Goal: Task Accomplishment & Management: Manage account settings

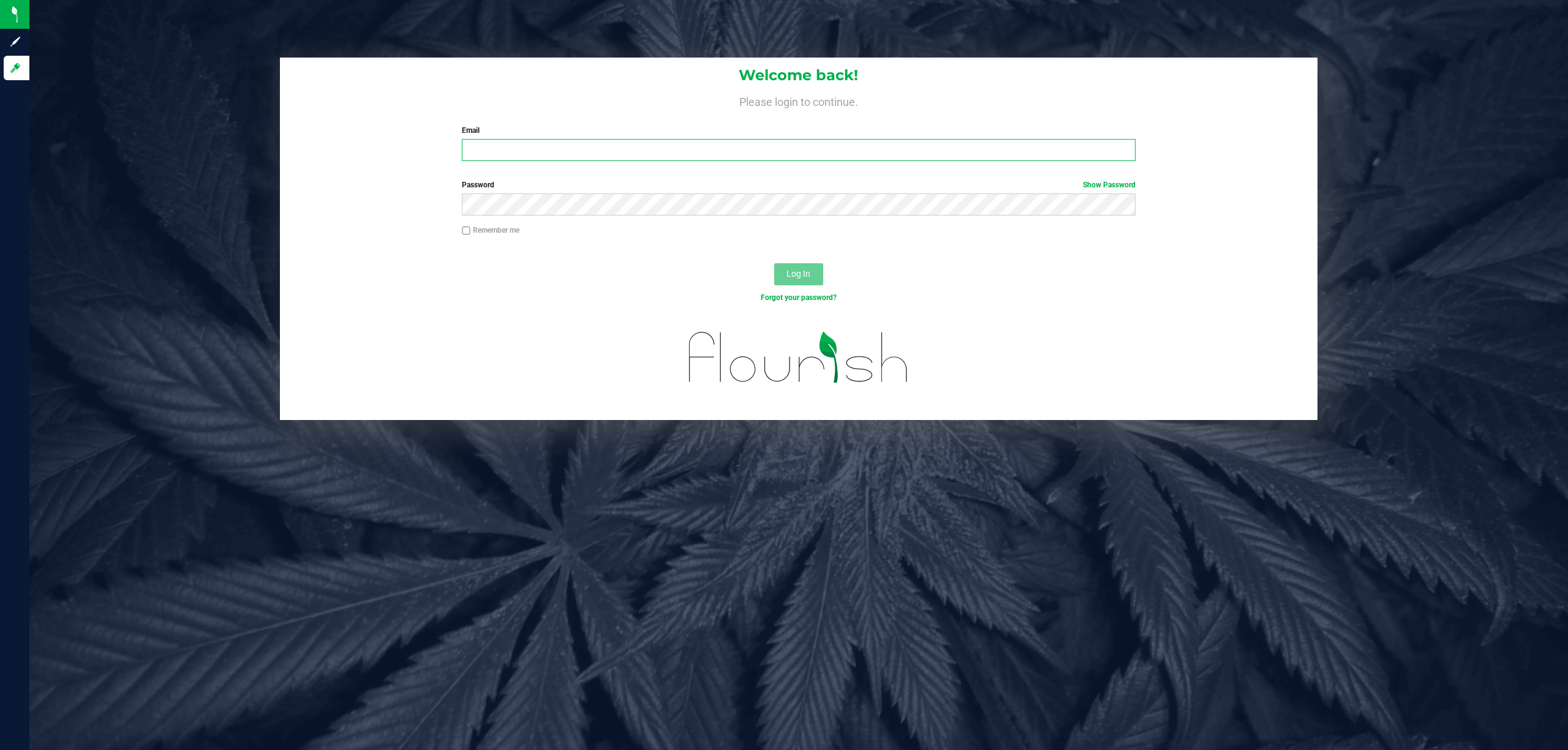
click at [527, 147] on input "Email" at bounding box center [798, 150] width 673 height 22
type input "[EMAIL_ADDRESS][DOMAIN_NAME]"
click at [775, 263] on button "Log In" at bounding box center [799, 274] width 49 height 22
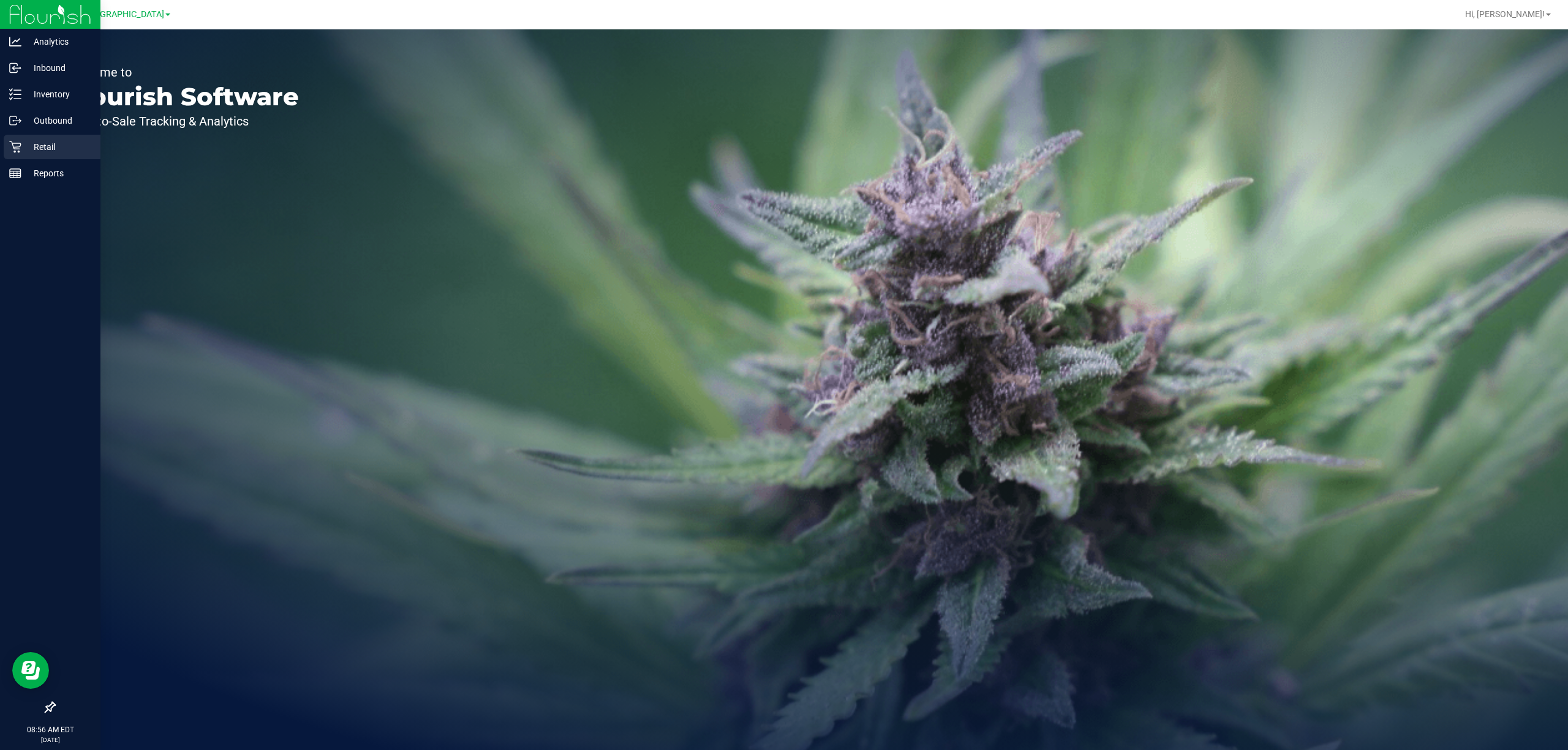
click at [23, 146] on p "Retail" at bounding box center [58, 147] width 73 height 15
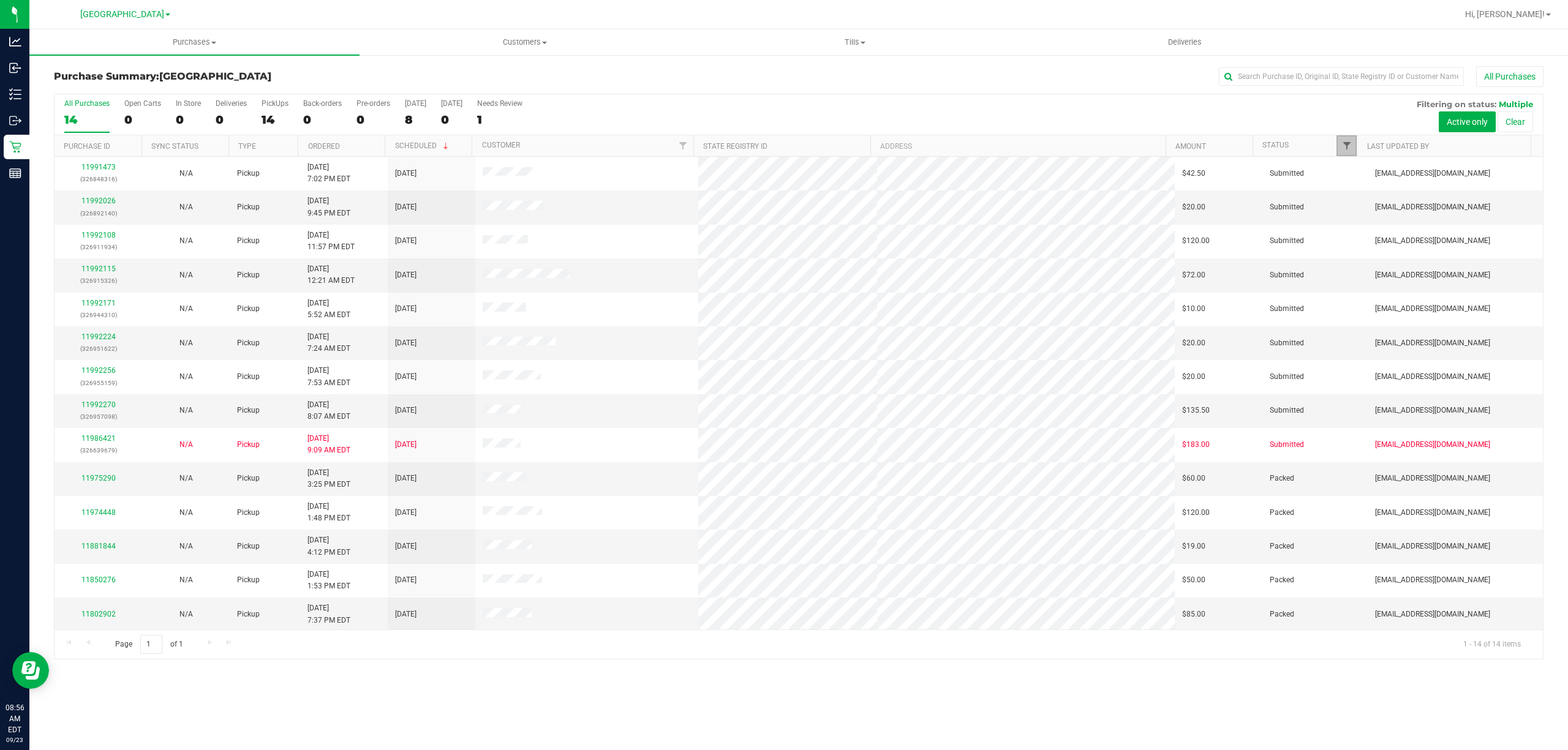
click at [1343, 140] on span "Filter" at bounding box center [1347, 145] width 9 height 9
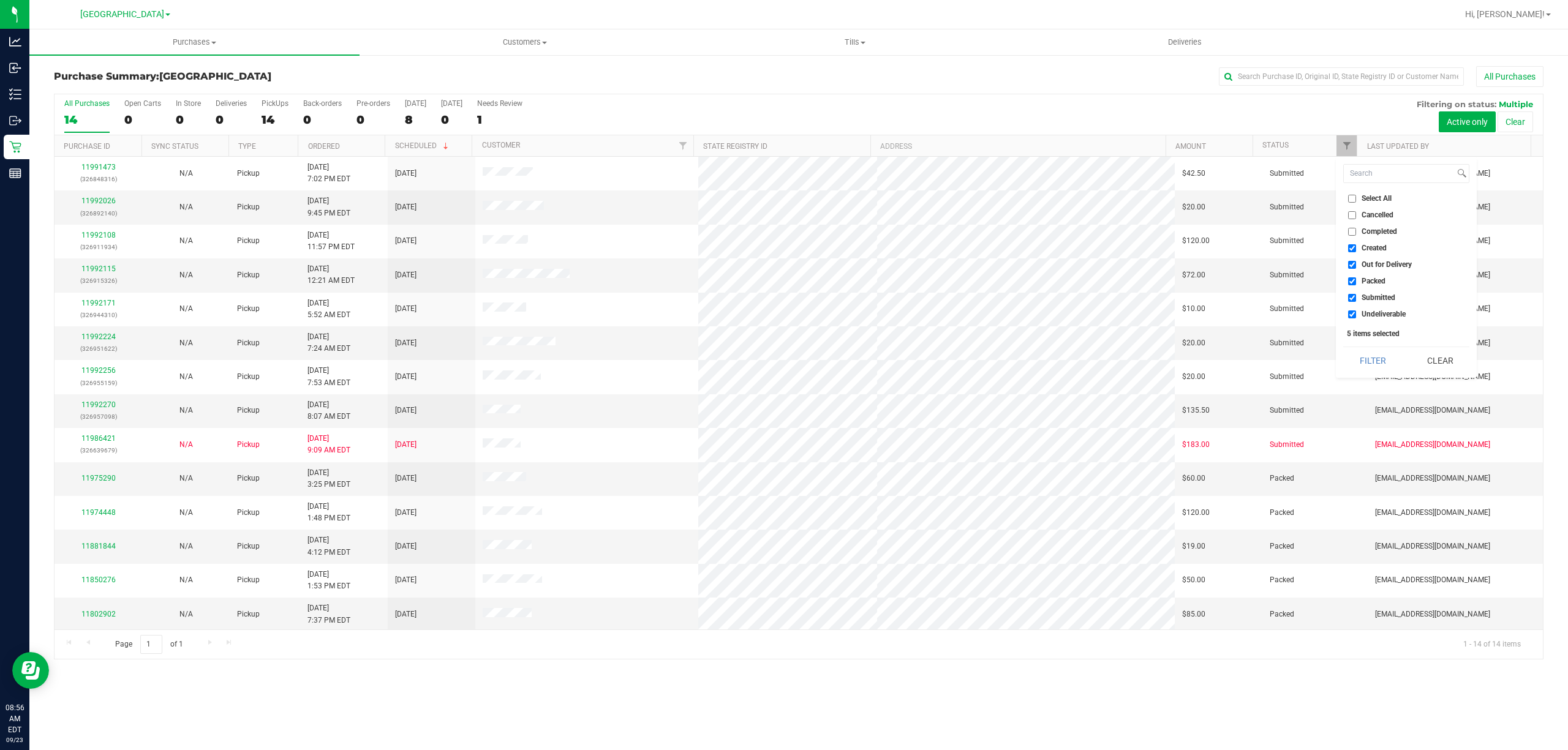
click at [1366, 268] on span "Out for Delivery" at bounding box center [1387, 265] width 51 height 7
click at [1356, 268] on input "Out for Delivery" at bounding box center [1352, 265] width 8 height 8
checkbox input "false"
click at [1369, 283] on span "Packed" at bounding box center [1374, 281] width 24 height 7
click at [1356, 283] on input "Packed" at bounding box center [1352, 281] width 8 height 8
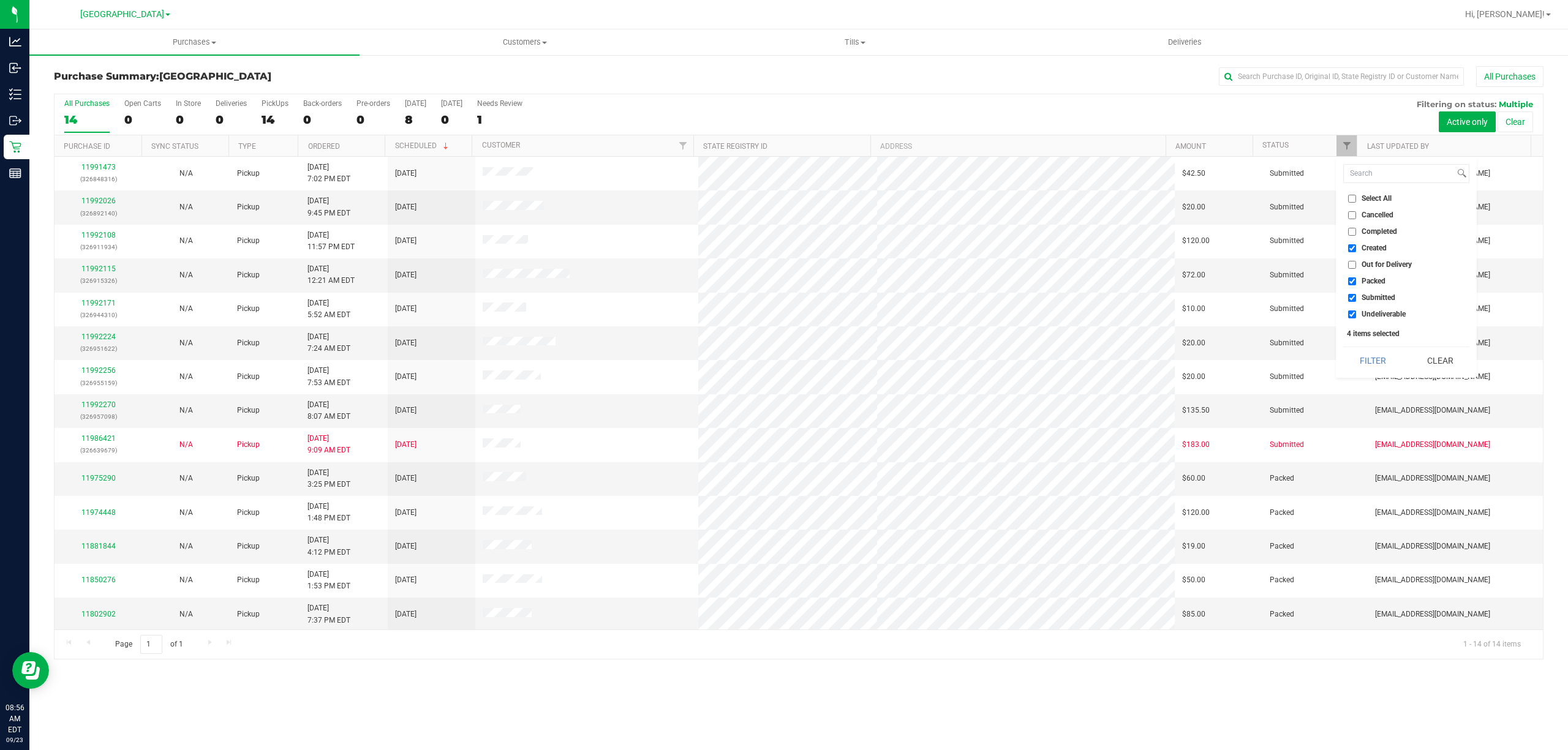
checkbox input "false"
click at [1368, 313] on span "Undeliverable" at bounding box center [1383, 315] width 44 height 7
click at [1356, 313] on input "Undeliverable" at bounding box center [1352, 315] width 8 height 8
checkbox input "false"
click at [1371, 353] on button "Filter" at bounding box center [1372, 360] width 59 height 27
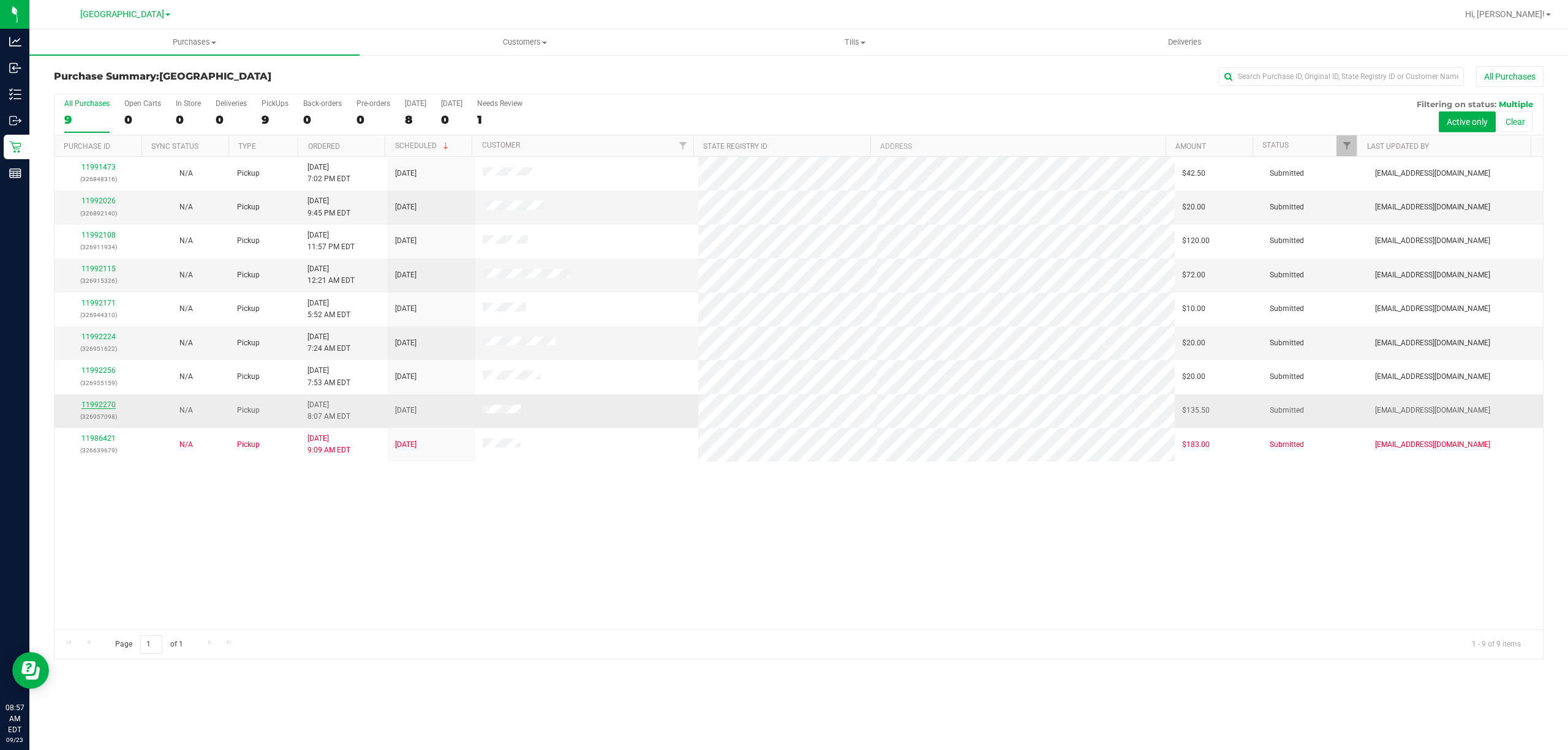
click at [86, 408] on link "11992270" at bounding box center [98, 404] width 35 height 8
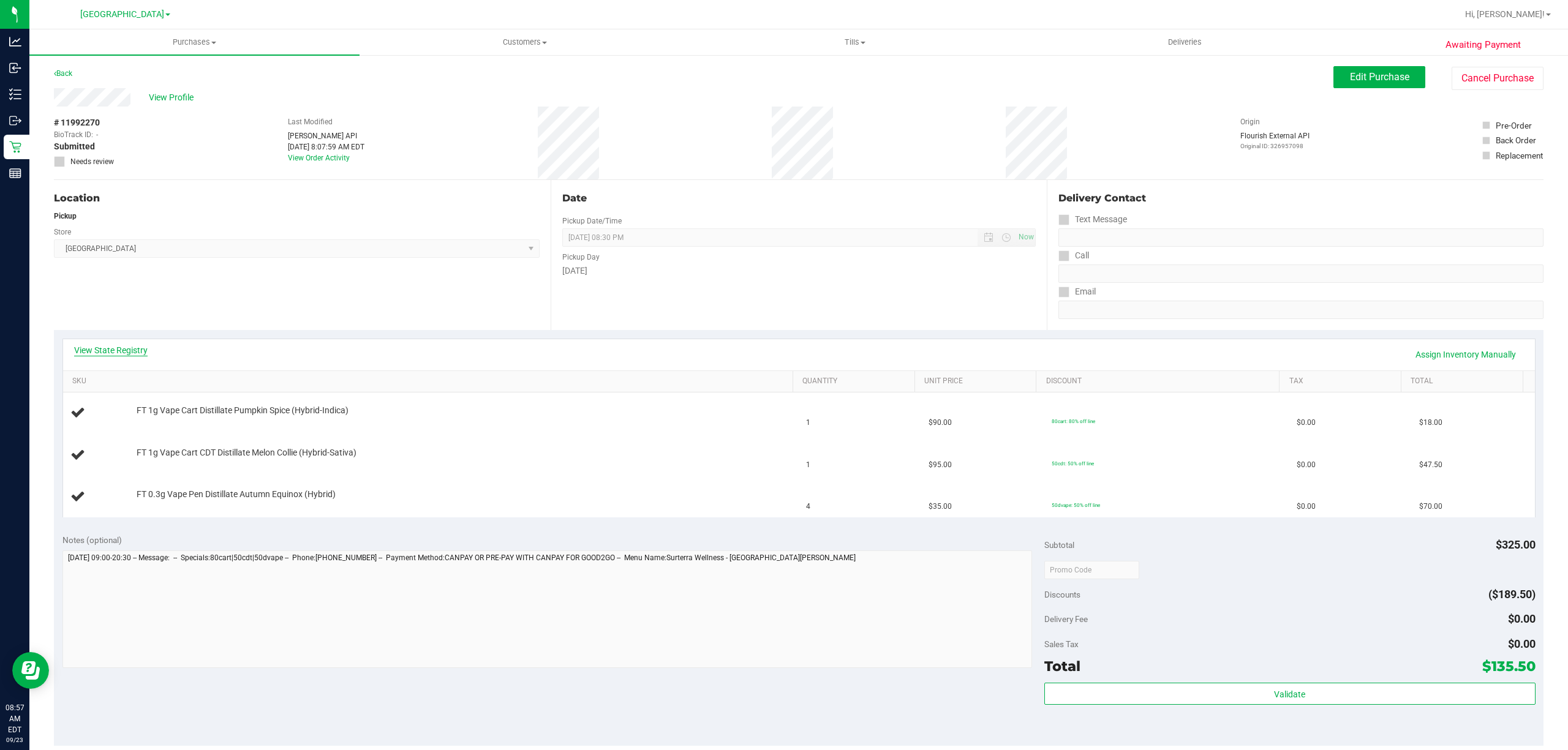
click at [137, 353] on link "View State Registry" at bounding box center [111, 350] width 73 height 12
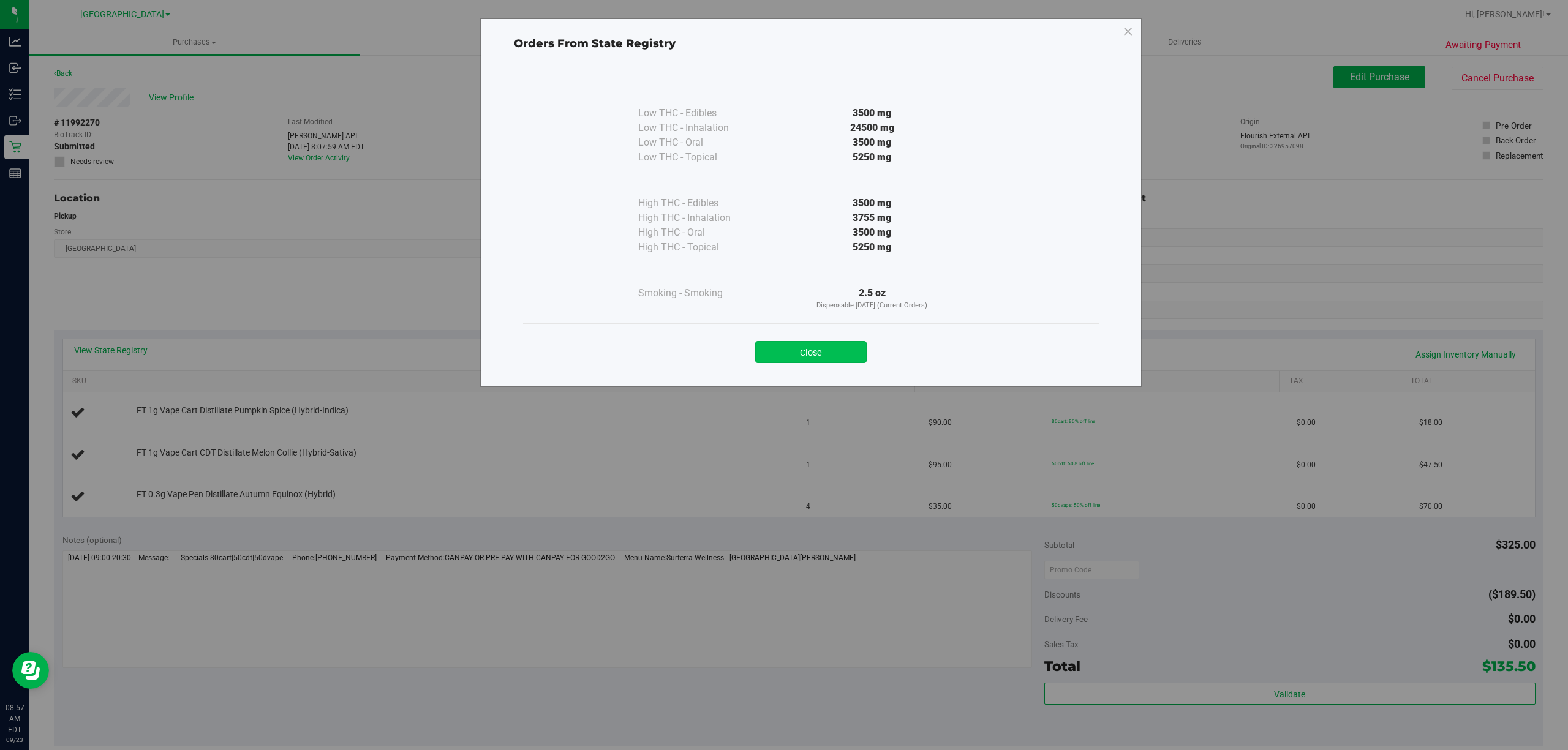
click at [823, 354] on button "Close" at bounding box center [810, 352] width 111 height 22
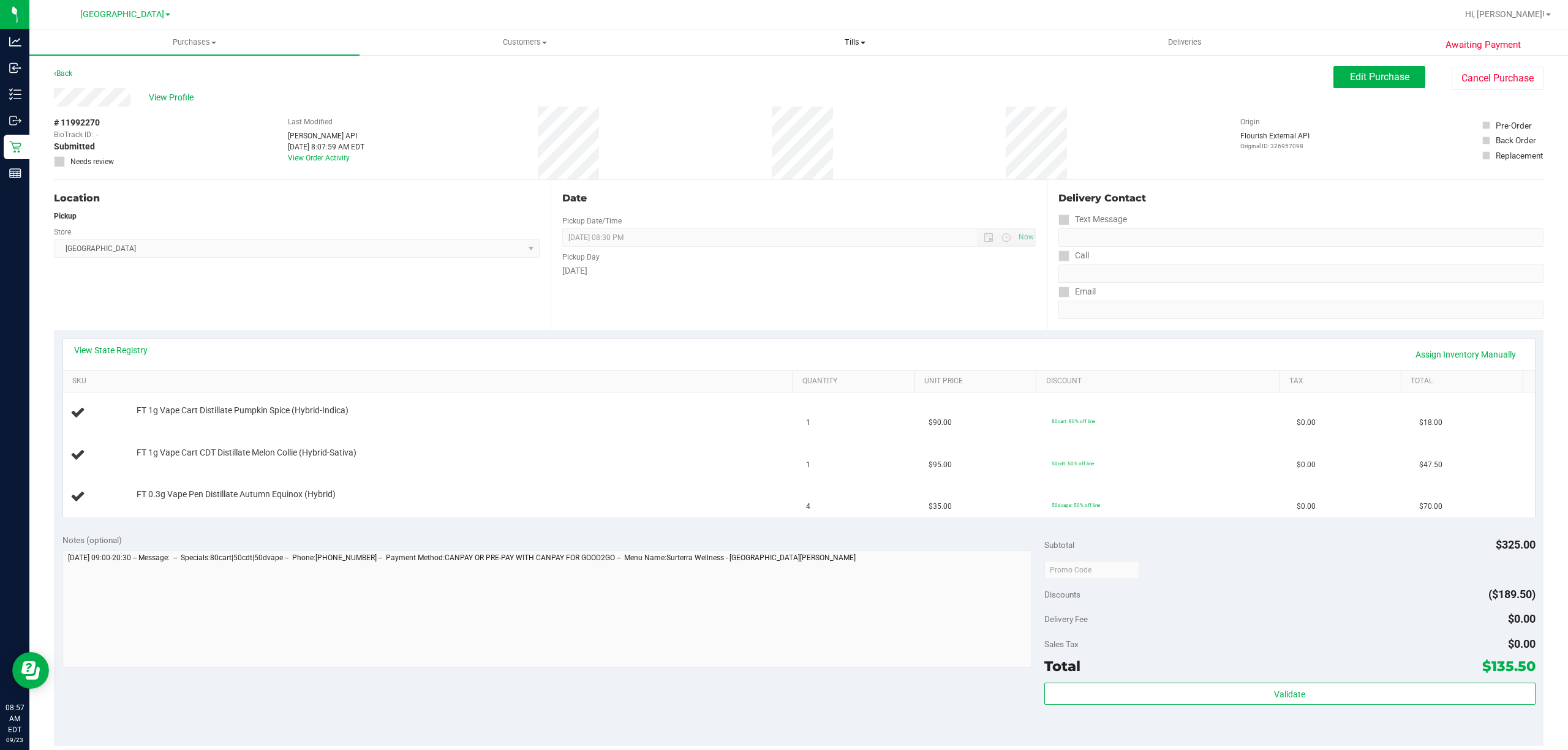
click at [851, 39] on span "Tills" at bounding box center [854, 42] width 329 height 11
click at [775, 71] on li "Manage tills" at bounding box center [854, 74] width 331 height 15
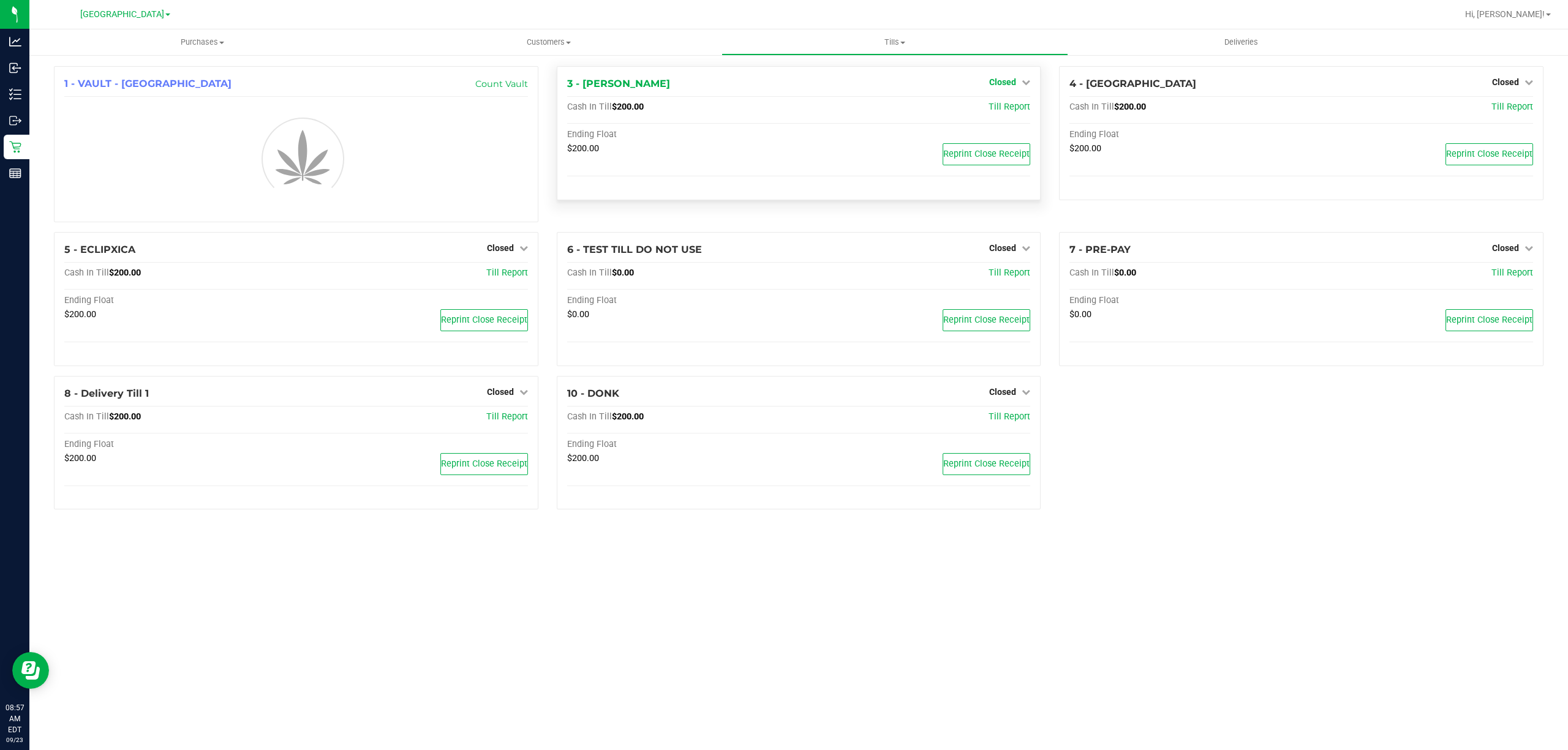
click at [1017, 81] on link "Closed" at bounding box center [1010, 81] width 41 height 9
click at [1010, 109] on link "Open Till" at bounding box center [1002, 108] width 33 height 9
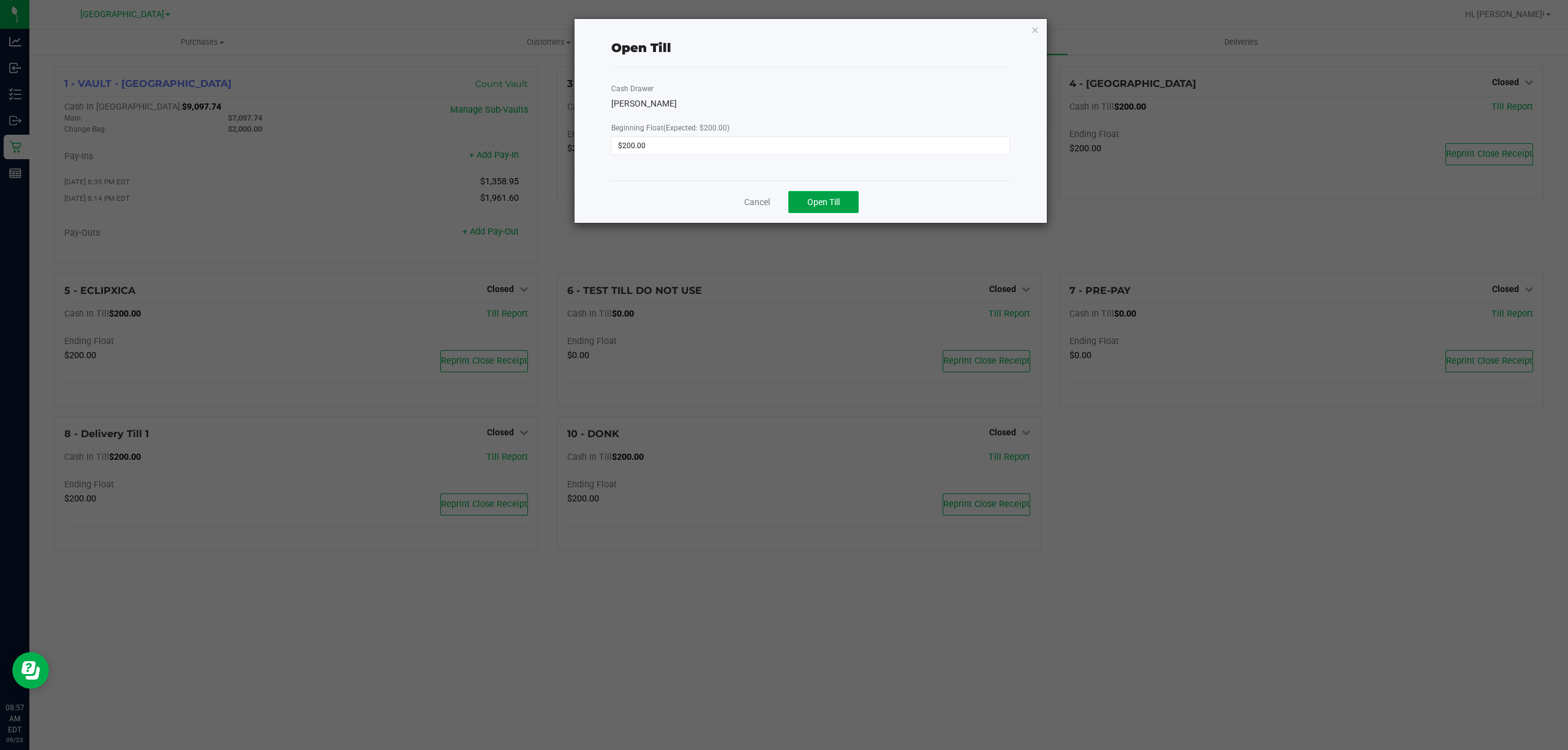
click at [844, 204] on button "Open Till" at bounding box center [823, 202] width 70 height 22
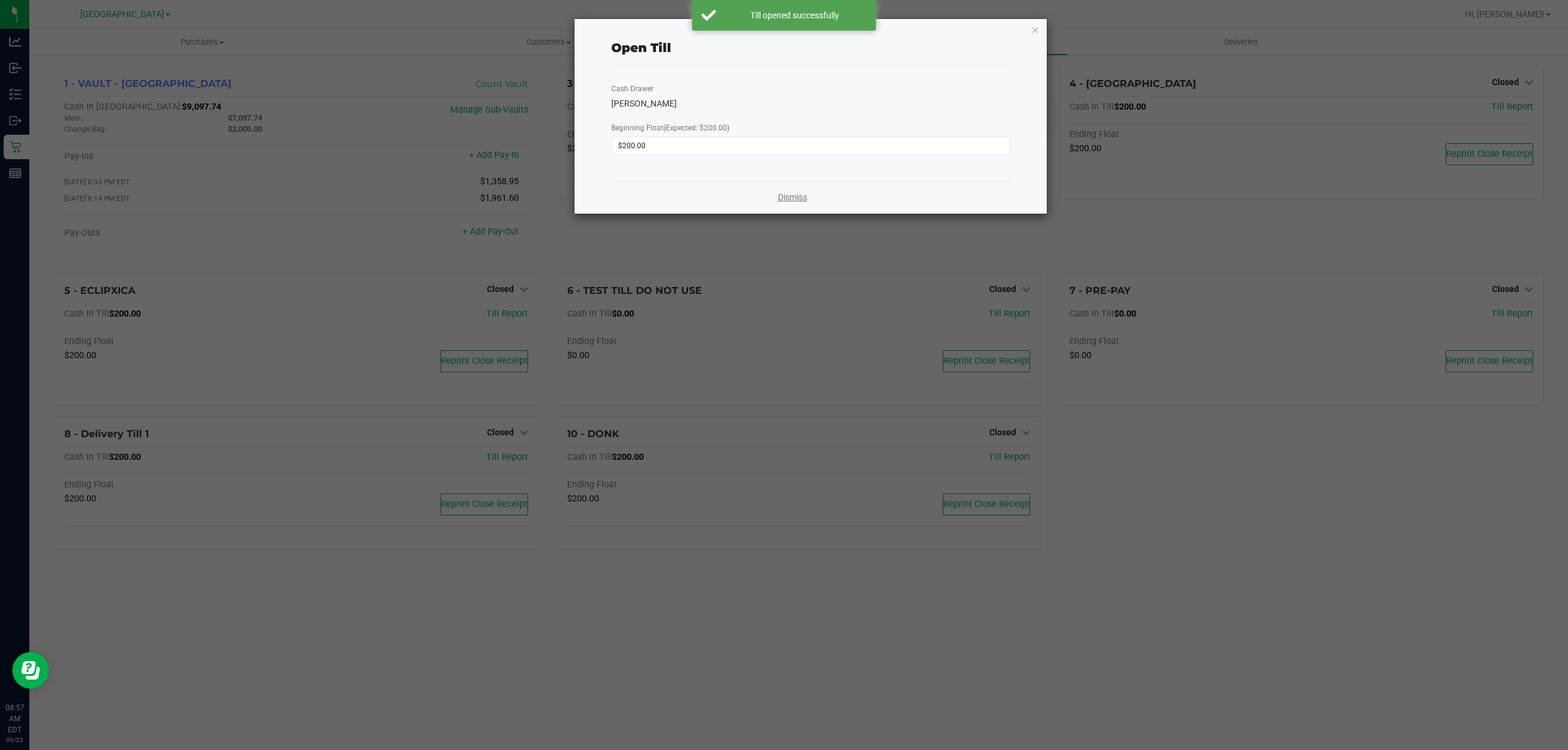
click at [784, 196] on link "Dismiss" at bounding box center [792, 198] width 29 height 13
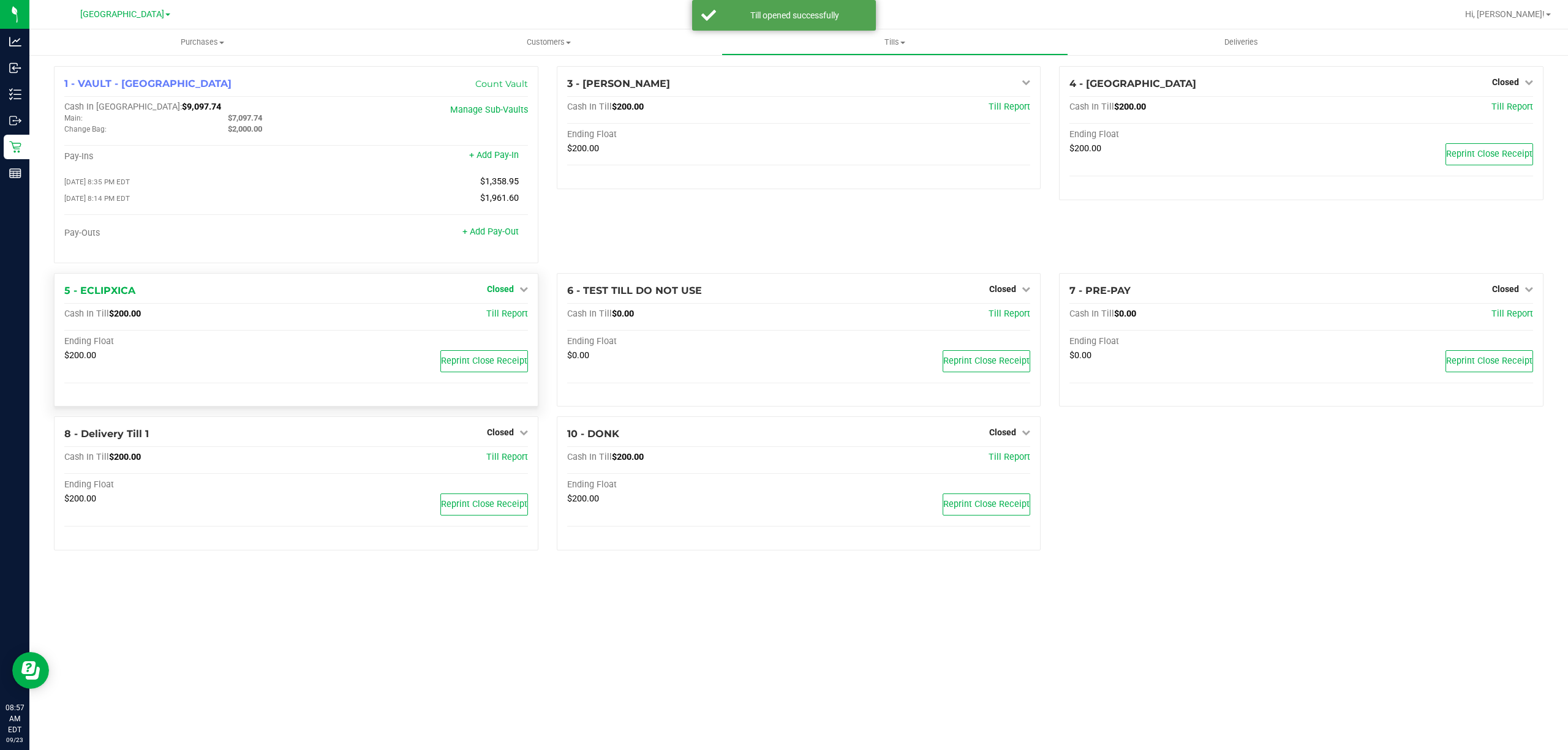
click at [503, 287] on span "Closed" at bounding box center [500, 288] width 27 height 9
click at [496, 322] on div "Open Till" at bounding box center [499, 315] width 91 height 15
click at [493, 317] on link "Open Till" at bounding box center [500, 314] width 33 height 9
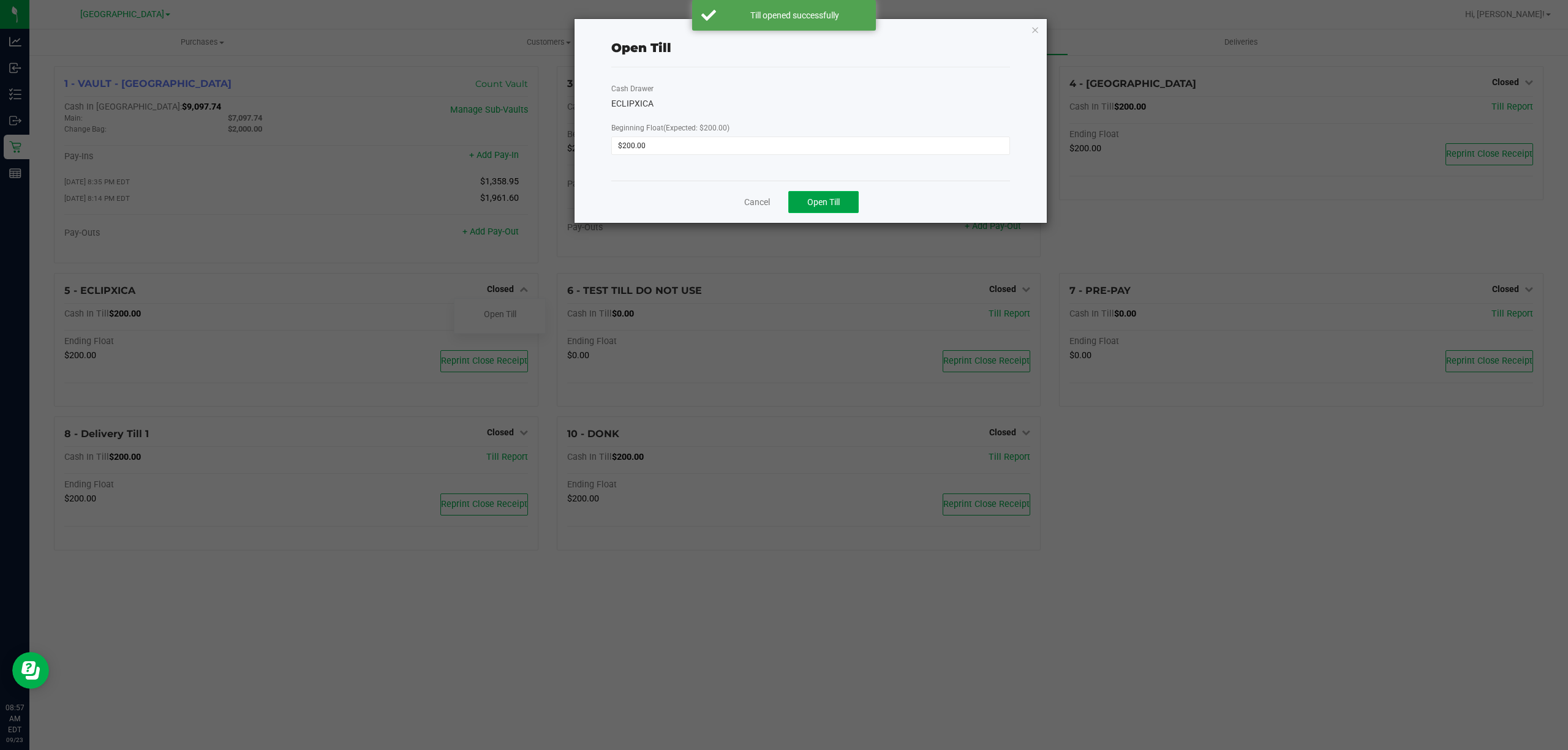
drag, startPoint x: 843, startPoint y: 206, endPoint x: 836, endPoint y: 208, distance: 7.3
click at [836, 208] on button "Open Till" at bounding box center [823, 202] width 70 height 22
click at [787, 197] on link "Dismiss" at bounding box center [792, 198] width 29 height 13
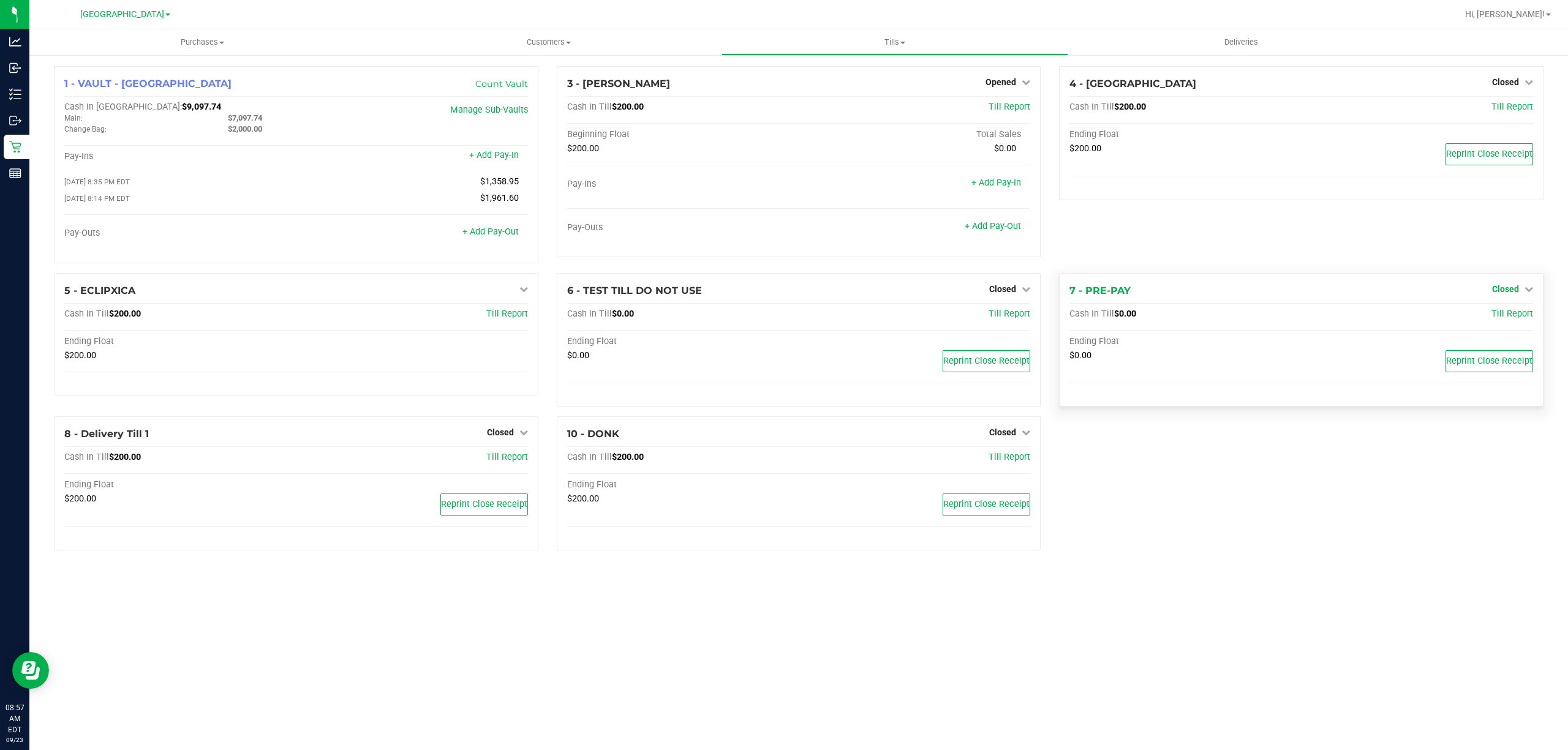
click at [1496, 292] on span "Closed" at bounding box center [1505, 288] width 27 height 9
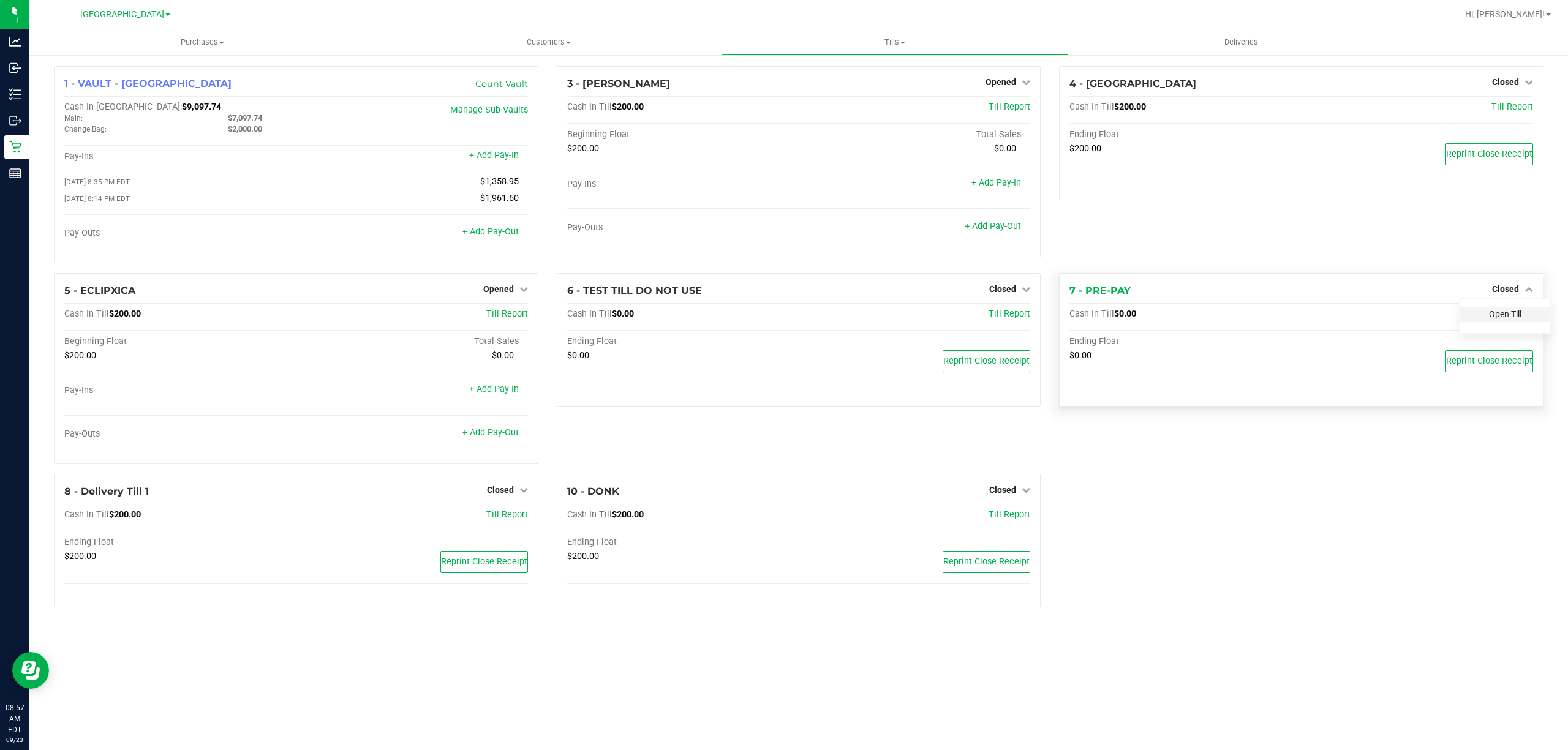
click at [1496, 319] on link "Open Till" at bounding box center [1505, 314] width 33 height 9
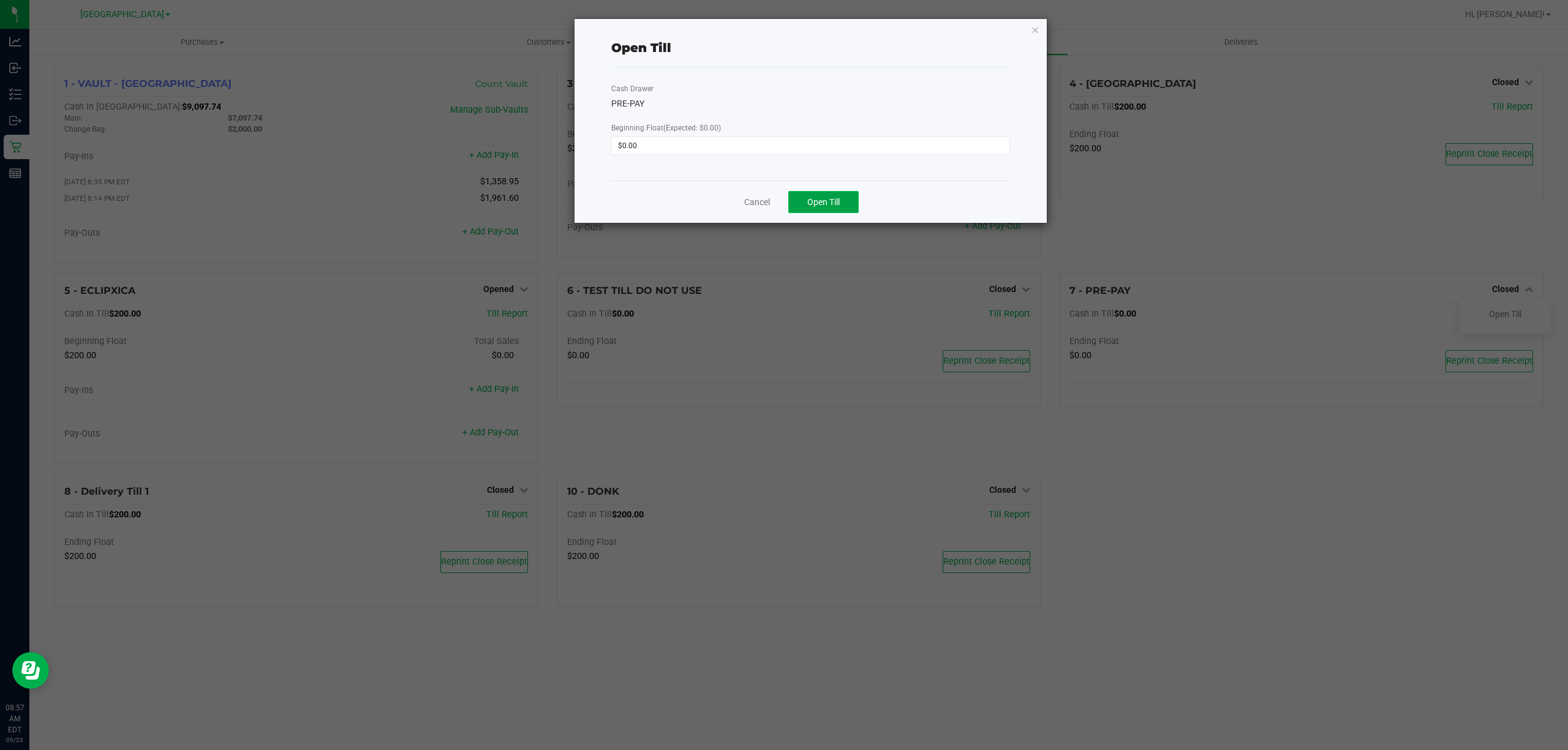
click at [829, 211] on button "Open Till" at bounding box center [823, 202] width 70 height 22
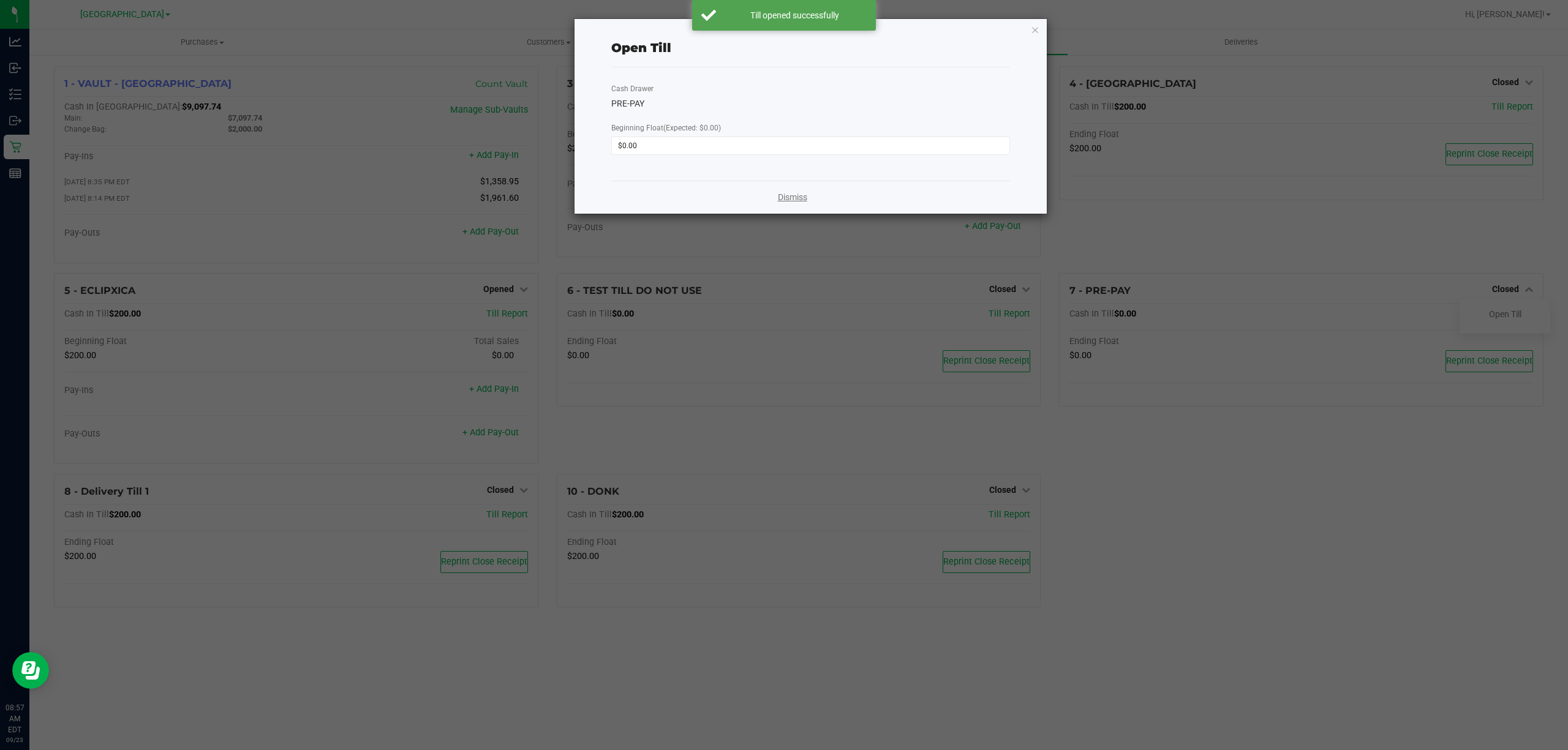
click at [780, 195] on link "Dismiss" at bounding box center [792, 198] width 29 height 13
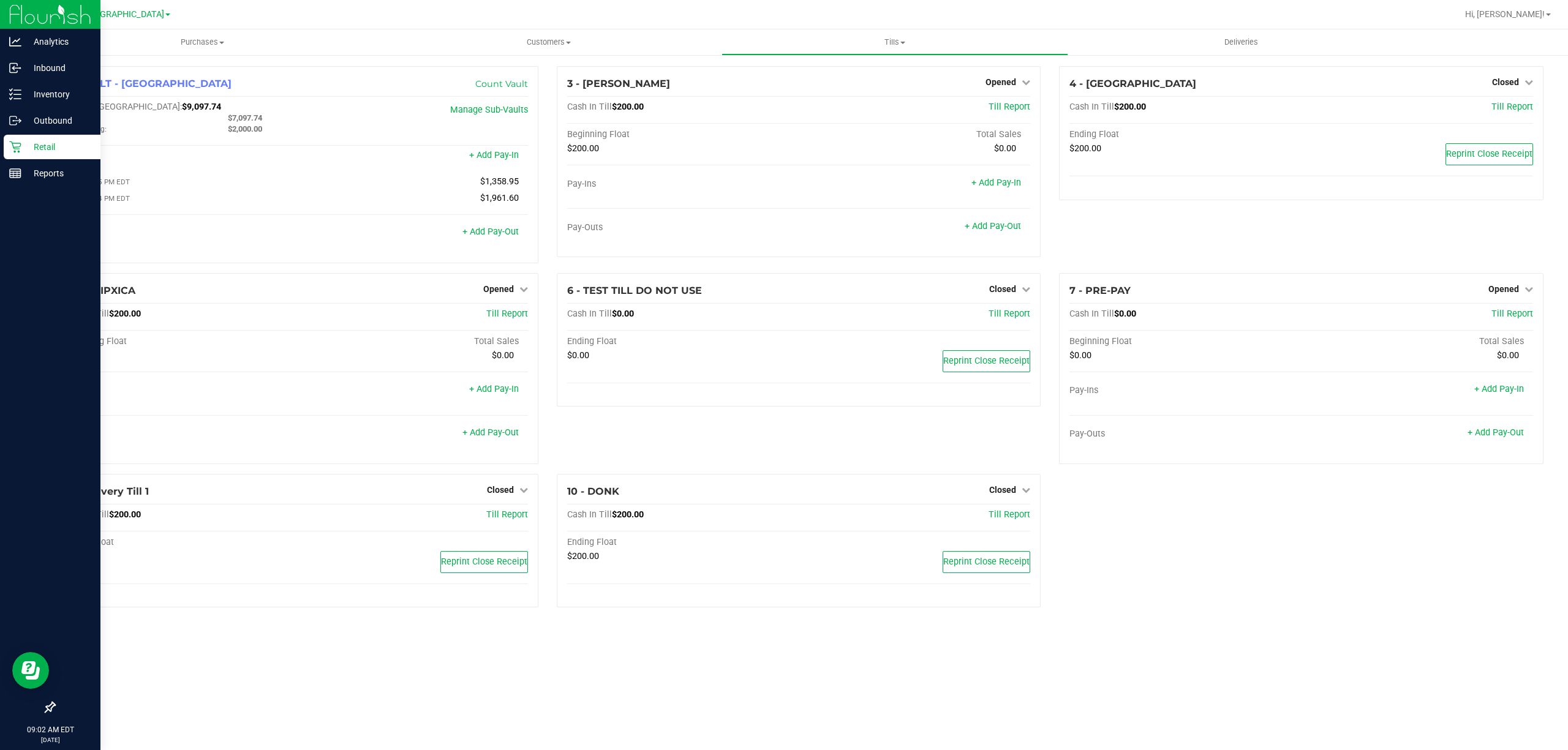
click at [44, 136] on div "Retail" at bounding box center [52, 147] width 96 height 24
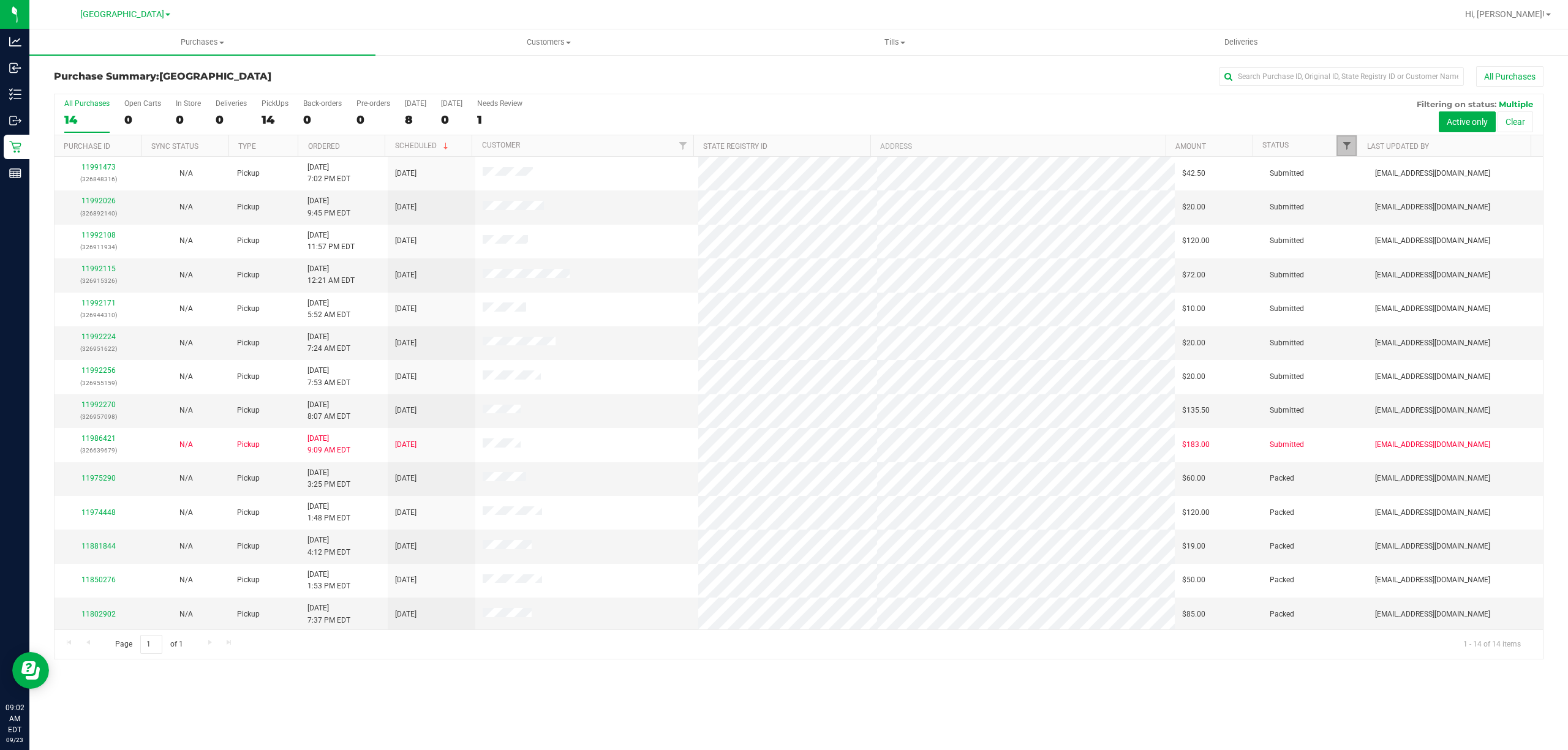
click at [1345, 150] on span "Filter" at bounding box center [1347, 145] width 9 height 9
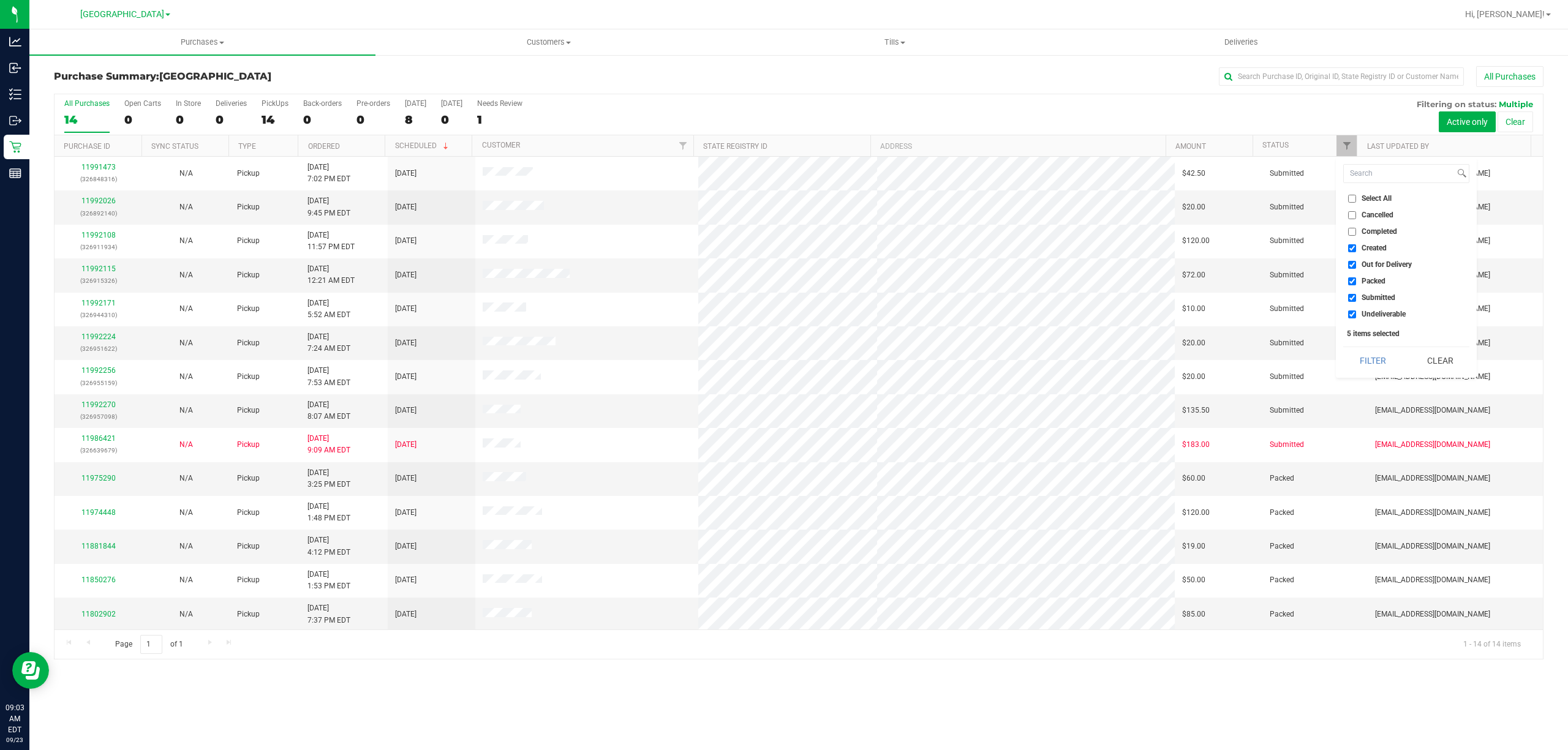
click at [1384, 317] on span "Undeliverable" at bounding box center [1383, 315] width 44 height 7
click at [1356, 317] on input "Undeliverable" at bounding box center [1352, 315] width 8 height 8
checkbox input "false"
click at [1368, 277] on span "Packed" at bounding box center [1374, 281] width 24 height 7
click at [1356, 277] on input "Packed" at bounding box center [1352, 281] width 8 height 8
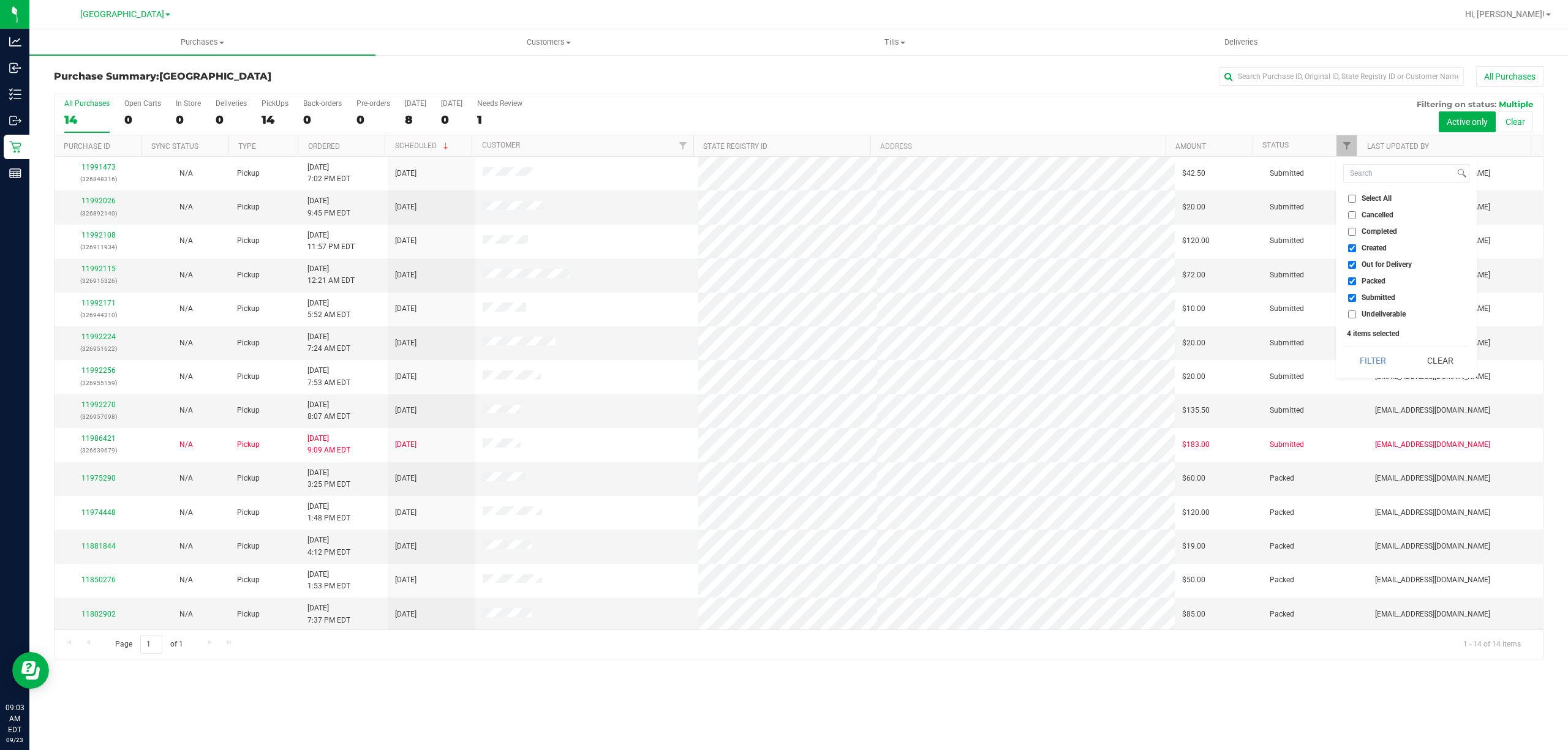
checkbox input "false"
click at [1370, 265] on span "Out for Delivery" at bounding box center [1387, 265] width 51 height 7
click at [1356, 265] on input "Out for Delivery" at bounding box center [1352, 265] width 8 height 8
checkbox input "false"
click at [1368, 242] on li "Created" at bounding box center [1406, 248] width 126 height 13
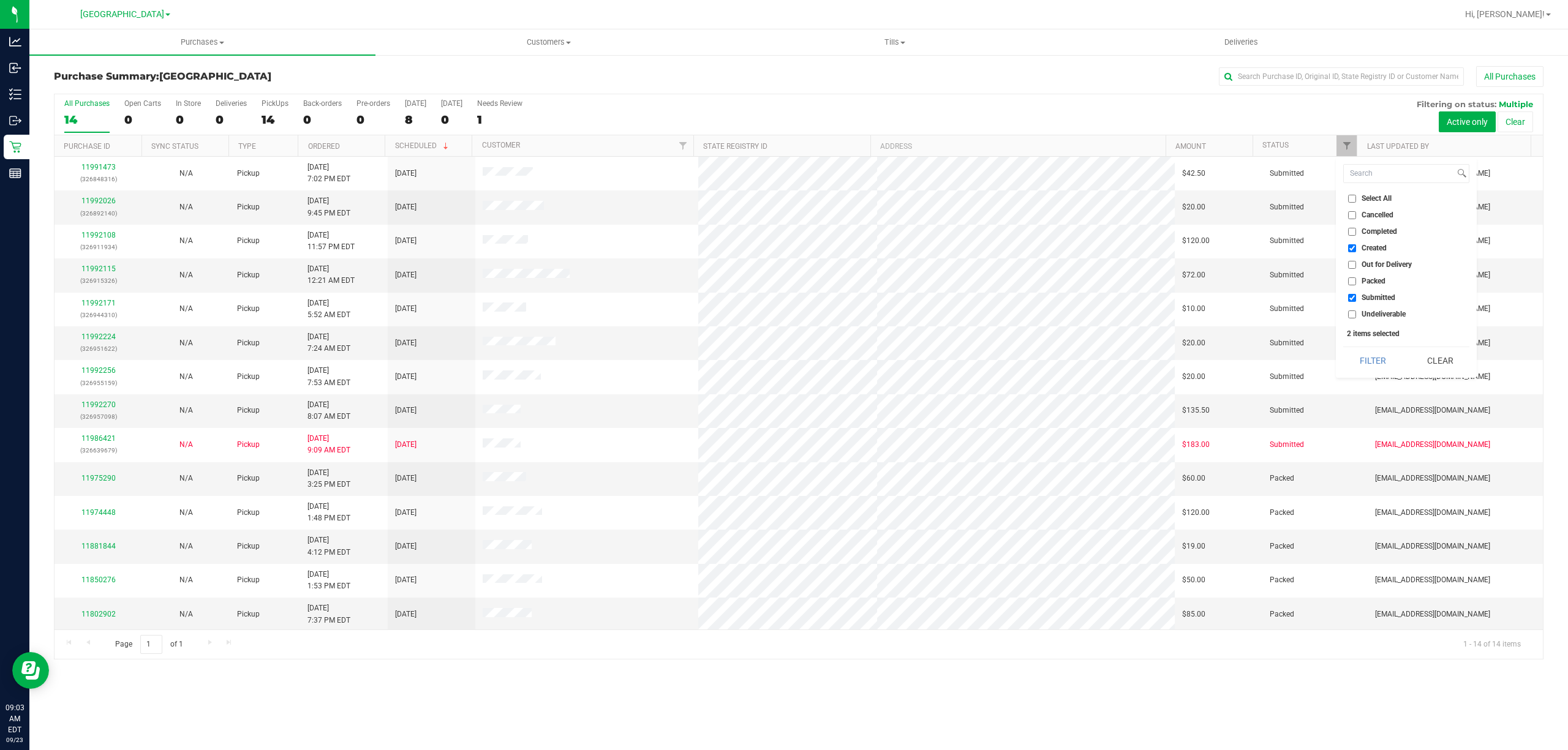
click at [1368, 246] on span "Created" at bounding box center [1374, 248] width 25 height 7
click at [1356, 246] on input "Created" at bounding box center [1352, 248] width 8 height 8
checkbox input "false"
click at [1388, 353] on button "Filter" at bounding box center [1372, 360] width 59 height 27
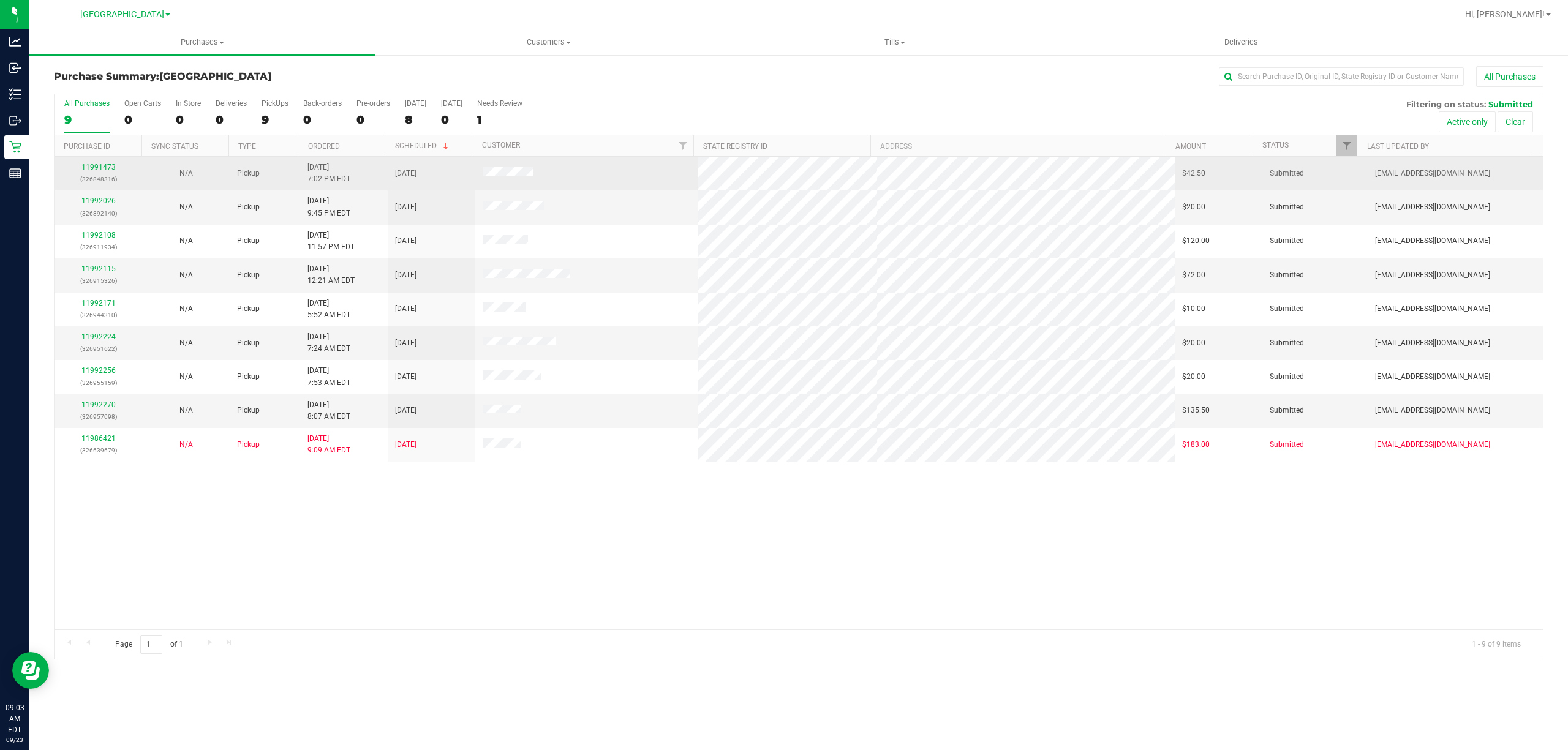
click at [86, 168] on link "11991473" at bounding box center [98, 167] width 35 height 8
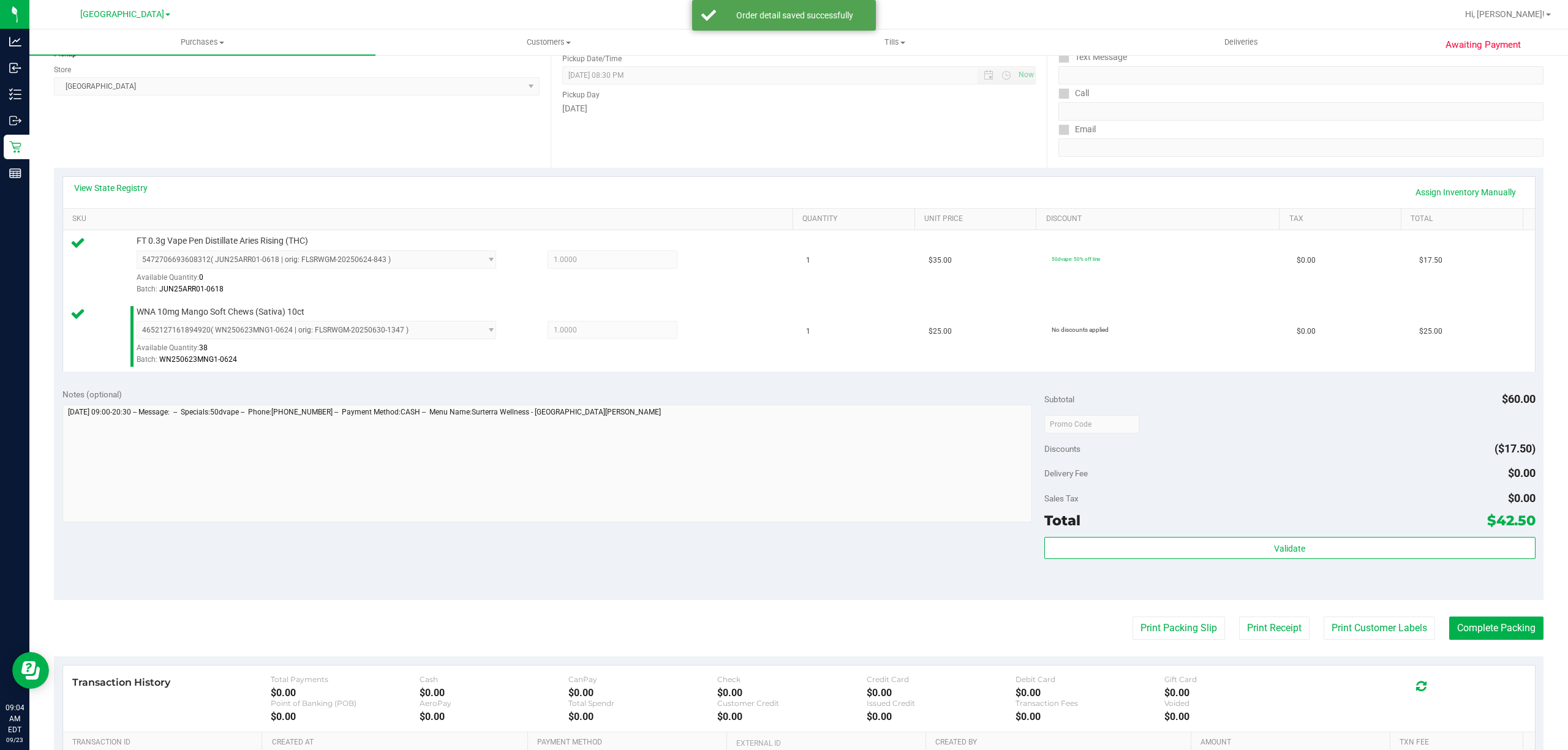
scroll to position [163, 0]
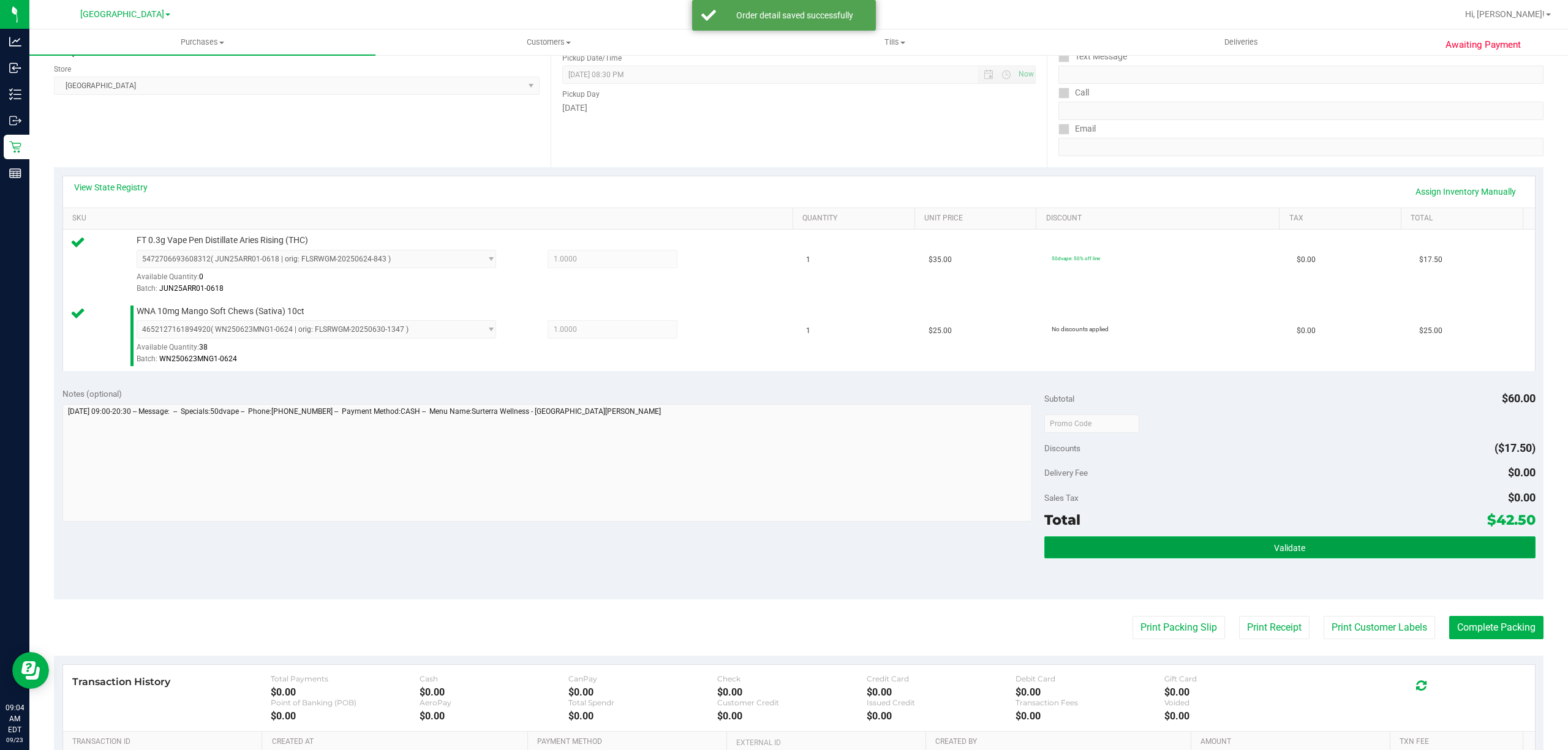
click at [1168, 554] on button "Validate" at bounding box center [1290, 548] width 492 height 22
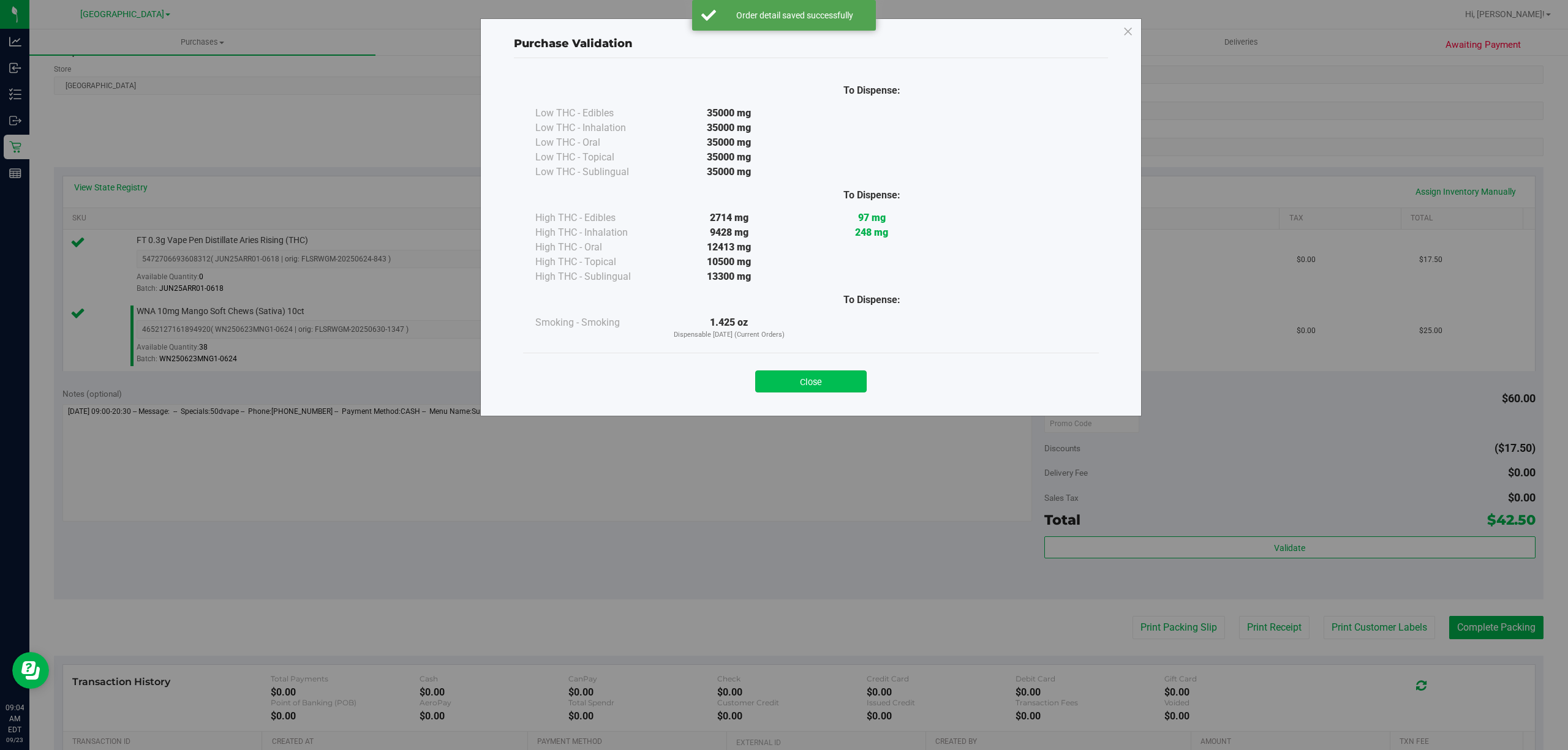
click at [823, 387] on button "Close" at bounding box center [810, 382] width 111 height 22
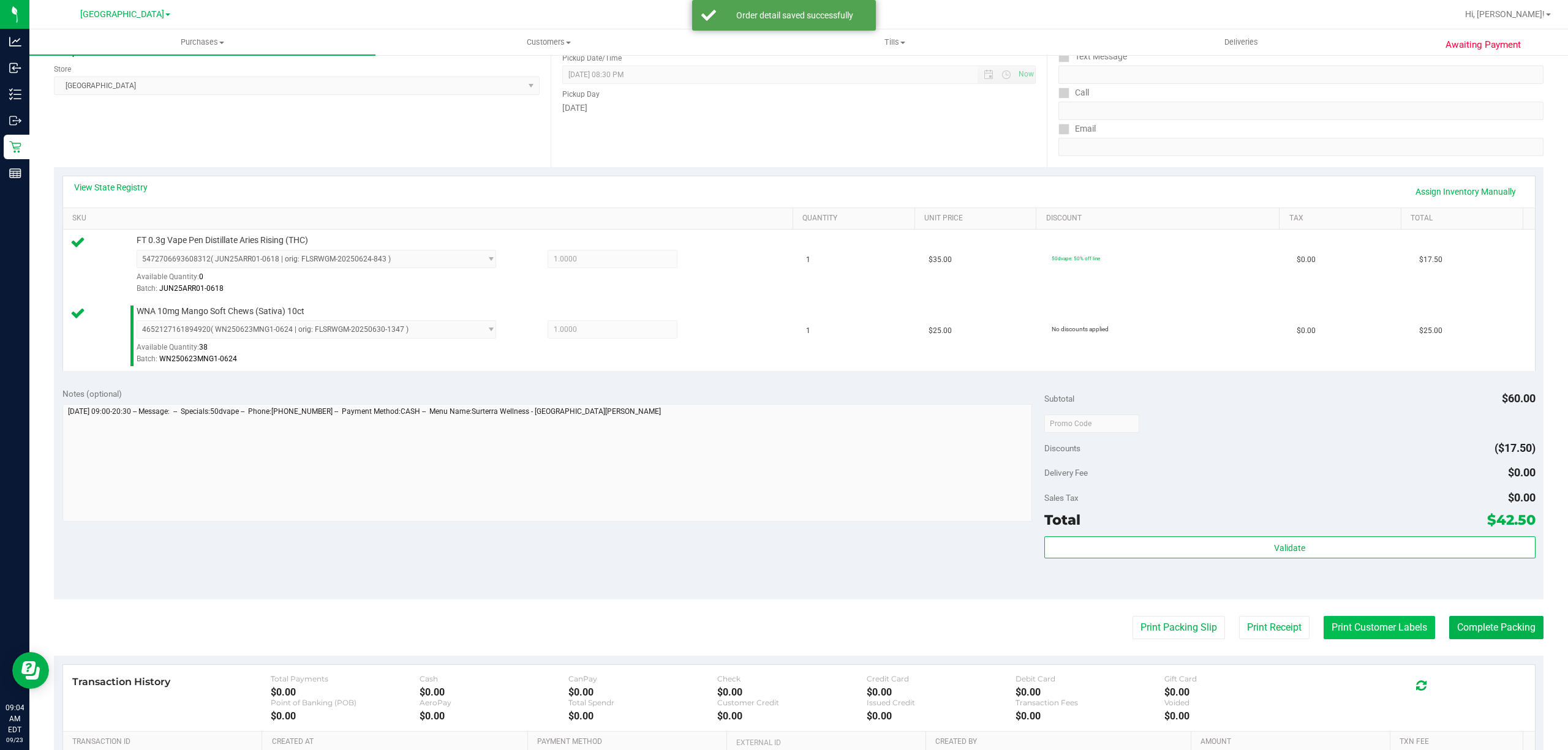
drag, startPoint x: 1405, startPoint y: 641, endPoint x: 1400, endPoint y: 635, distance: 7.8
click at [1404, 640] on purchase-details "Back Edit Purchase Cancel Purchase View Profile # 11991473 BioTrack ID: - Submi…" at bounding box center [799, 394] width 1490 height 981
click at [1399, 631] on button "Print Customer Labels" at bounding box center [1379, 627] width 111 height 23
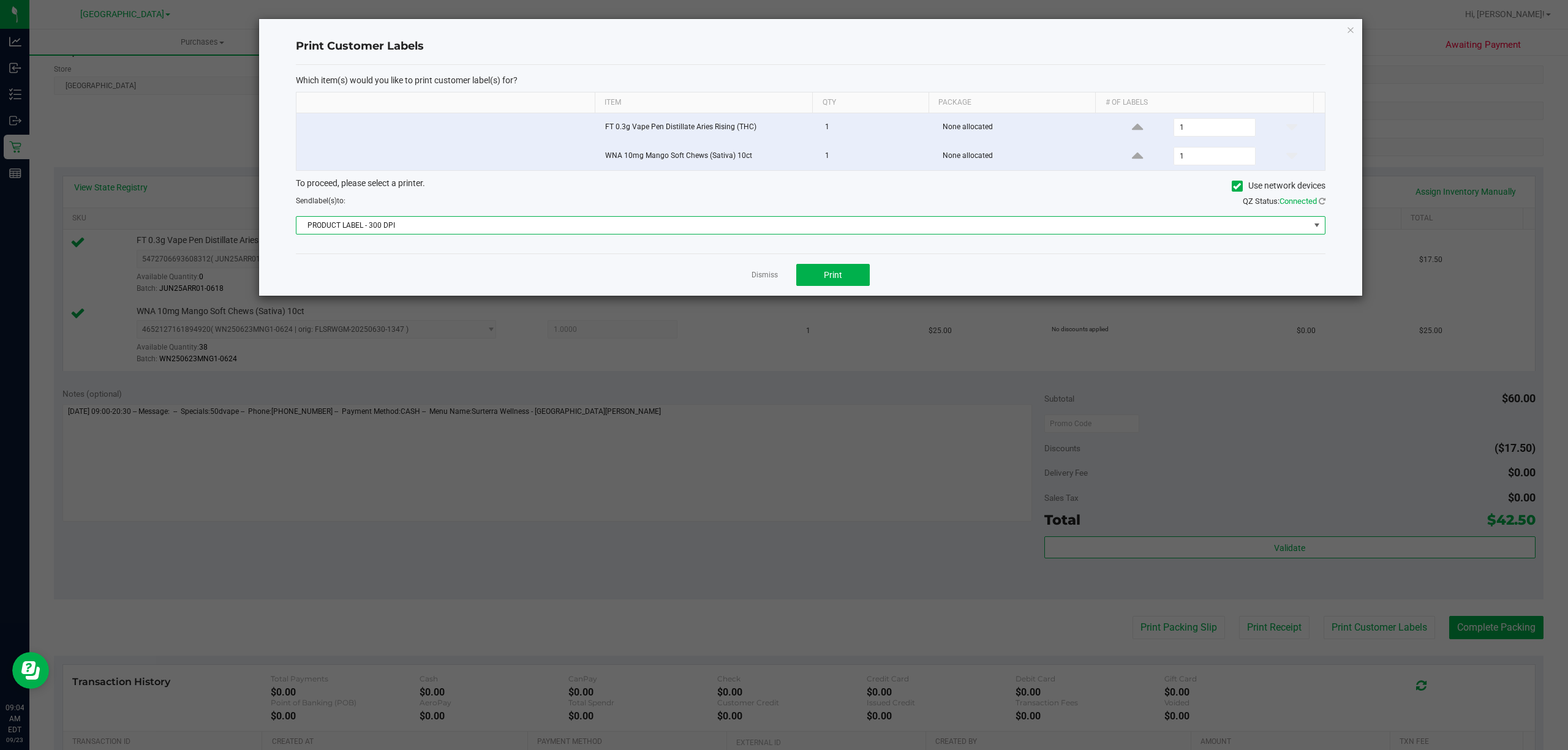
click at [1128, 226] on span "PRODUCT LABEL - 300 DPI" at bounding box center [804, 226] width 1013 height 17
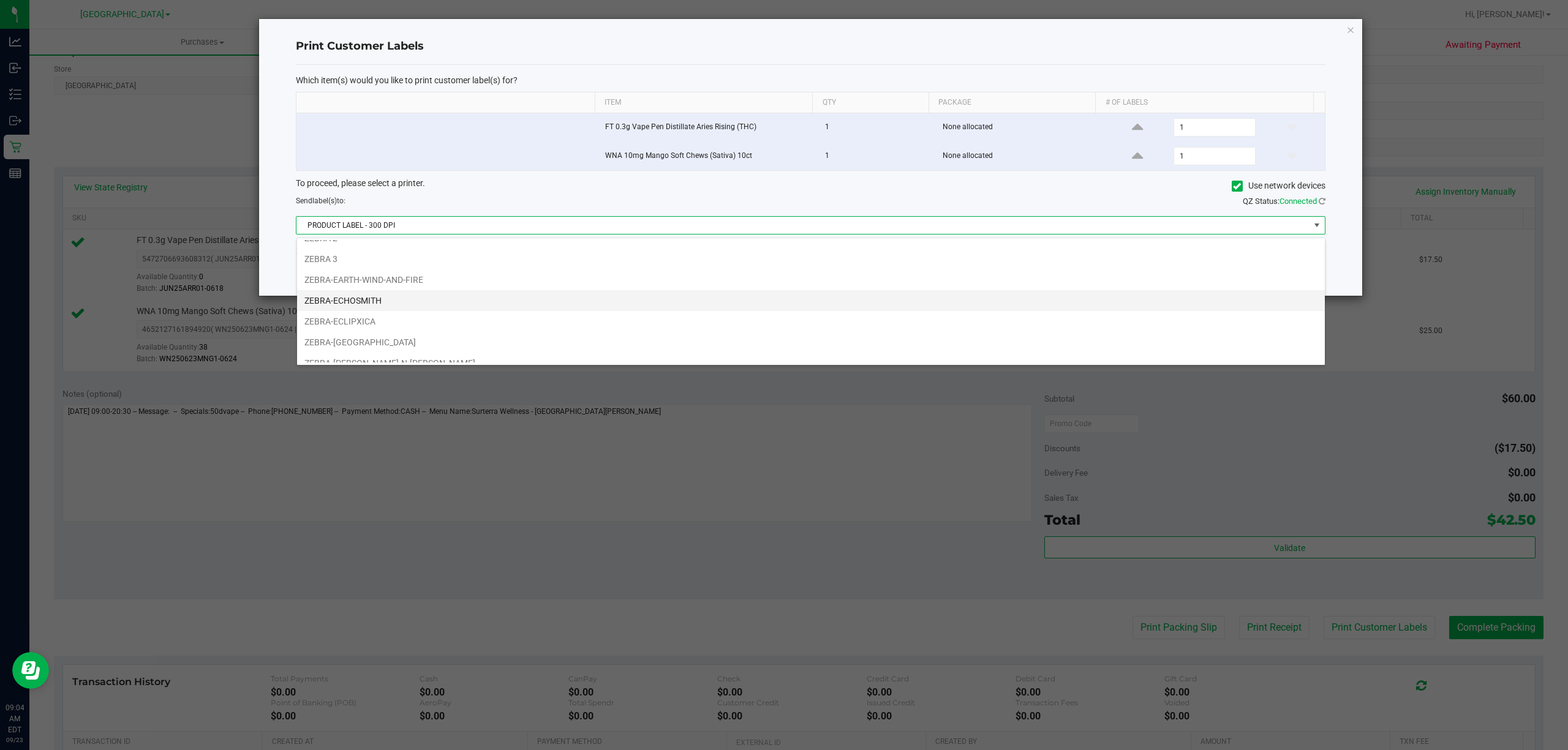
scroll to position [47, 0]
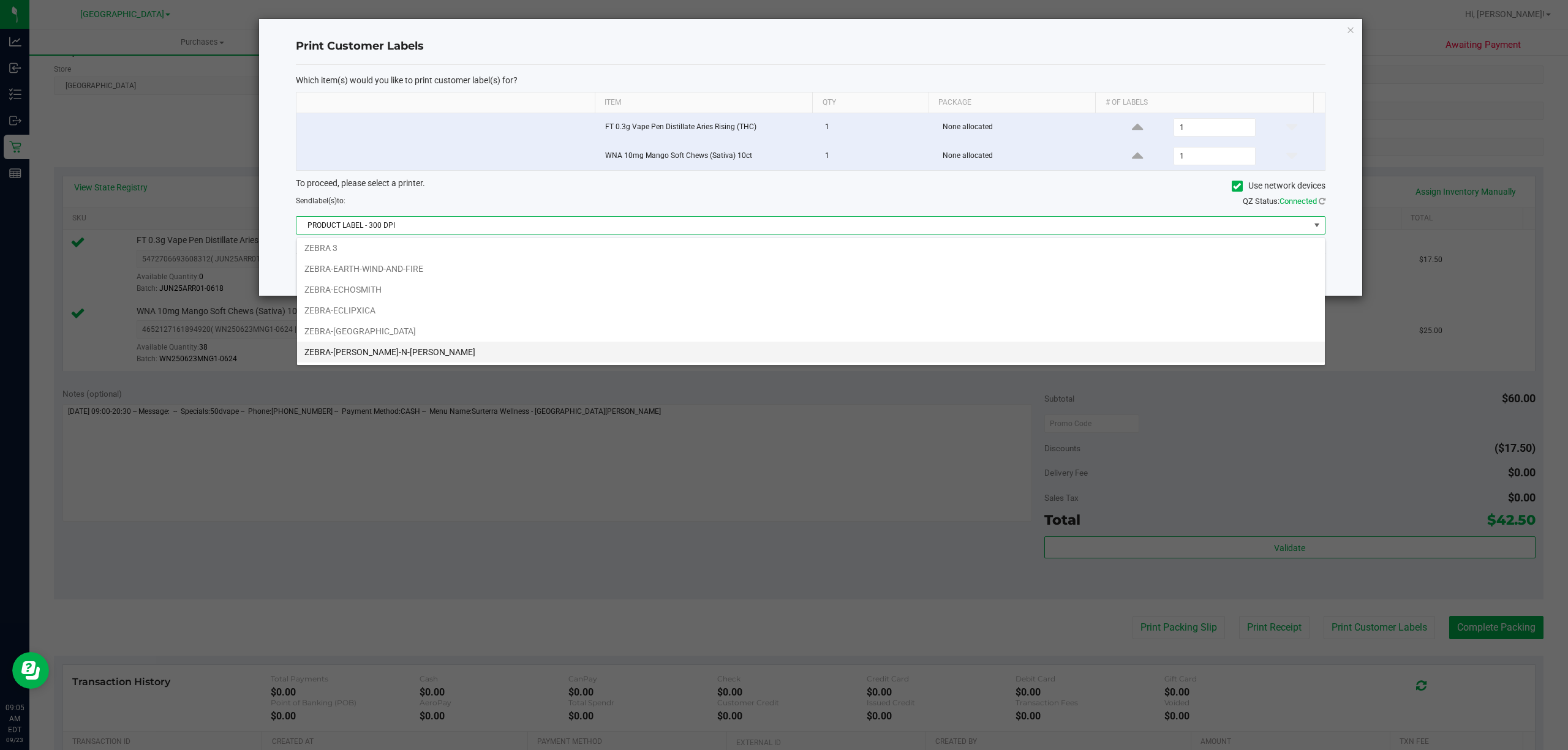
click at [444, 346] on li "ZEBRA-[PERSON_NAME]-N-[PERSON_NAME]" at bounding box center [810, 352] width 1028 height 21
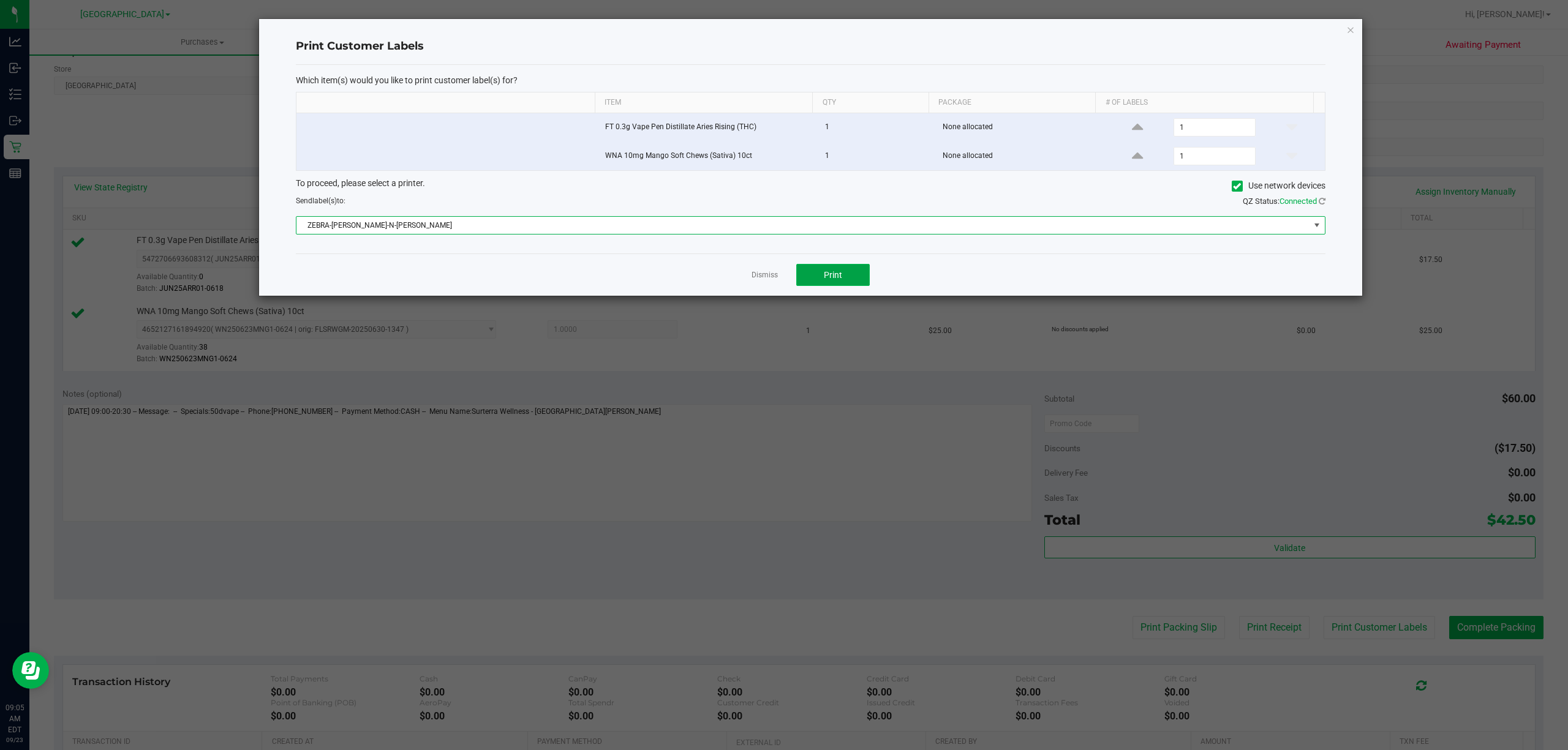
click at [863, 275] on button "Print" at bounding box center [833, 275] width 73 height 22
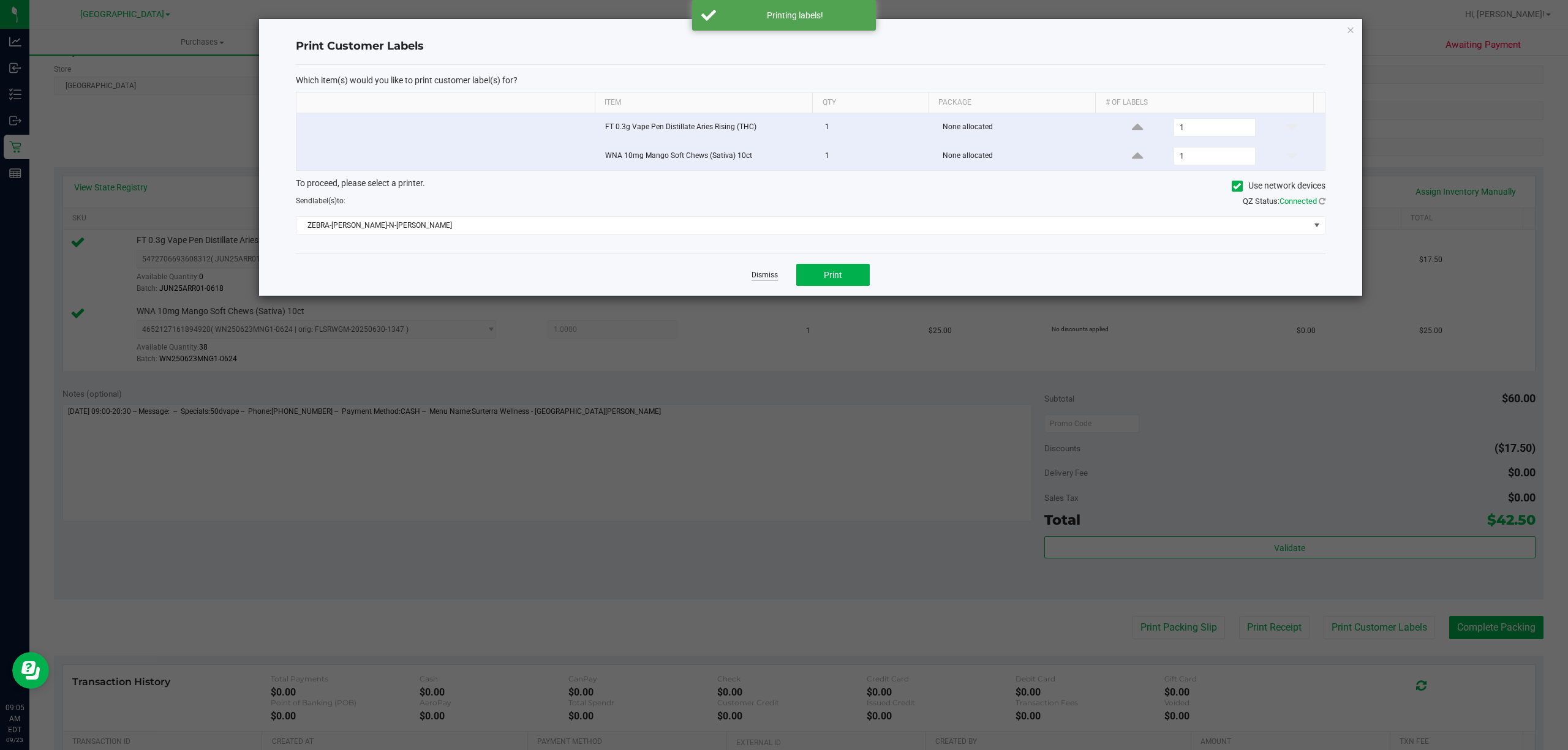
click at [775, 279] on link "Dismiss" at bounding box center [764, 274] width 26 height 10
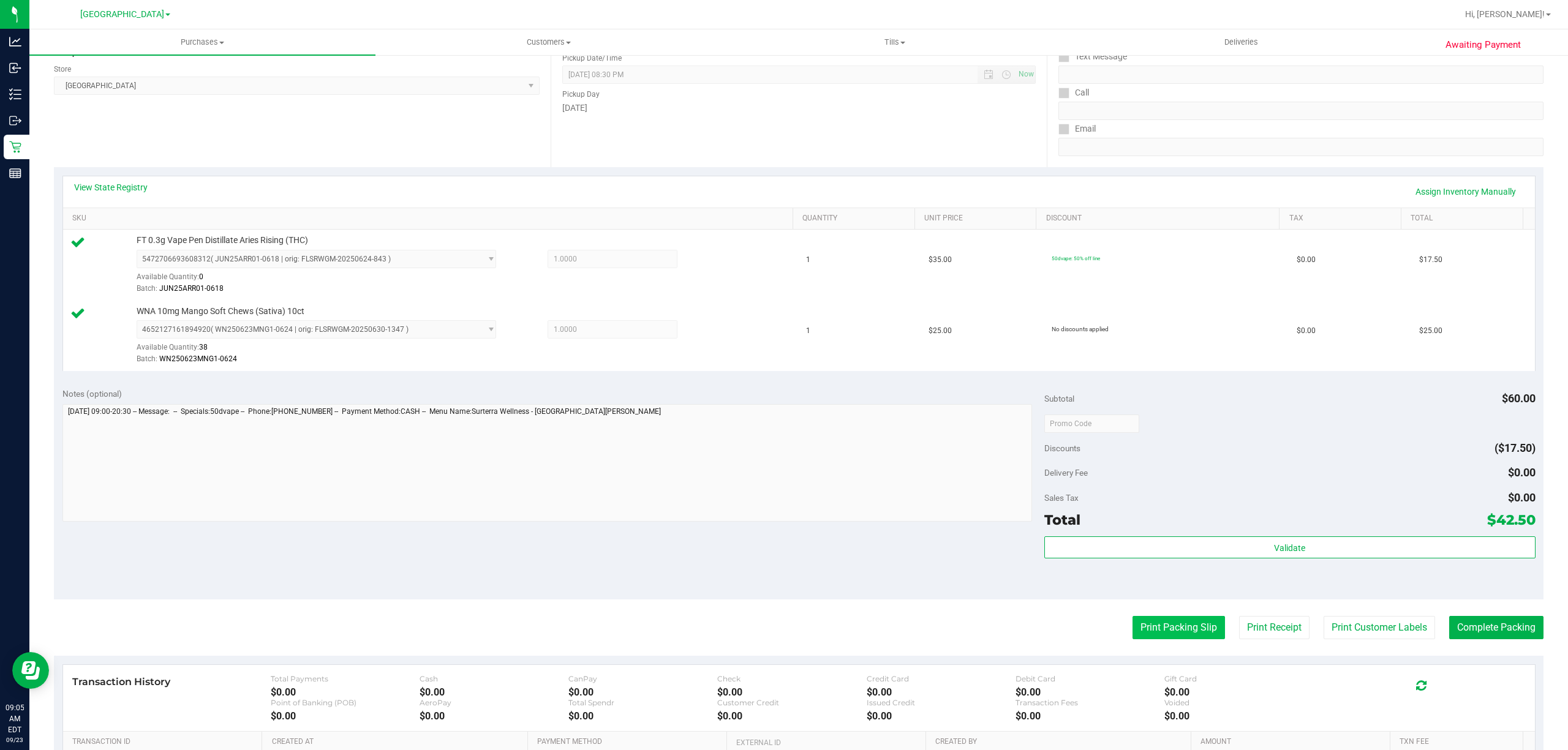
click at [1157, 633] on button "Print Packing Slip" at bounding box center [1178, 627] width 93 height 23
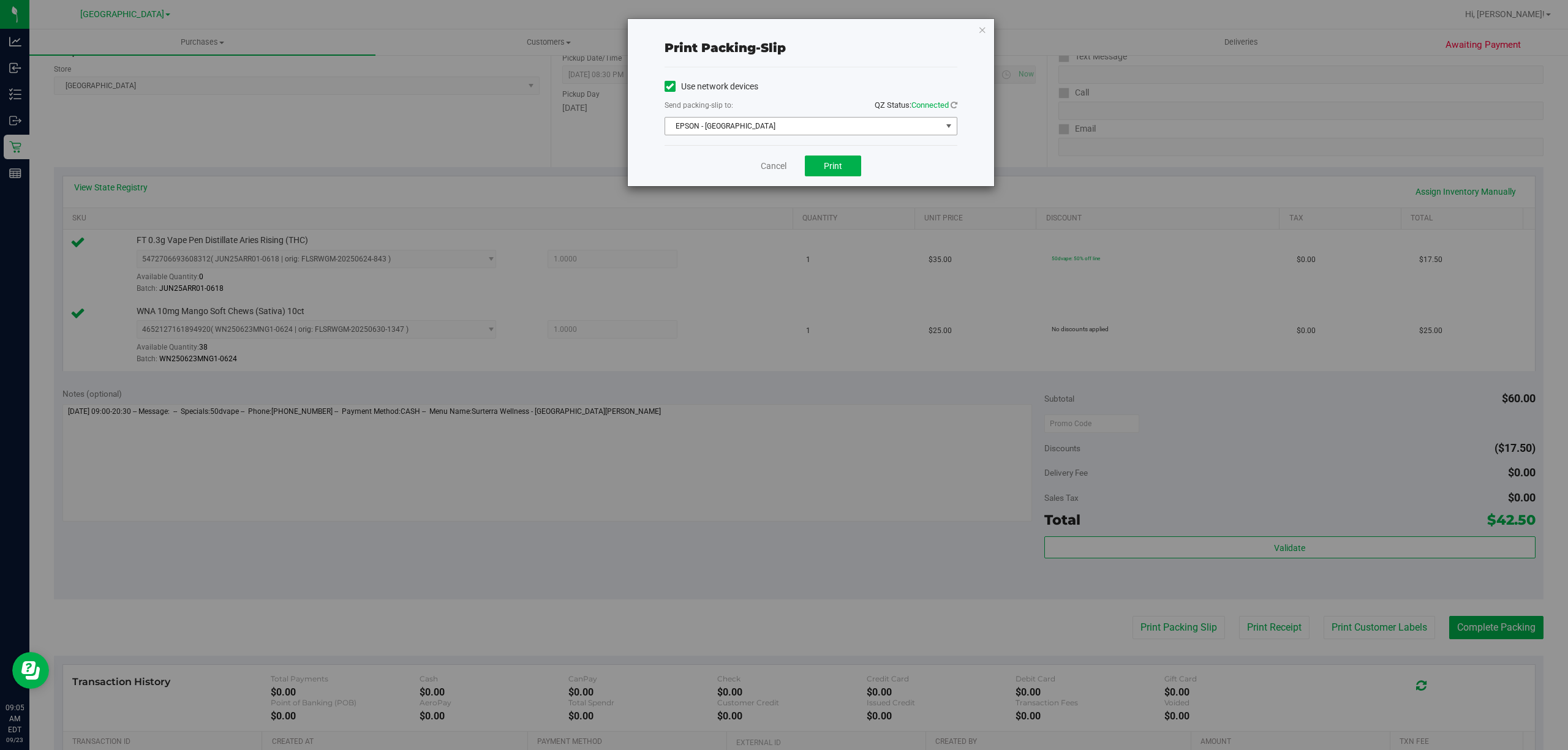
click at [783, 118] on span "EPSON - [GEOGRAPHIC_DATA]" at bounding box center [803, 126] width 276 height 17
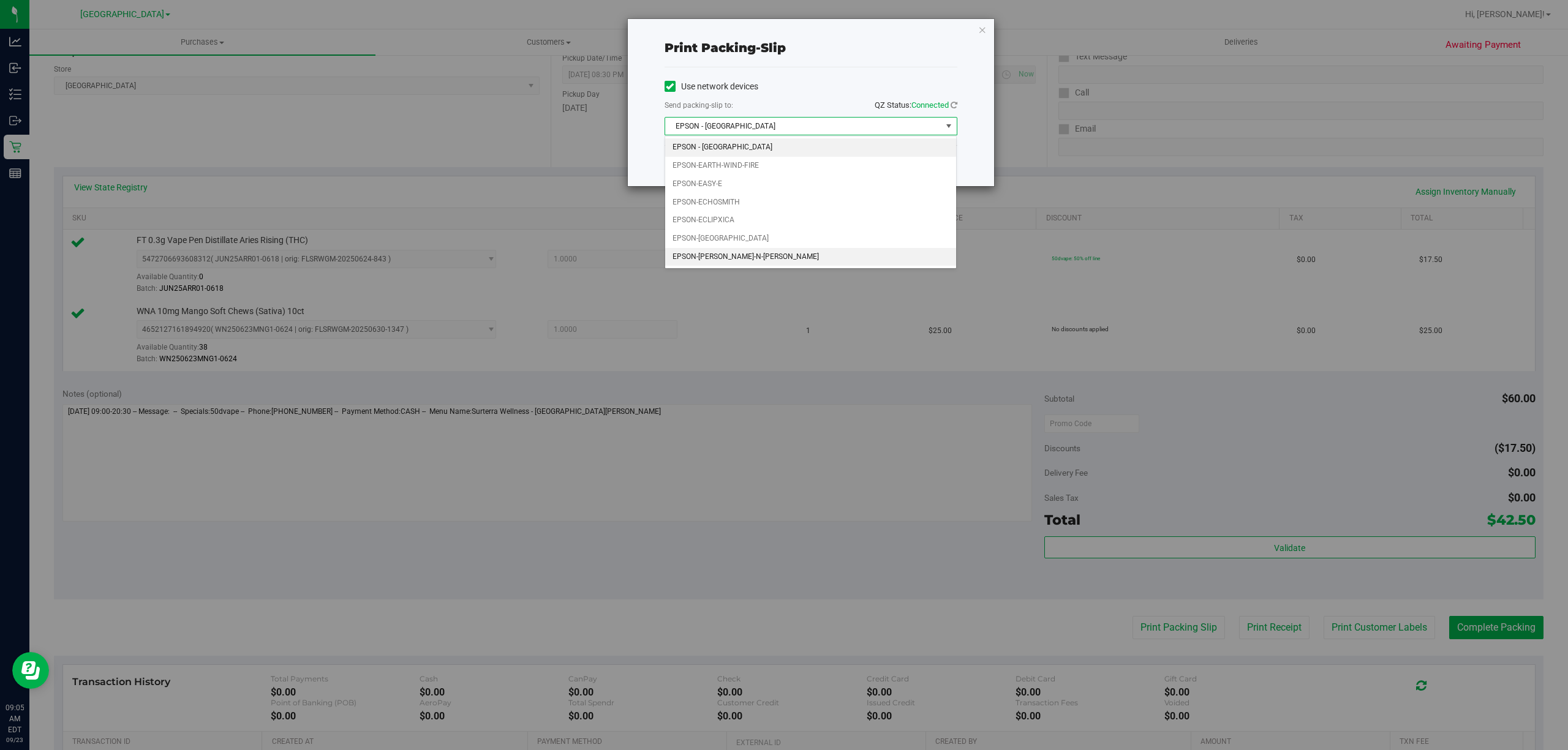
click at [812, 257] on li "EPSON-[PERSON_NAME]-N-[PERSON_NAME]" at bounding box center [810, 257] width 291 height 19
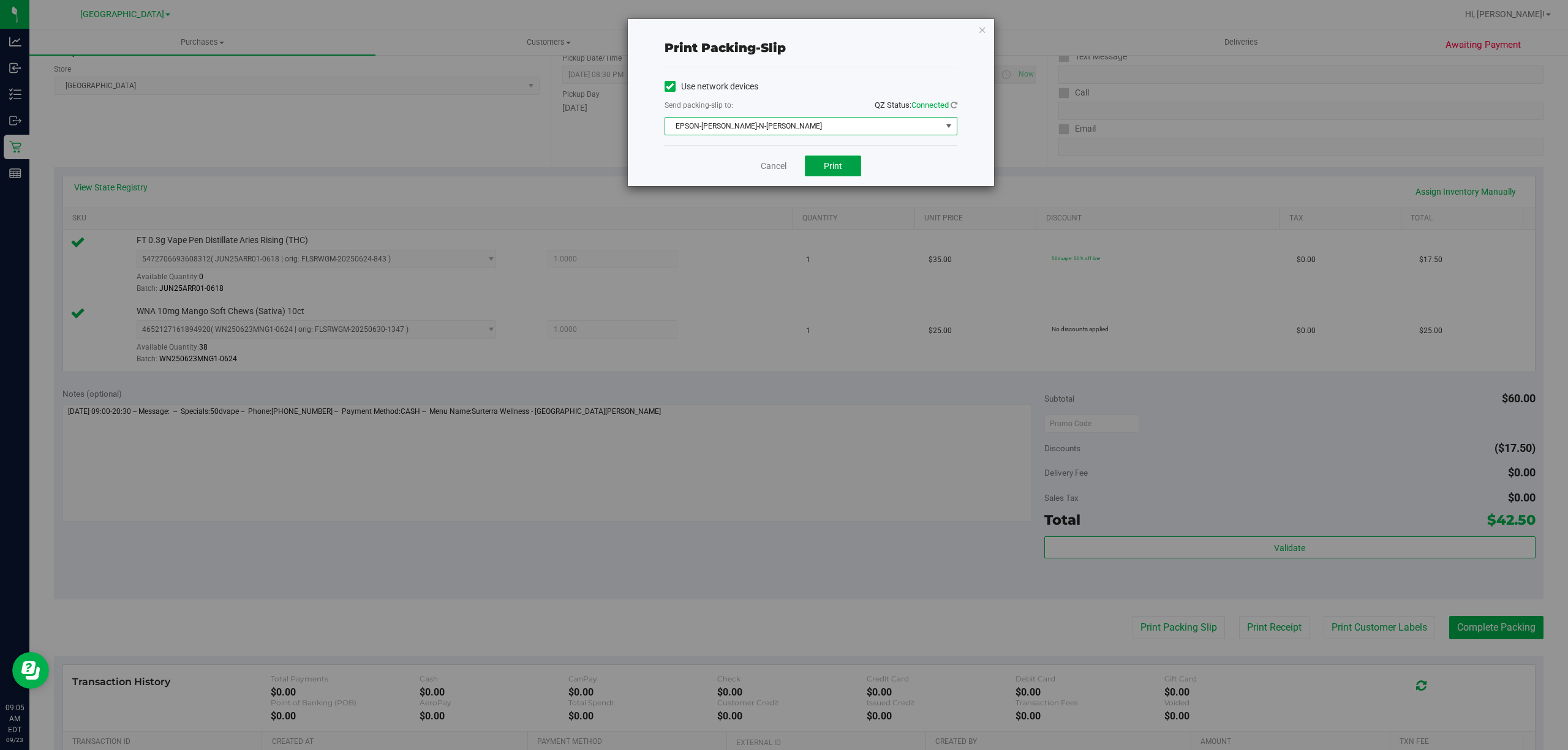
click at [856, 165] on button "Print" at bounding box center [833, 166] width 56 height 21
click at [984, 31] on icon "button" at bounding box center [982, 30] width 8 height 15
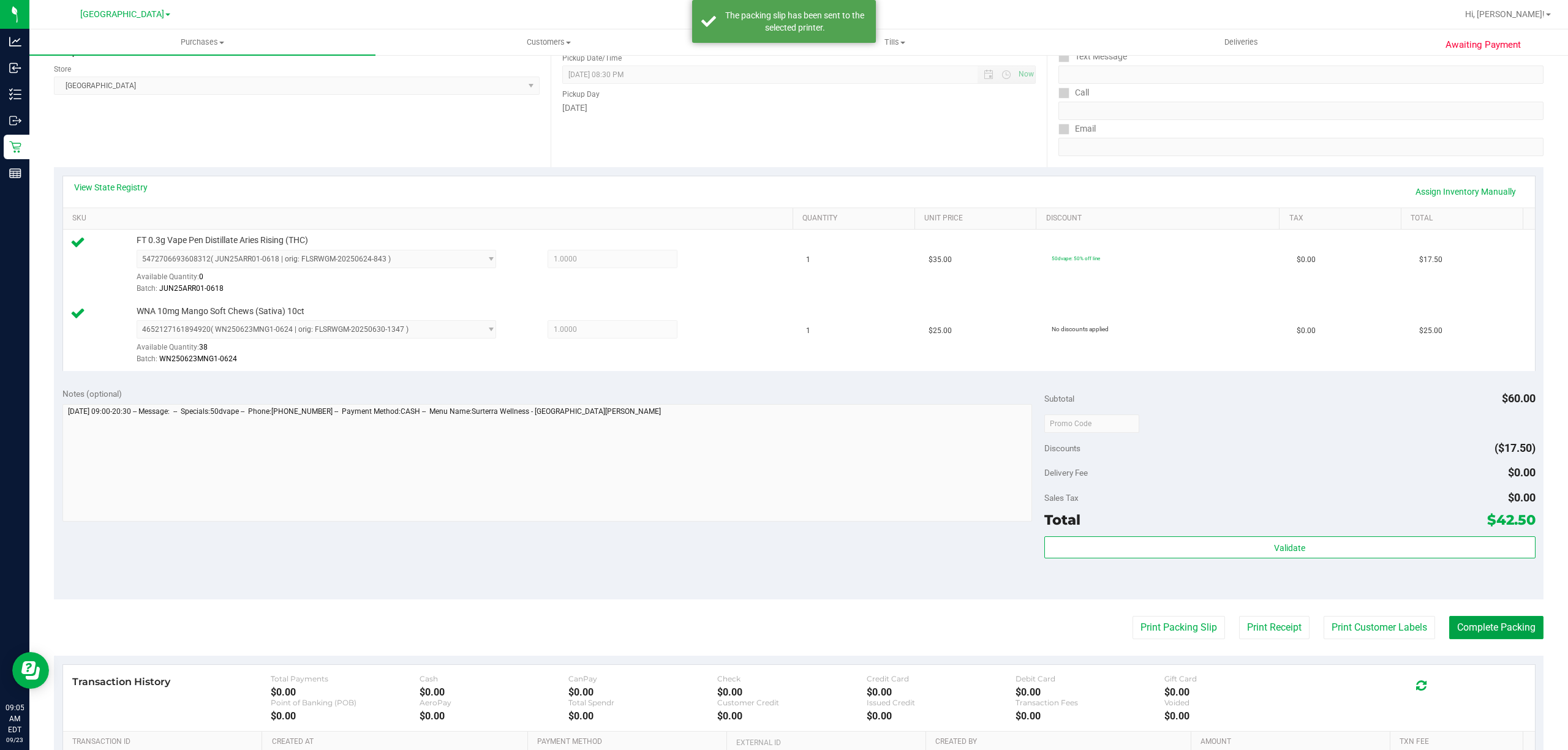
drag, startPoint x: 1476, startPoint y: 627, endPoint x: 1490, endPoint y: 589, distance: 40.5
click at [1477, 625] on button "Complete Packing" at bounding box center [1496, 627] width 95 height 23
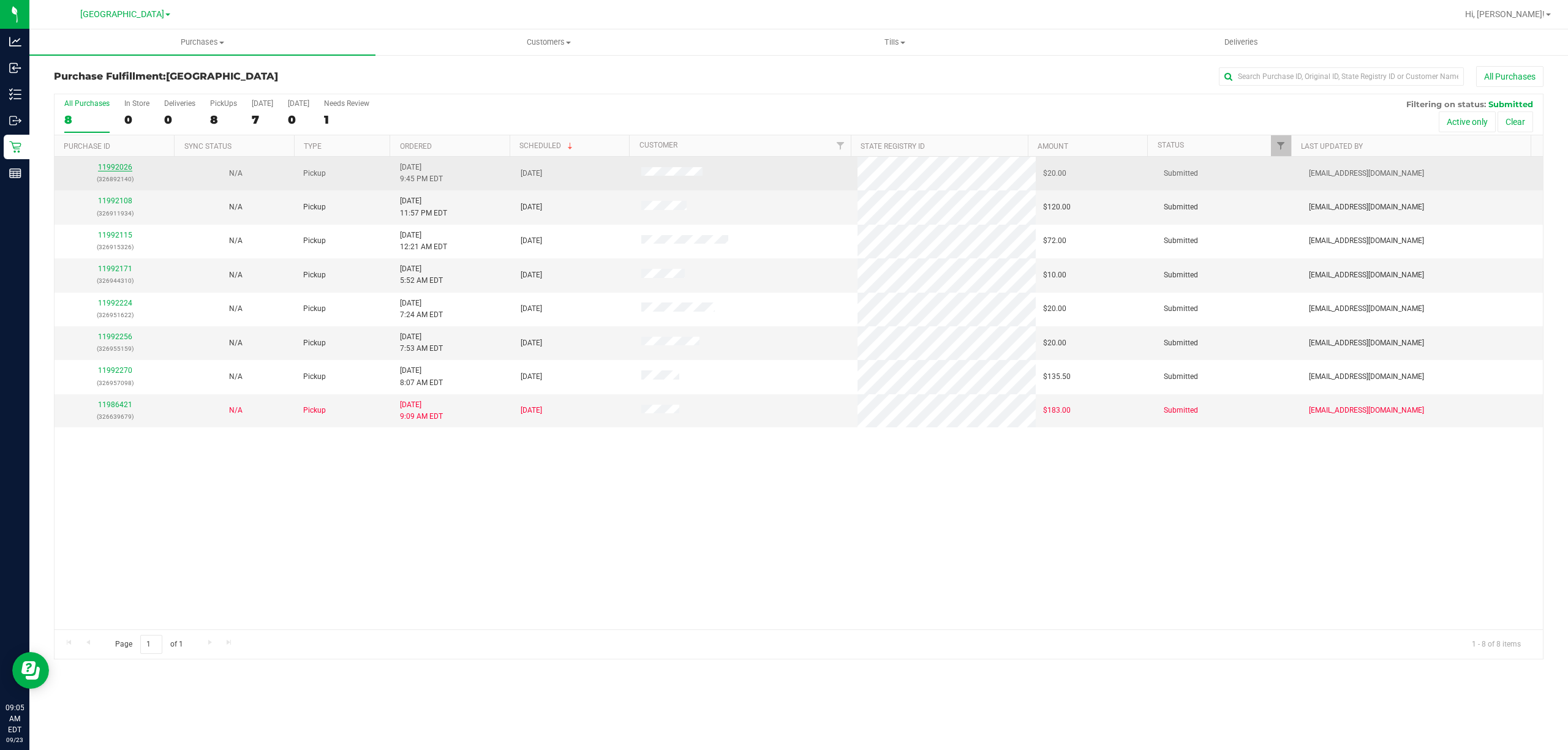
click at [118, 164] on link "11992026" at bounding box center [115, 167] width 35 height 8
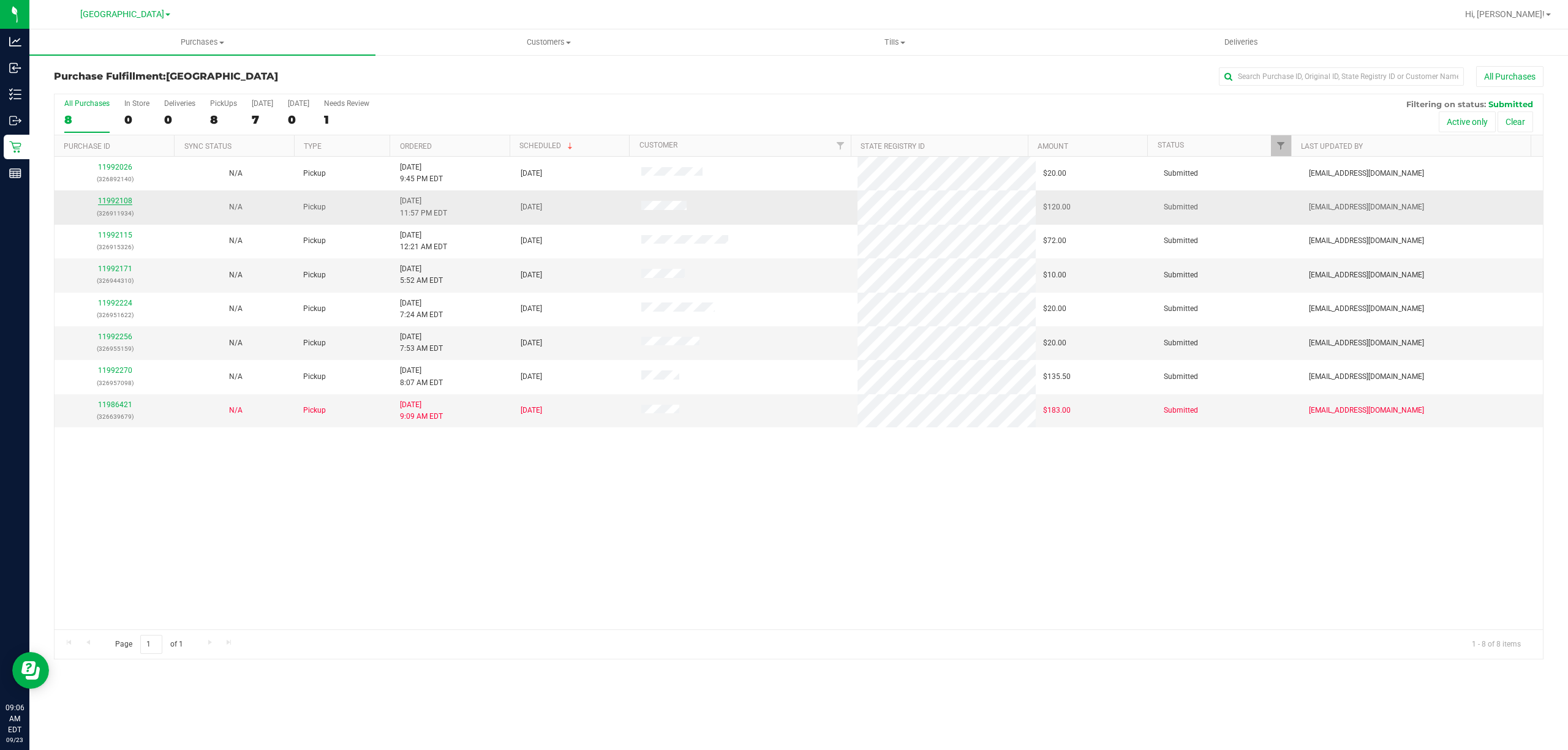
click at [104, 201] on link "11992108" at bounding box center [115, 200] width 35 height 8
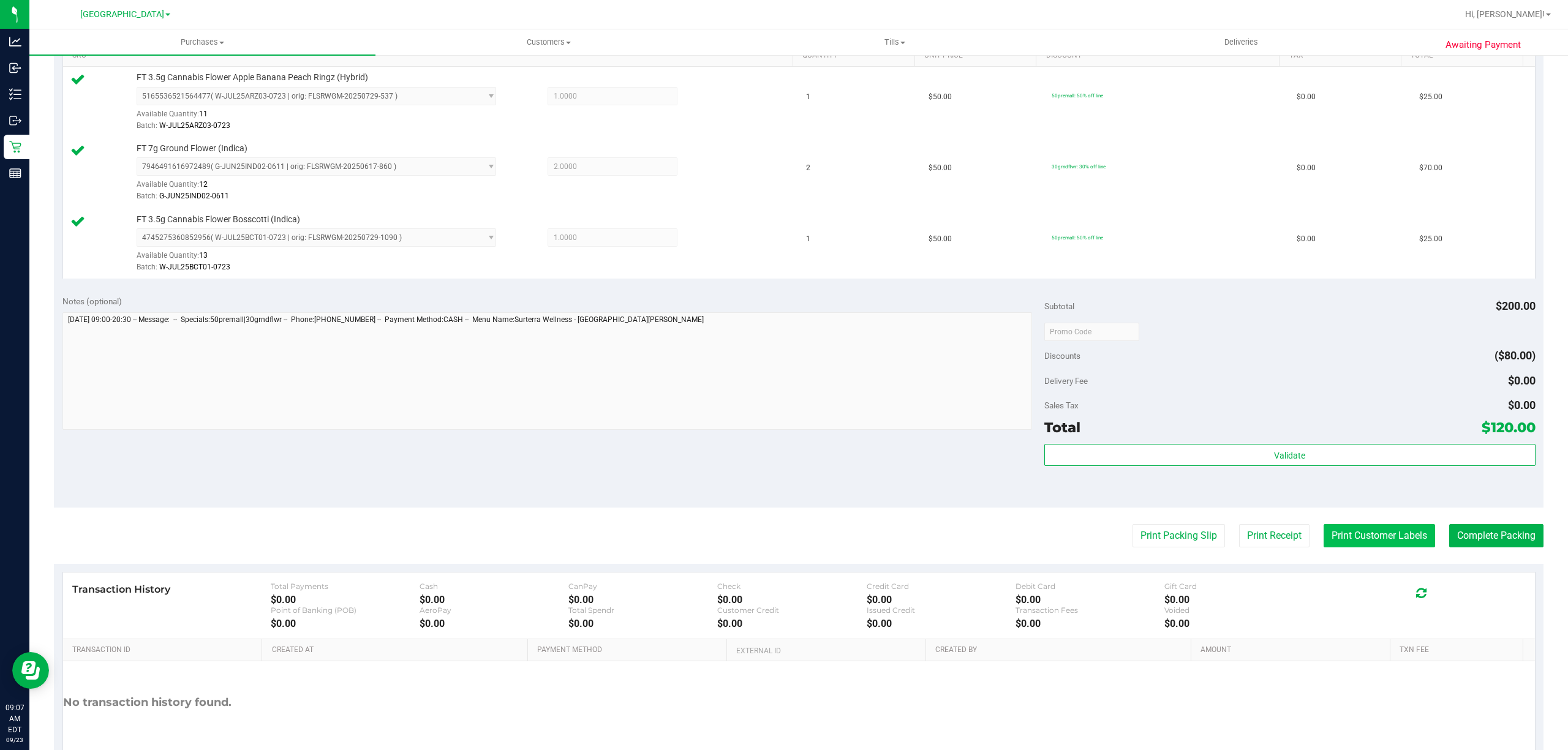
scroll to position [327, 0]
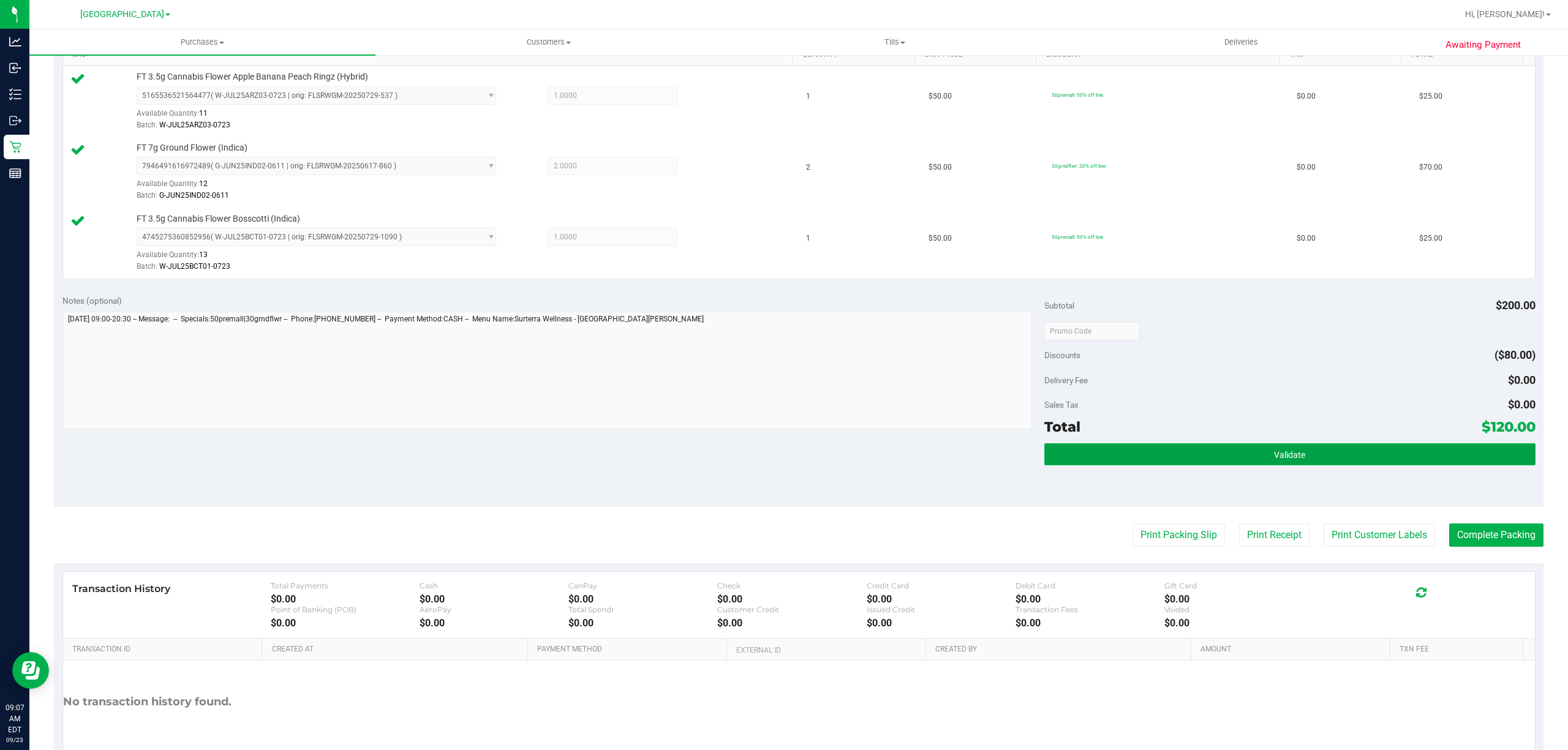
click at [1329, 462] on button "Validate" at bounding box center [1290, 455] width 492 height 22
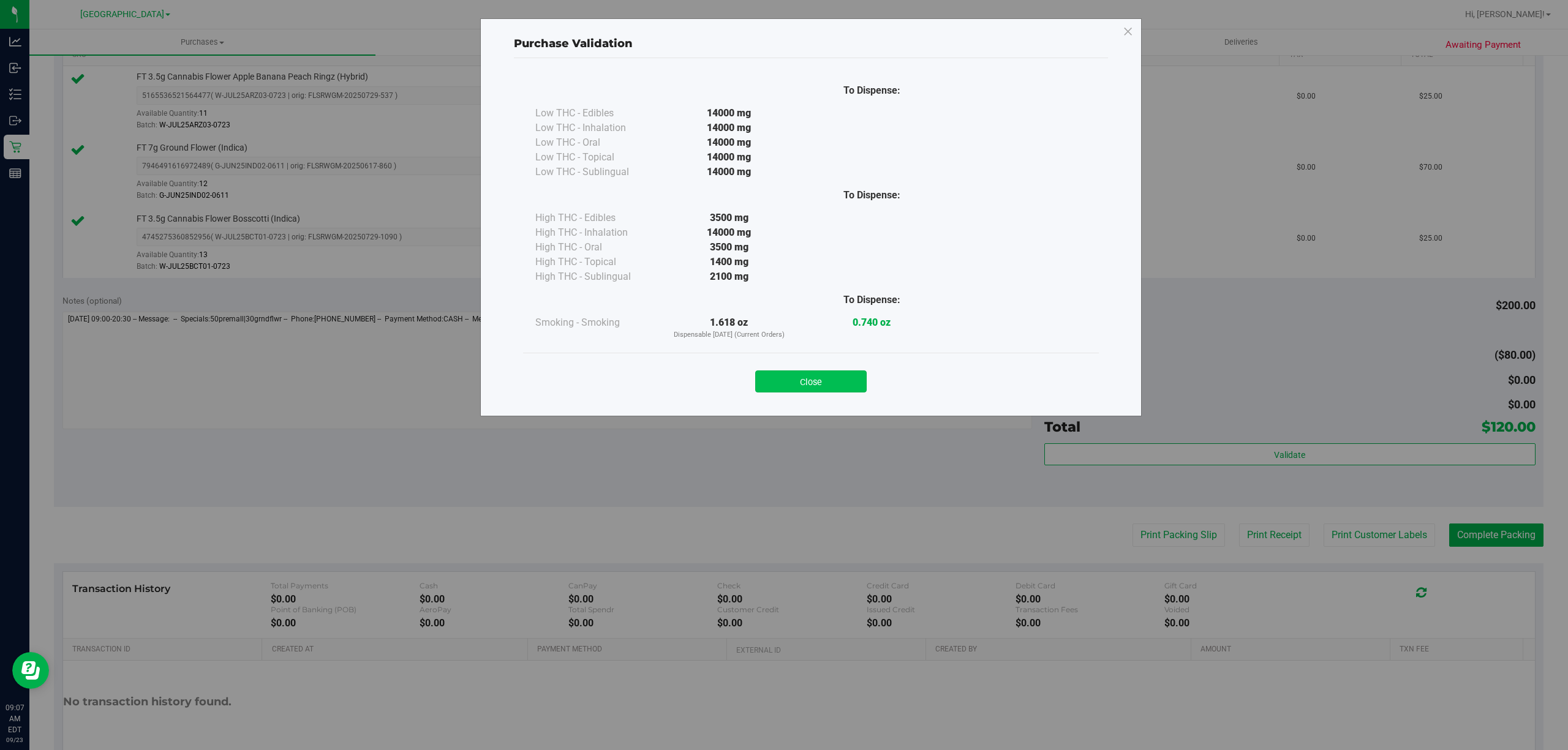
click at [792, 390] on button "Close" at bounding box center [810, 382] width 111 height 22
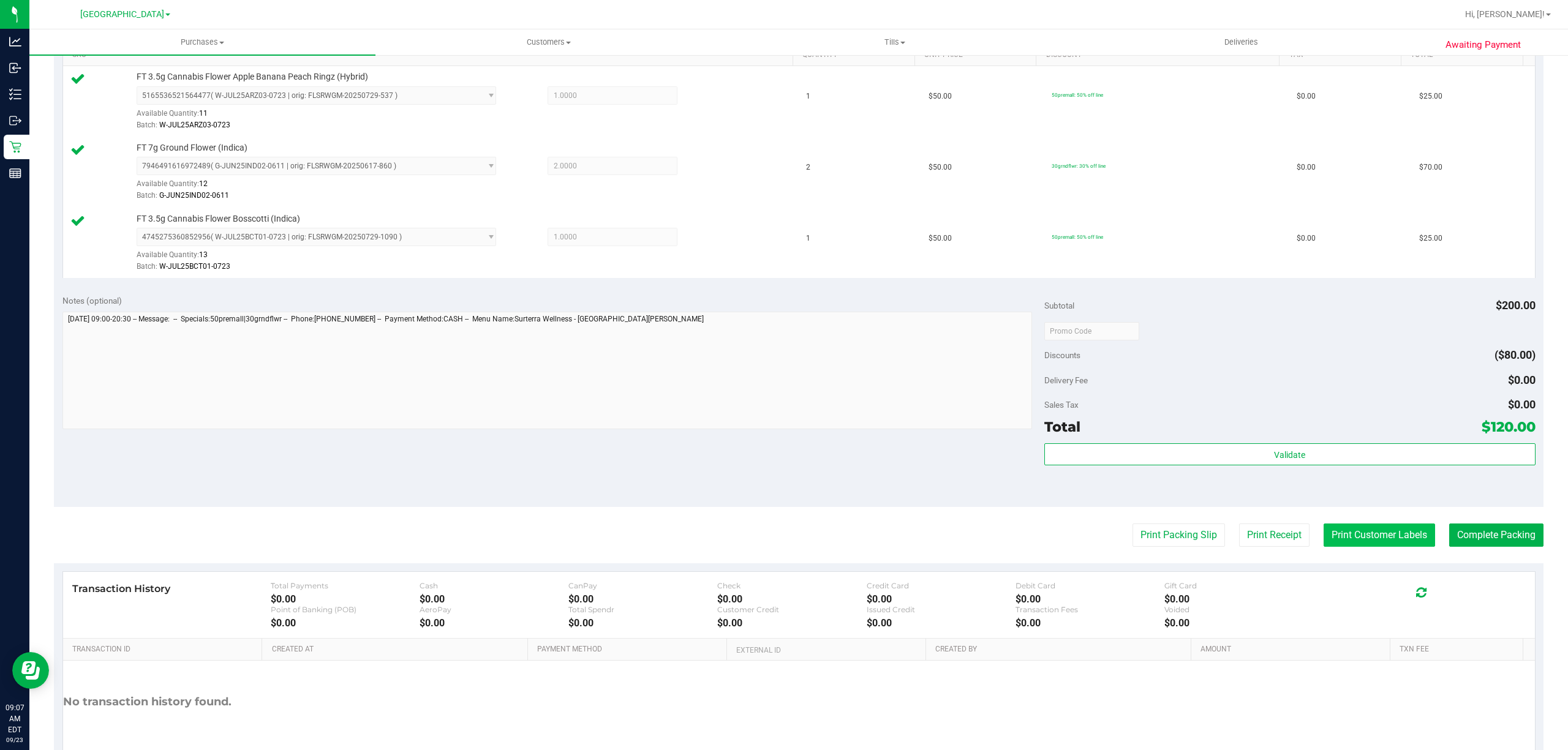
click at [1376, 540] on button "Print Customer Labels" at bounding box center [1379, 535] width 111 height 23
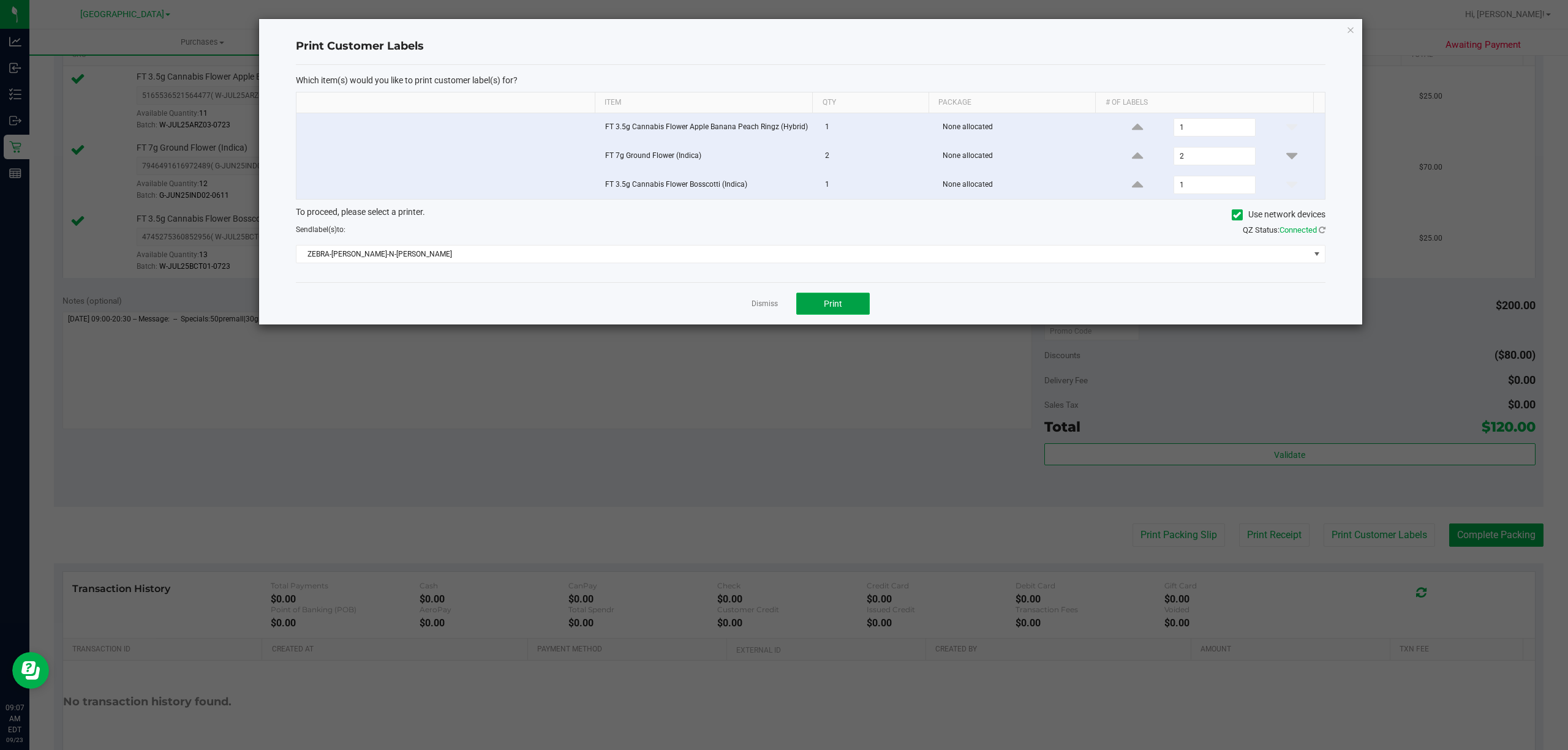
click at [838, 309] on span "Print" at bounding box center [834, 303] width 19 height 9
click at [763, 315] on div "Dismiss Print" at bounding box center [810, 303] width 1029 height 42
drag, startPoint x: 762, startPoint y: 312, endPoint x: 802, endPoint y: 353, distance: 57.3
click at [762, 309] on link "Dismiss" at bounding box center [764, 303] width 26 height 10
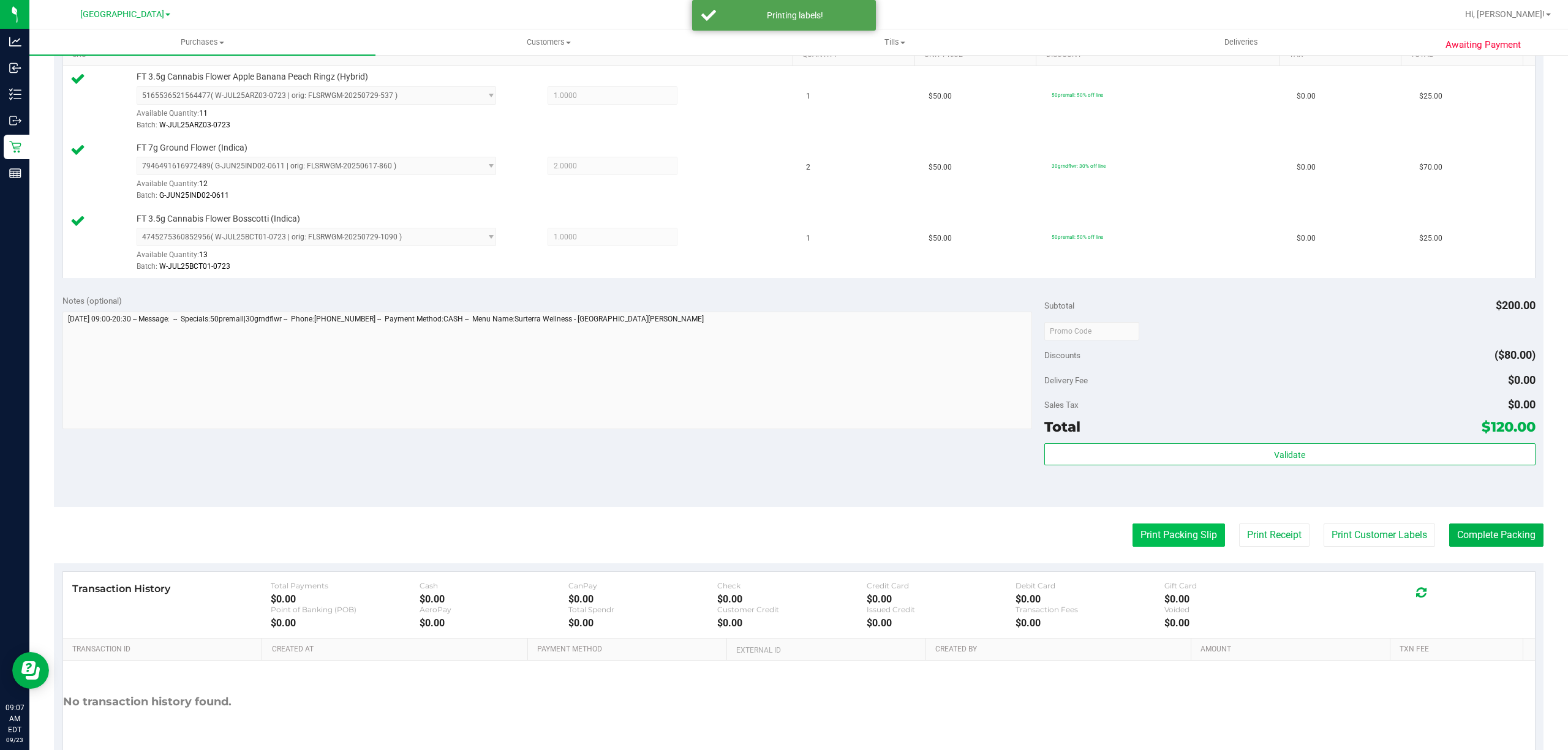
click at [1157, 539] on button "Print Packing Slip" at bounding box center [1178, 535] width 93 height 23
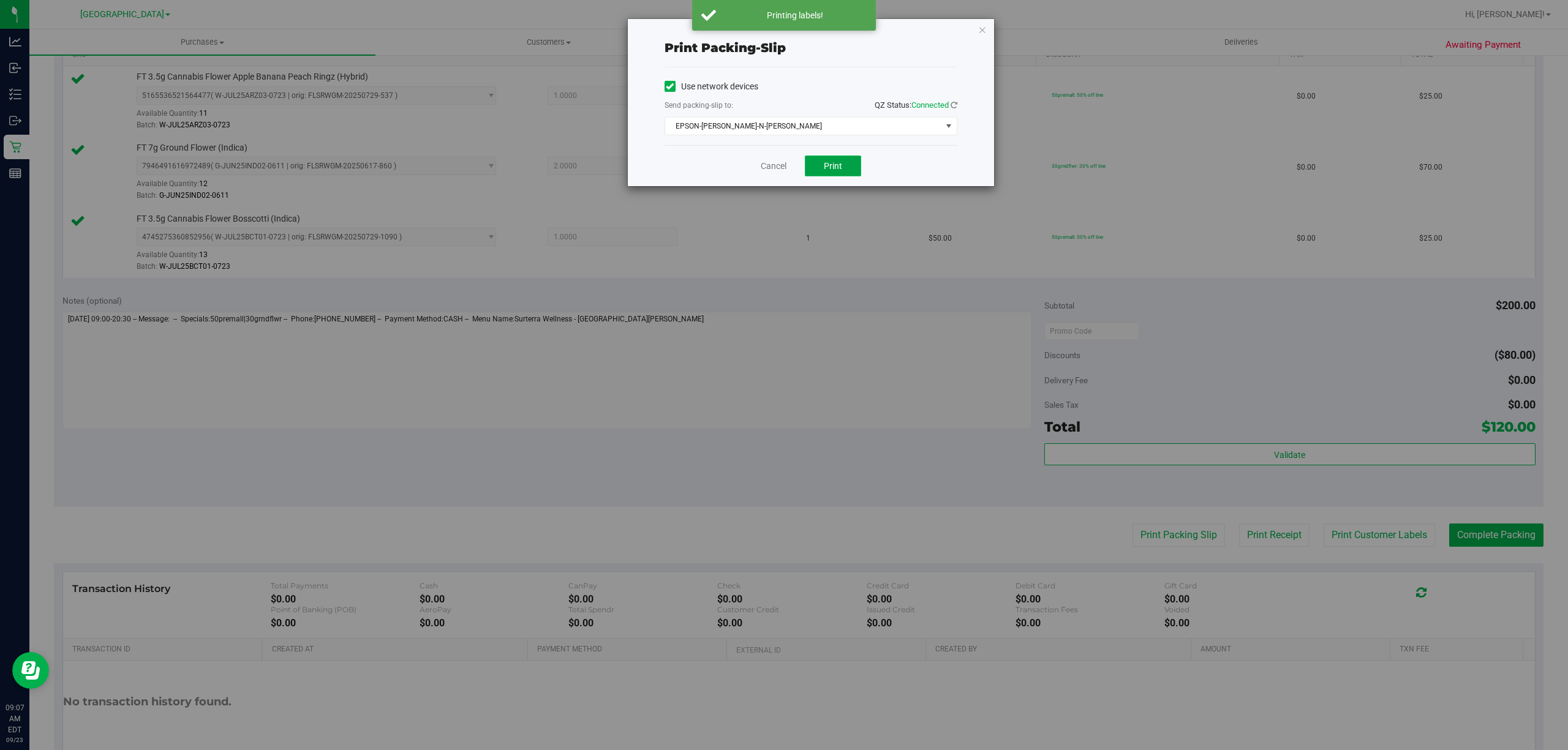
click at [838, 174] on button "Print" at bounding box center [833, 166] width 56 height 21
click at [984, 23] on icon "button" at bounding box center [982, 30] width 8 height 15
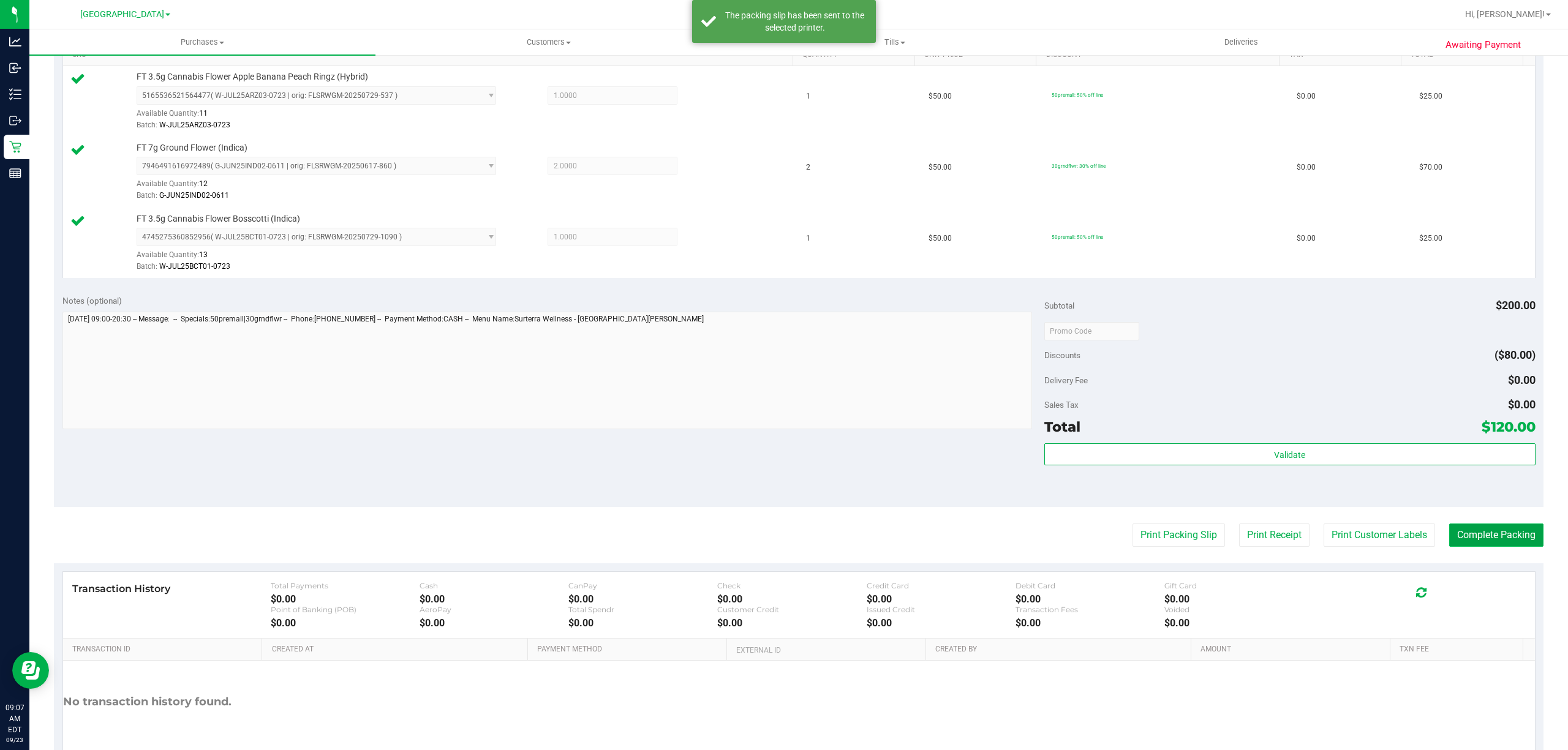
click at [1486, 539] on button "Complete Packing" at bounding box center [1496, 535] width 95 height 23
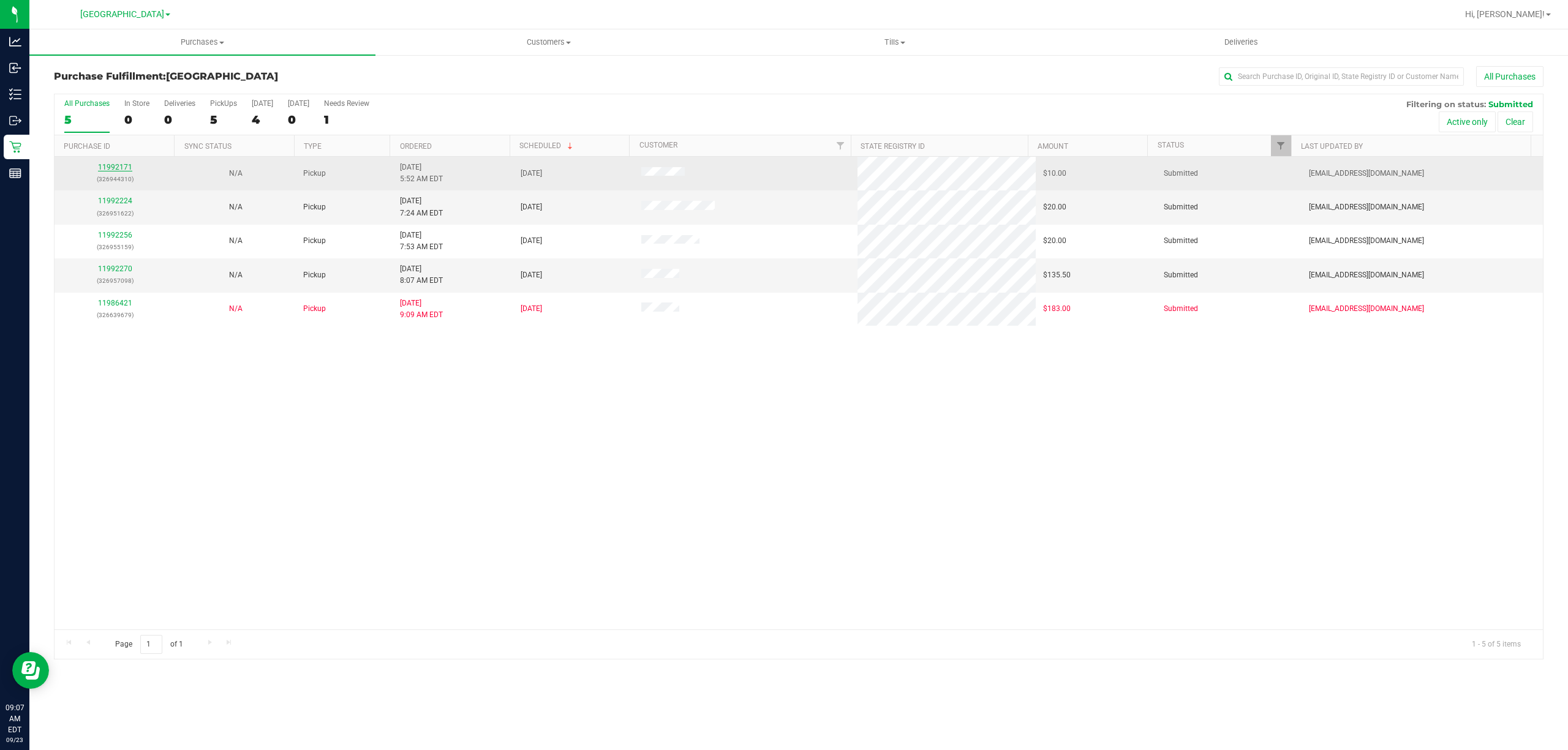
click at [115, 168] on link "11992171" at bounding box center [115, 167] width 35 height 8
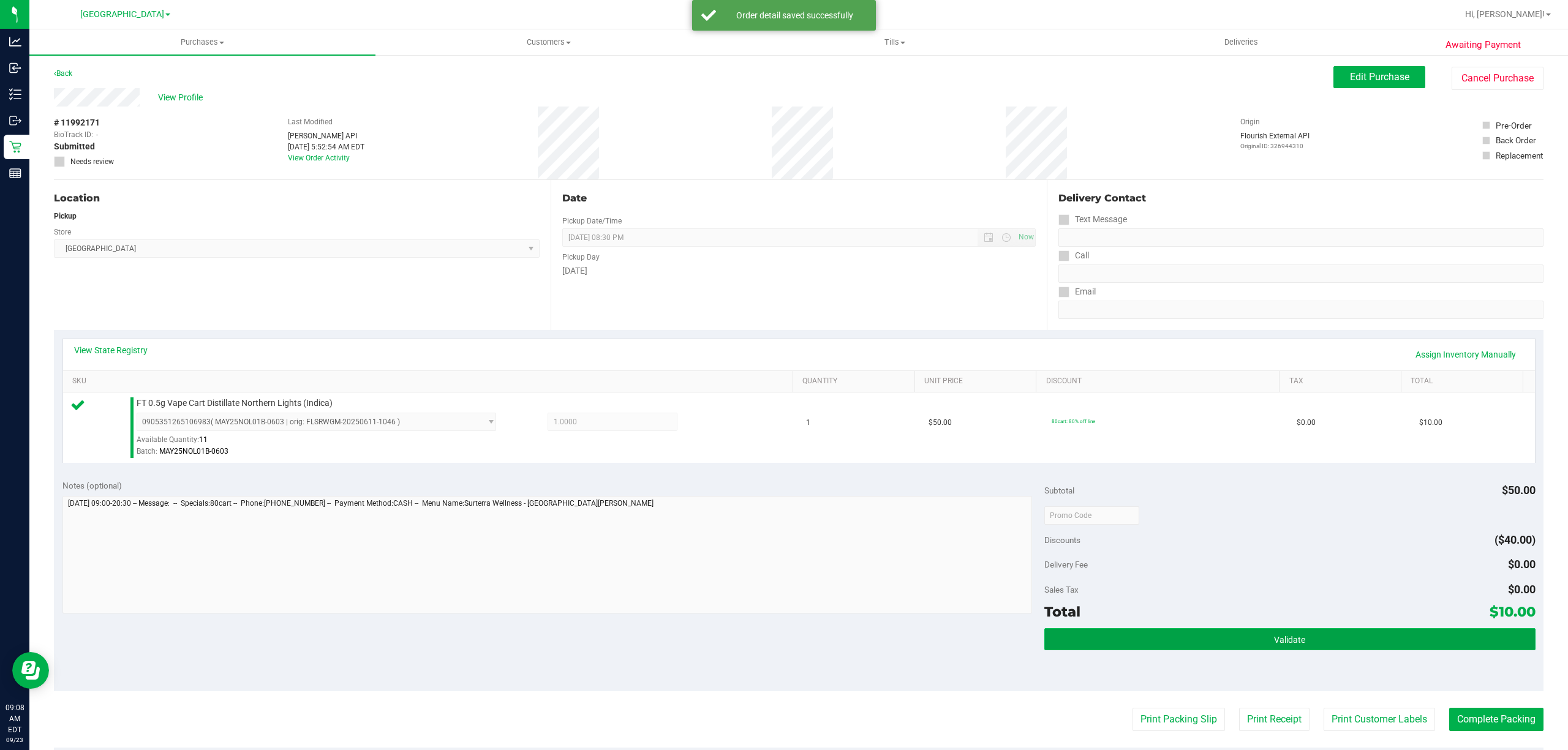
click at [1249, 641] on button "Validate" at bounding box center [1290, 640] width 492 height 22
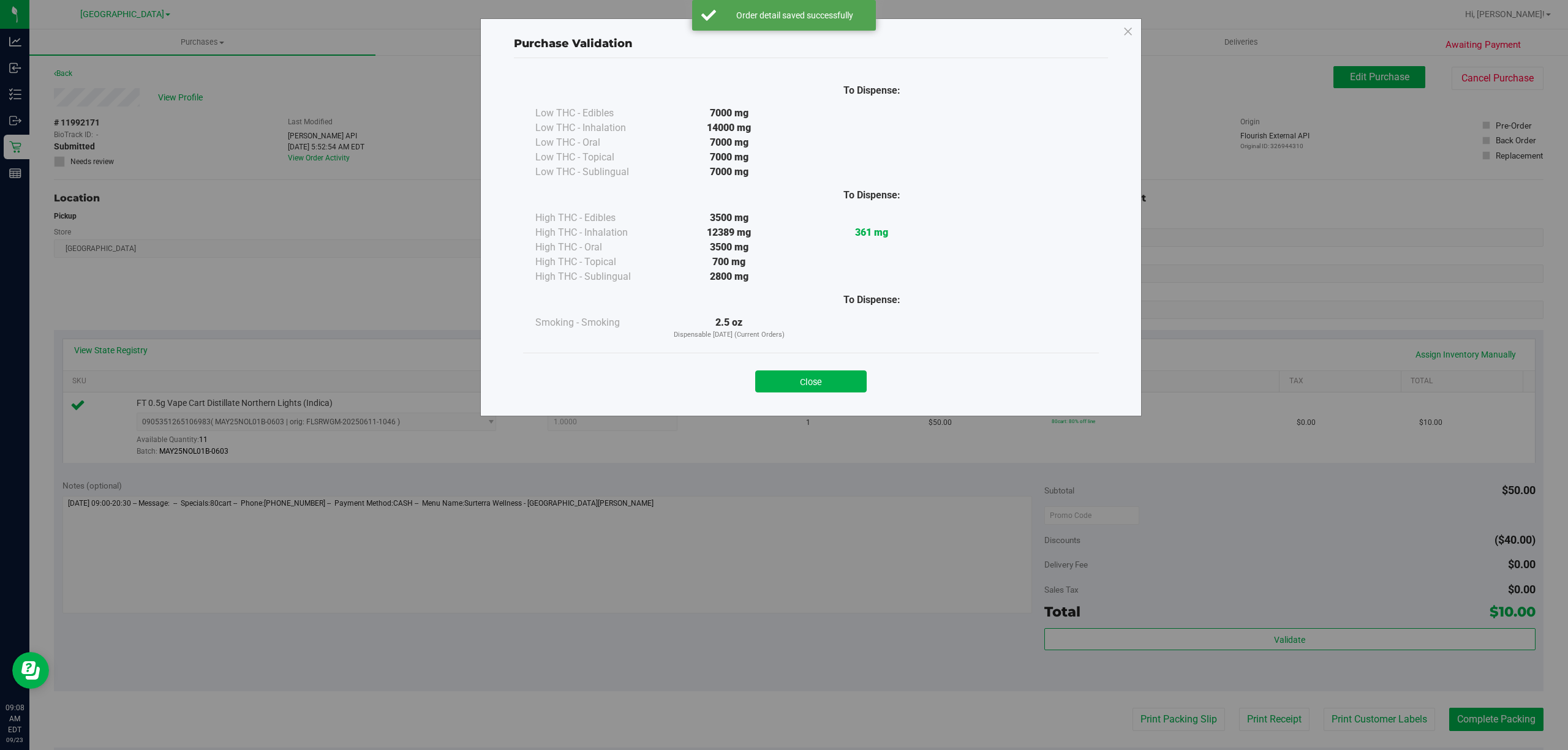
drag, startPoint x: 816, startPoint y: 377, endPoint x: 849, endPoint y: 388, distance: 34.8
click at [817, 376] on button "Close" at bounding box center [810, 382] width 111 height 22
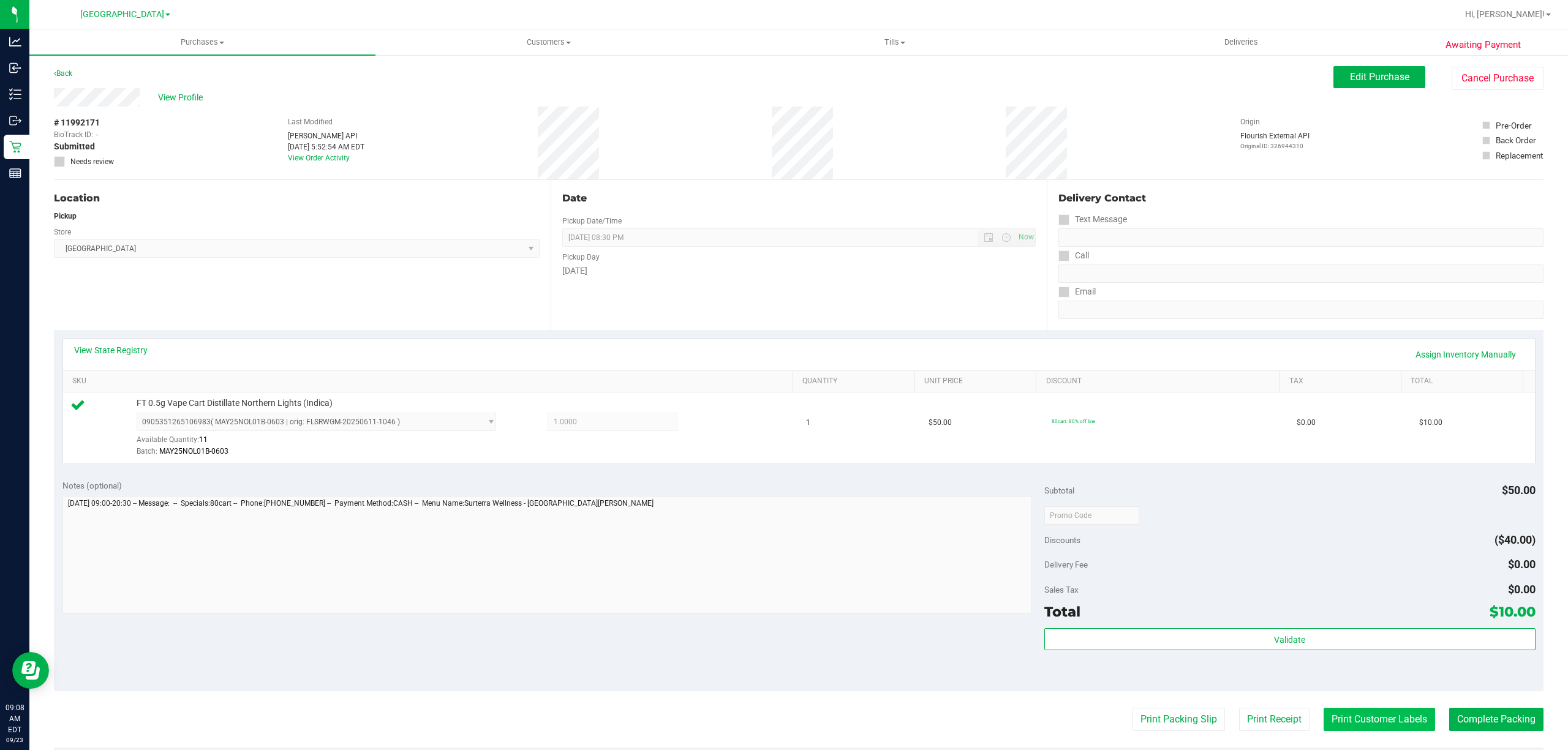
click at [1382, 727] on button "Print Customer Labels" at bounding box center [1379, 719] width 111 height 23
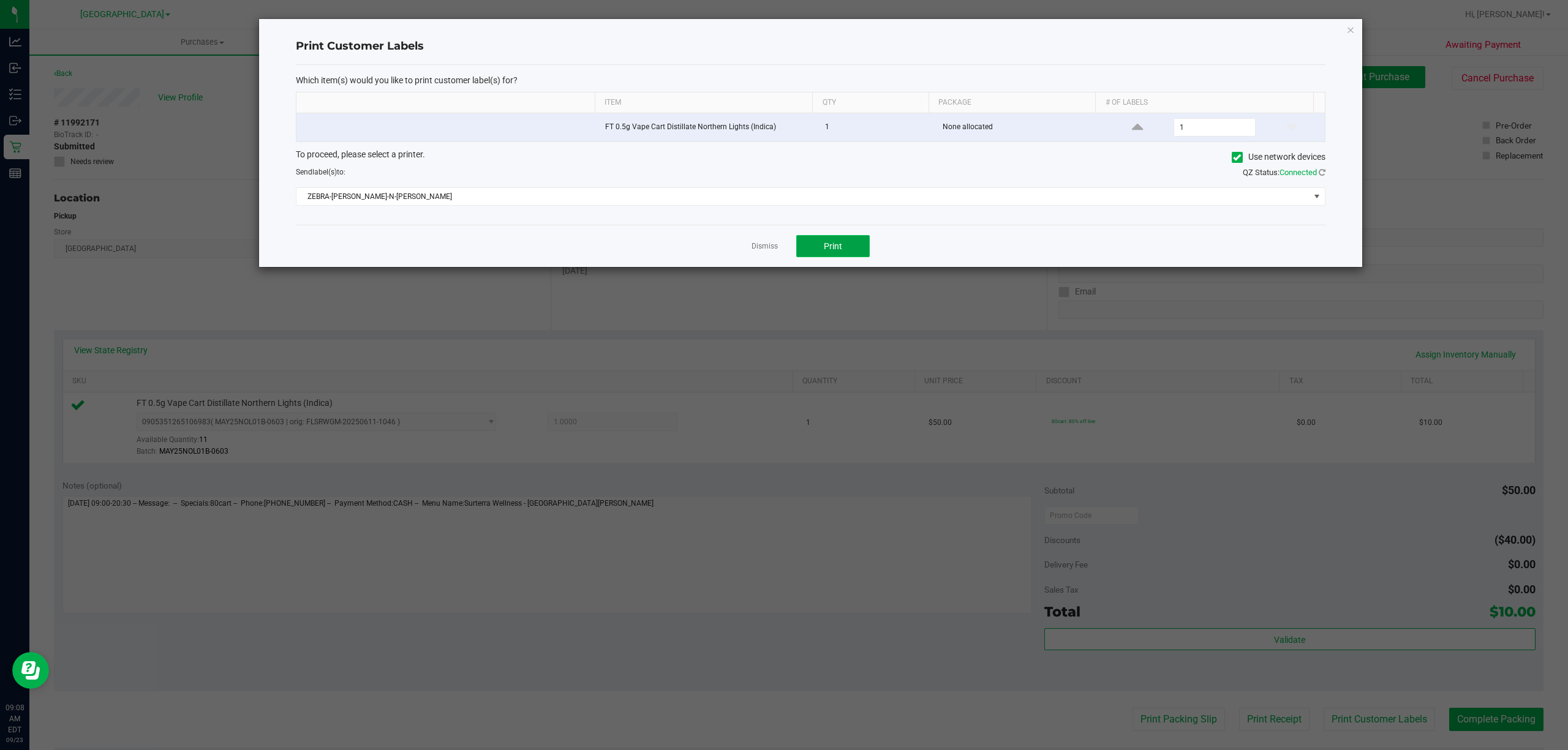
click at [851, 246] on button "Print" at bounding box center [833, 246] width 73 height 22
click at [761, 247] on link "Dismiss" at bounding box center [764, 246] width 26 height 10
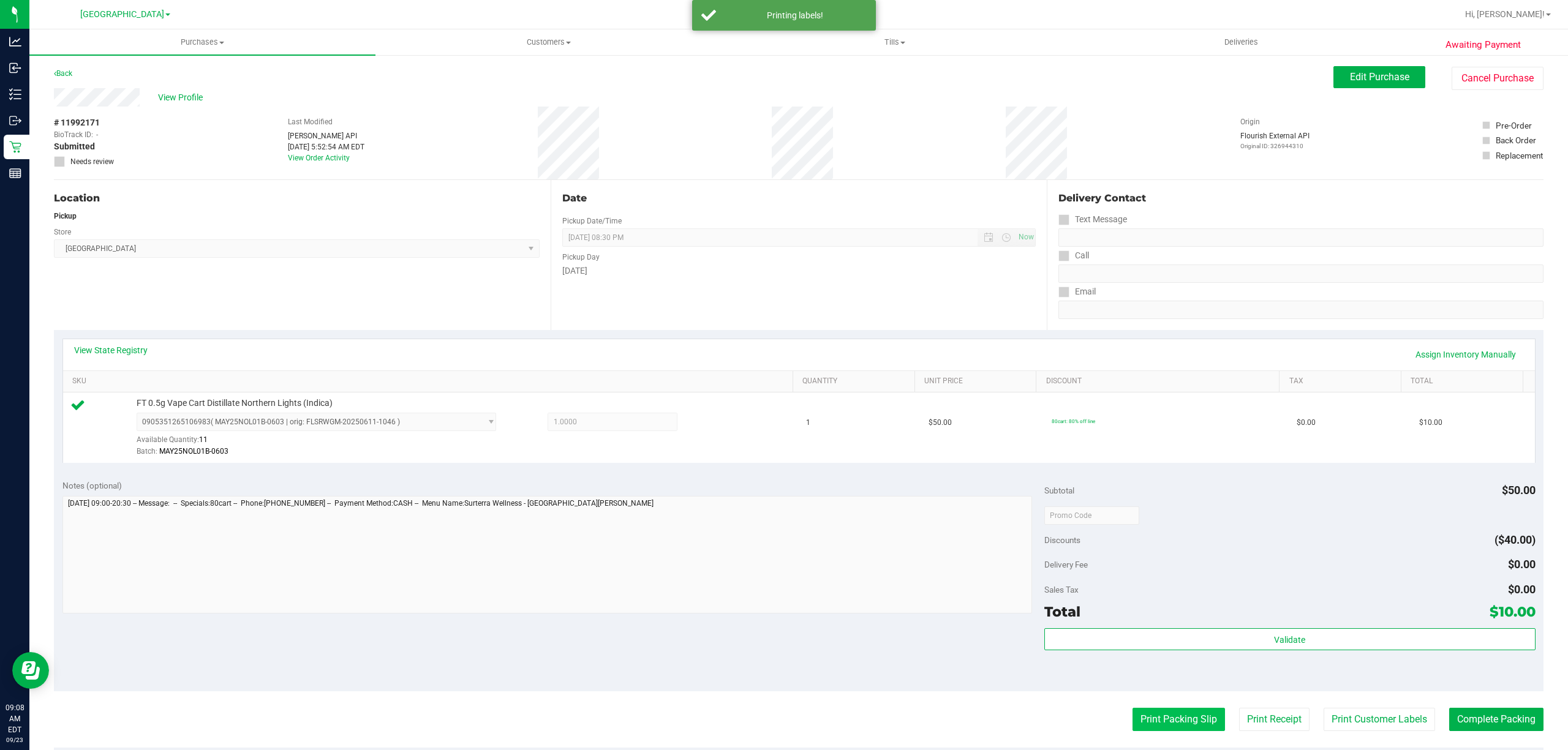
click at [1145, 728] on button "Print Packing Slip" at bounding box center [1178, 719] width 93 height 23
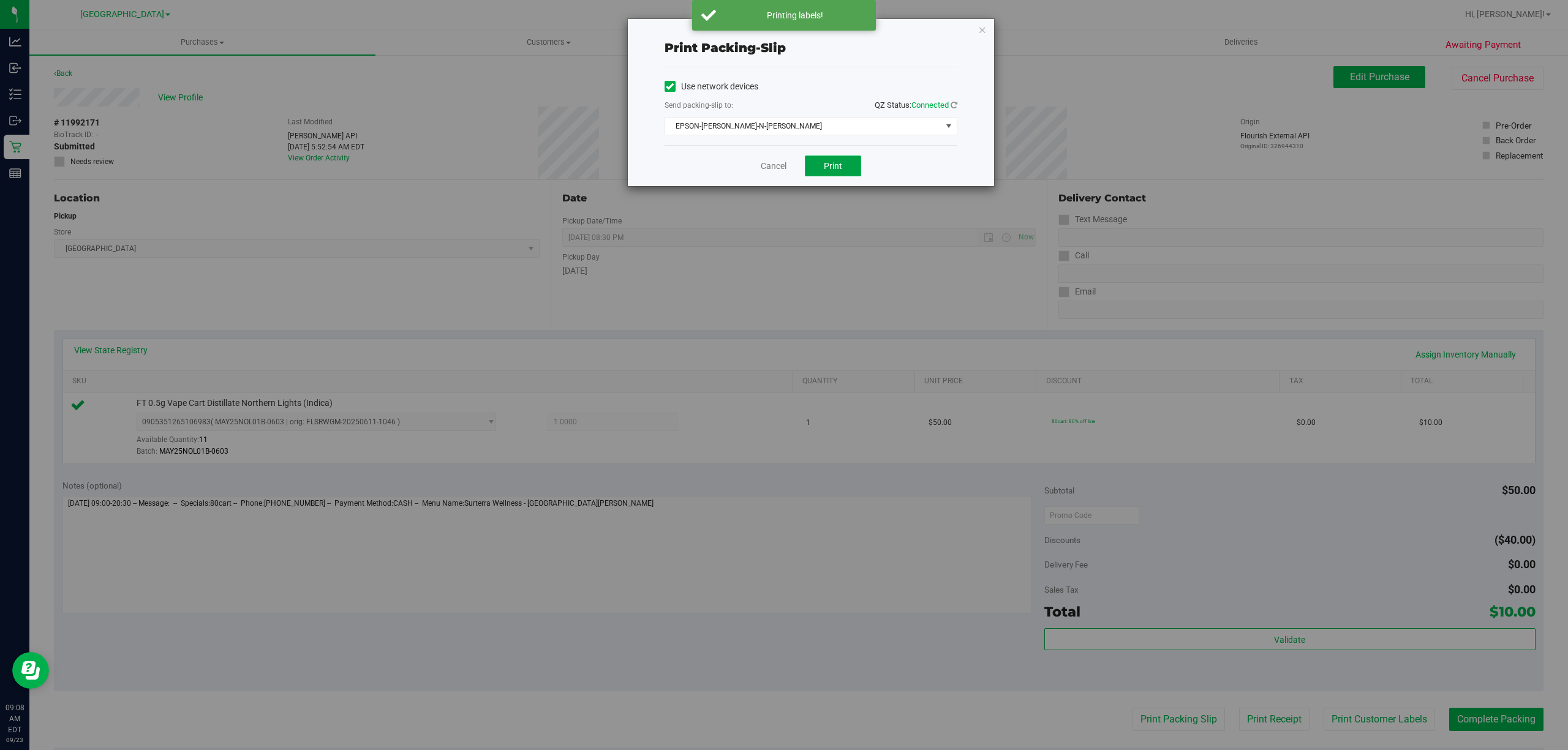
click at [826, 174] on button "Print" at bounding box center [833, 166] width 56 height 21
click at [984, 30] on icon "button" at bounding box center [982, 30] width 8 height 15
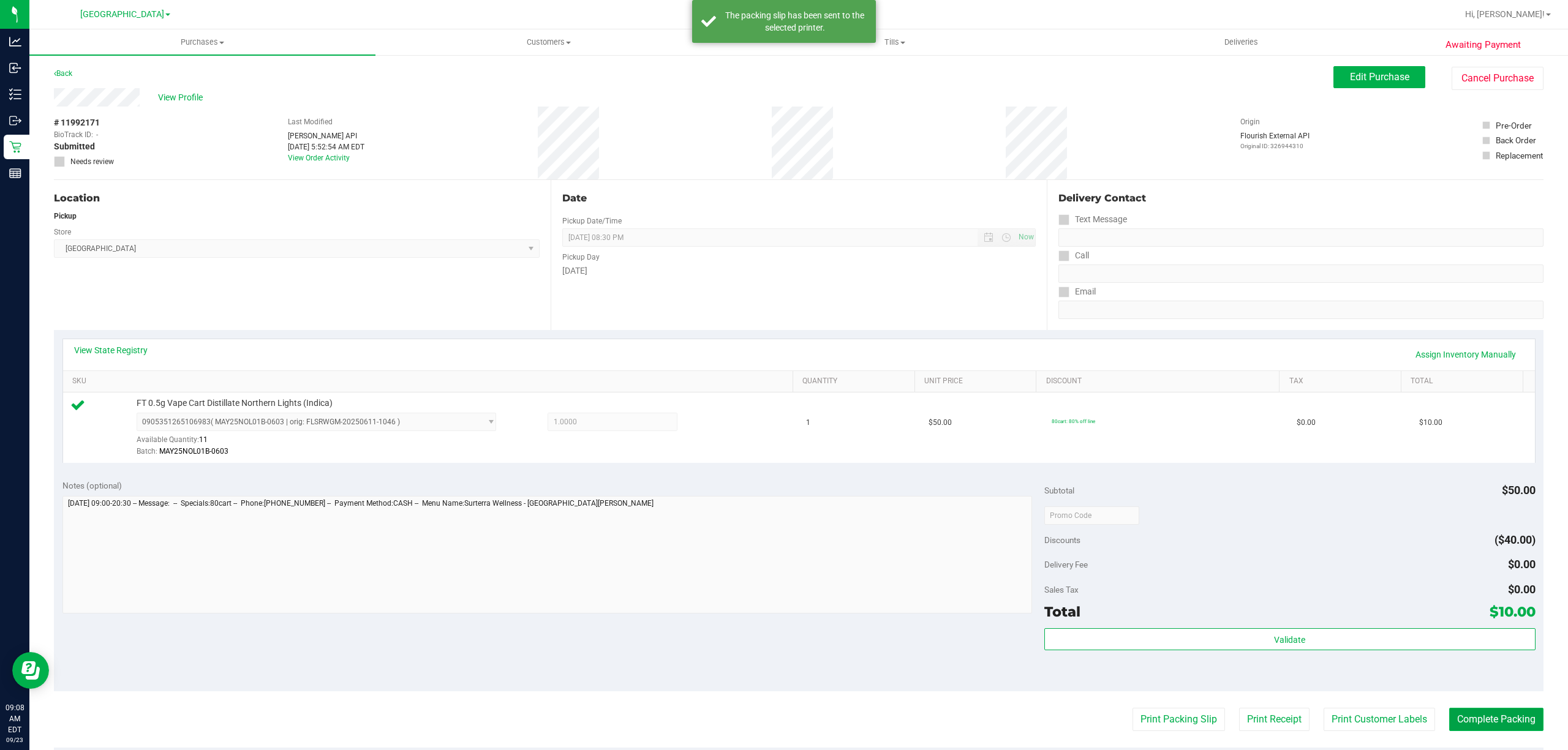
click at [1491, 714] on button "Complete Packing" at bounding box center [1496, 719] width 95 height 23
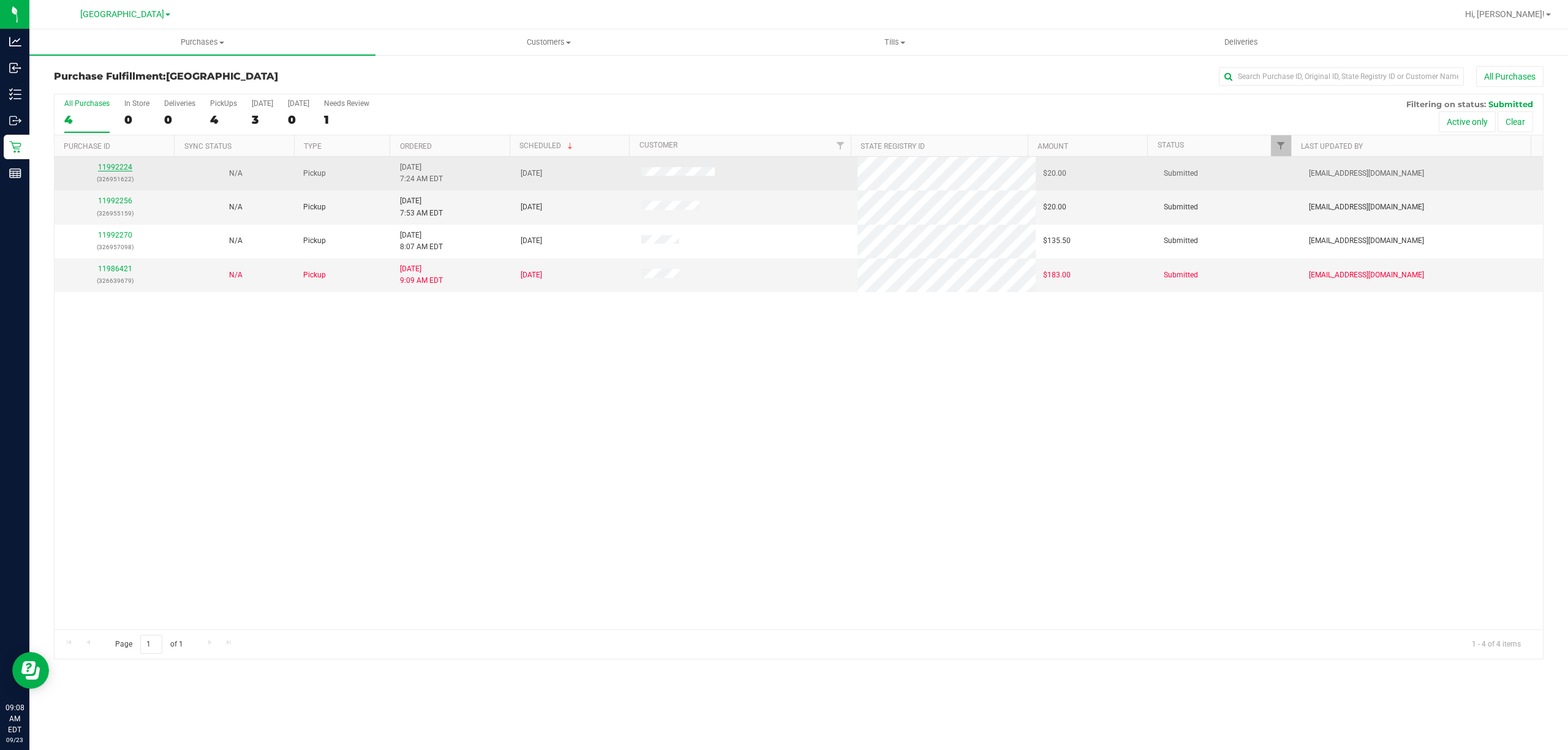
click at [116, 168] on link "11992224" at bounding box center [115, 167] width 35 height 8
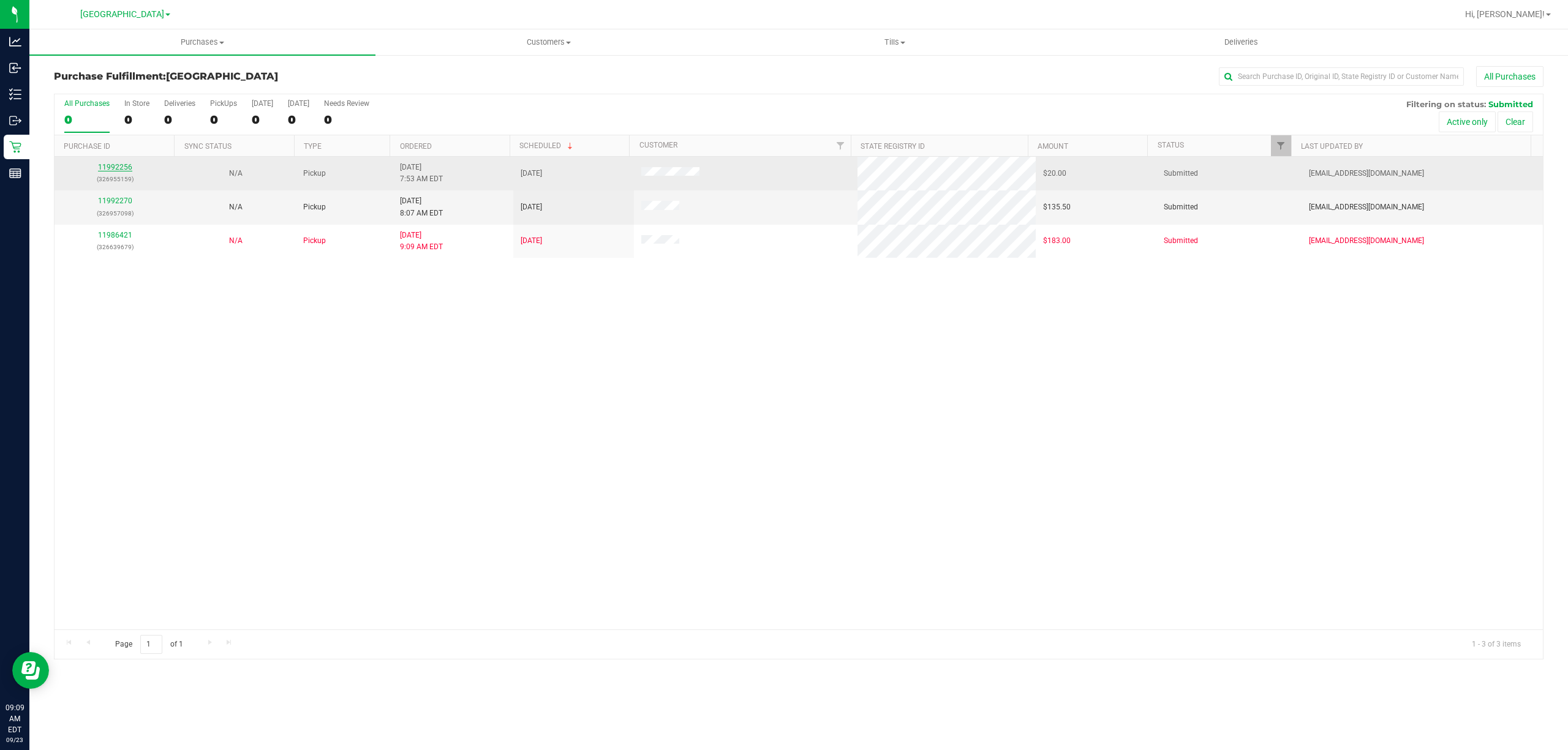
click at [108, 164] on link "11992256" at bounding box center [115, 167] width 35 height 8
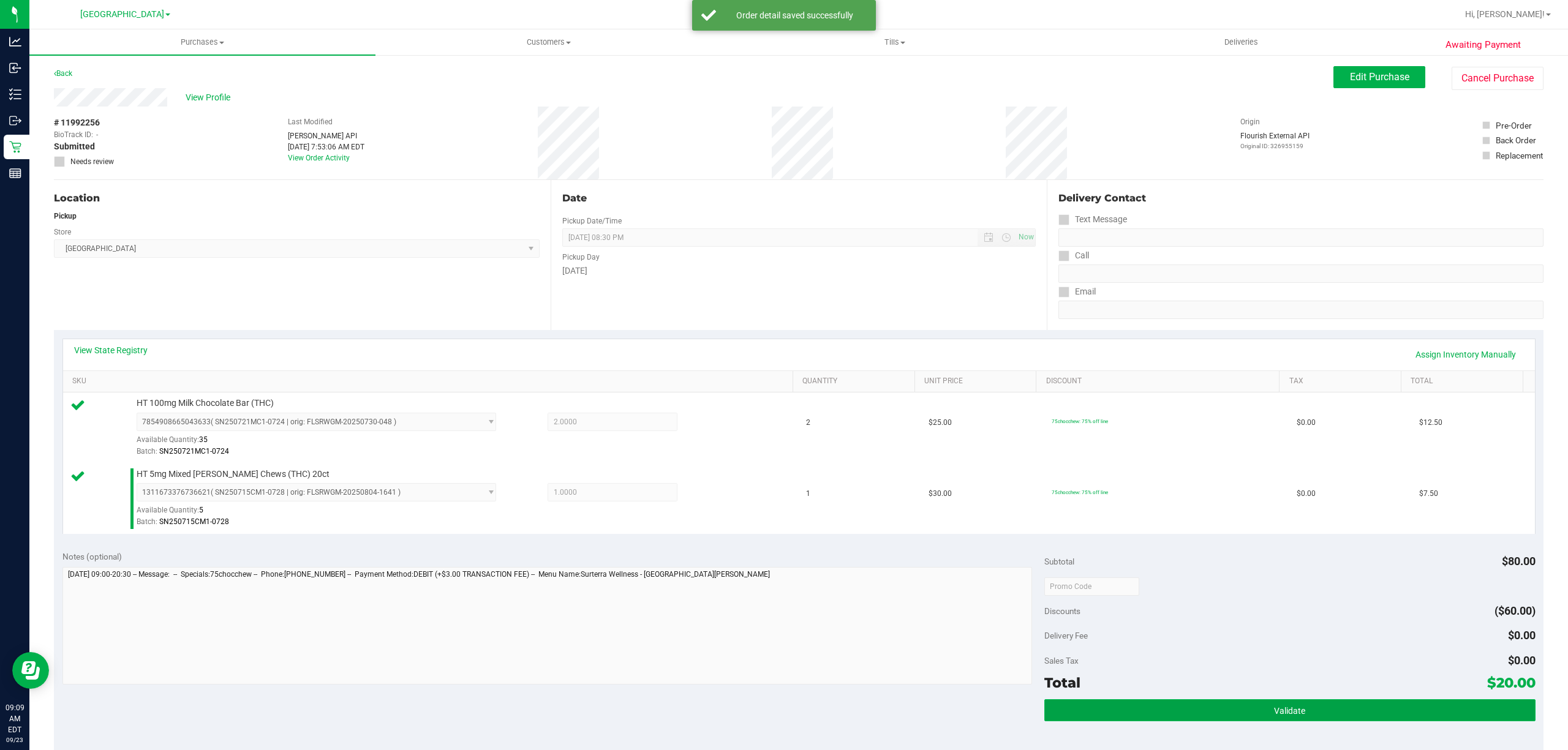
click at [1246, 712] on button "Validate" at bounding box center [1290, 711] width 492 height 22
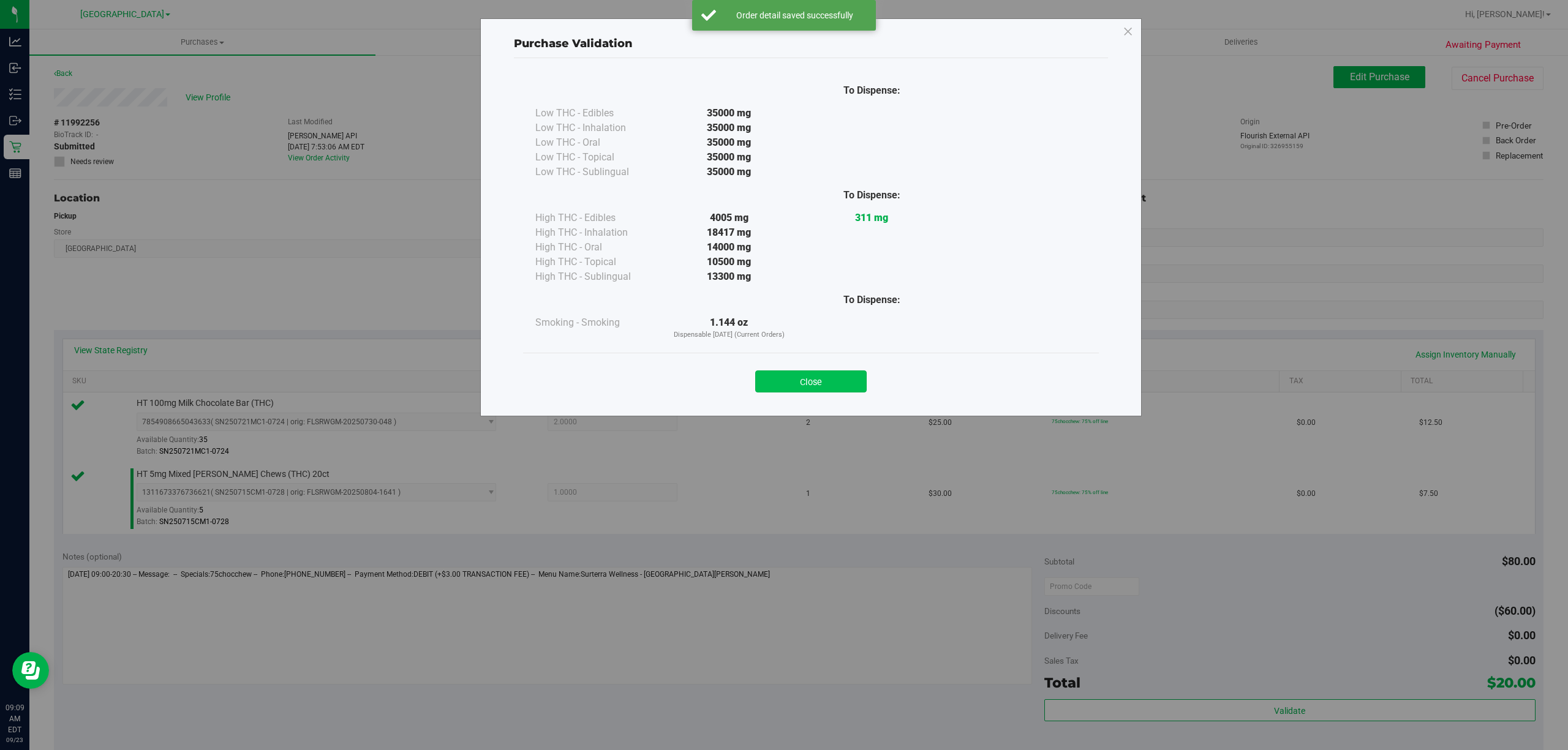
click at [859, 389] on button "Close" at bounding box center [810, 382] width 111 height 22
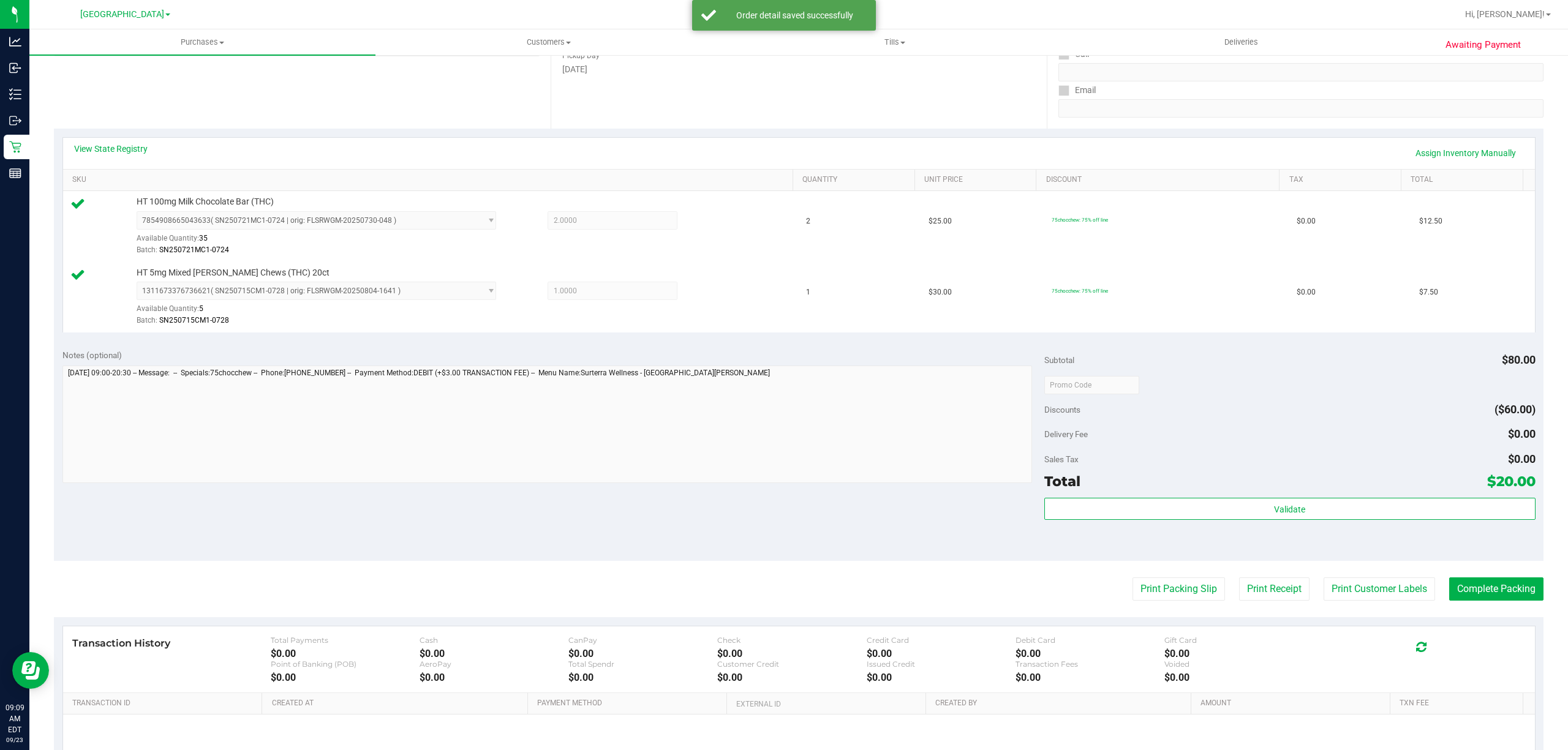
scroll to position [245, 0]
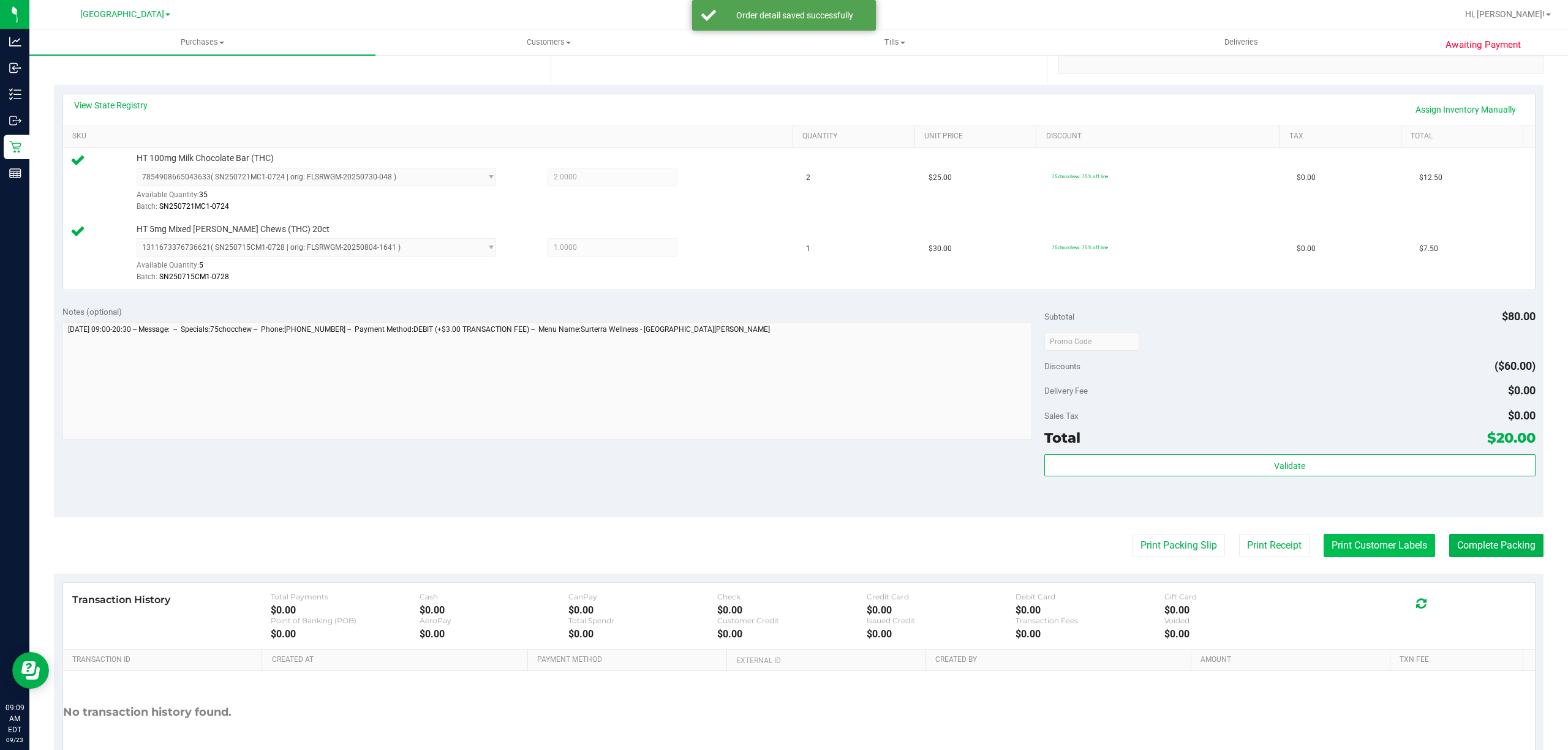
click at [1337, 545] on button "Print Customer Labels" at bounding box center [1379, 545] width 111 height 23
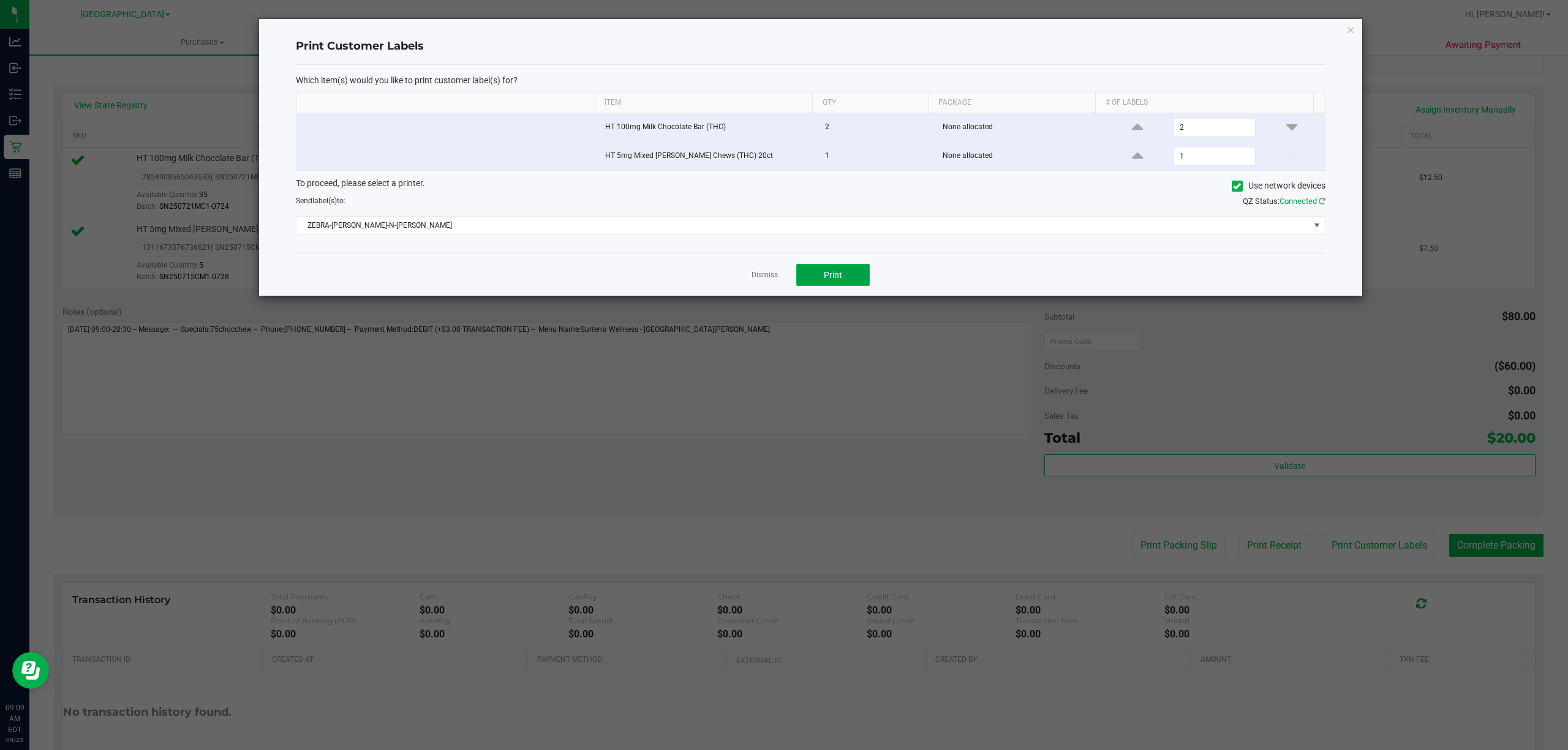
click at [841, 275] on span "Print" at bounding box center [834, 274] width 19 height 9
click at [765, 281] on link "Dismiss" at bounding box center [764, 274] width 26 height 10
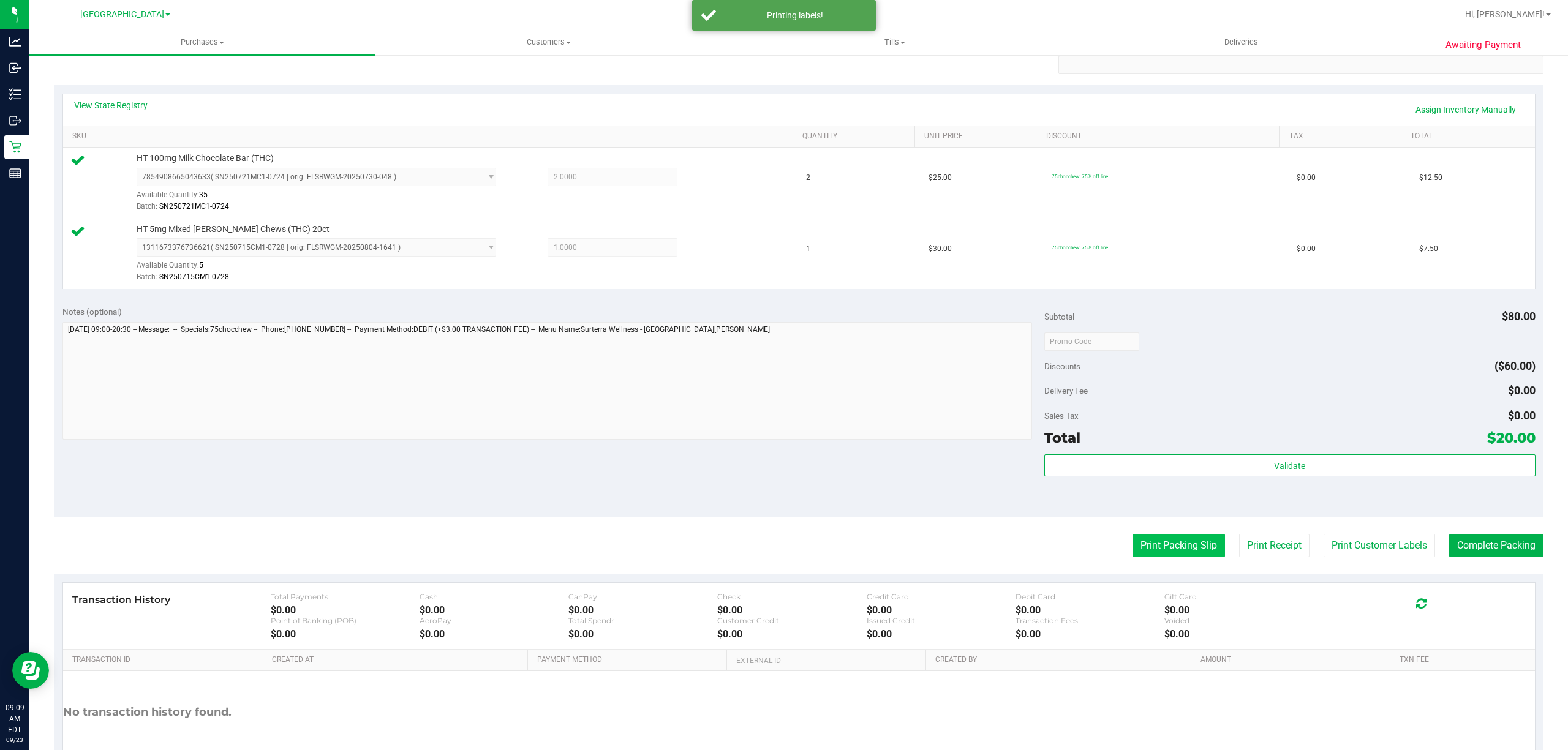
click at [1152, 541] on button "Print Packing Slip" at bounding box center [1178, 545] width 93 height 23
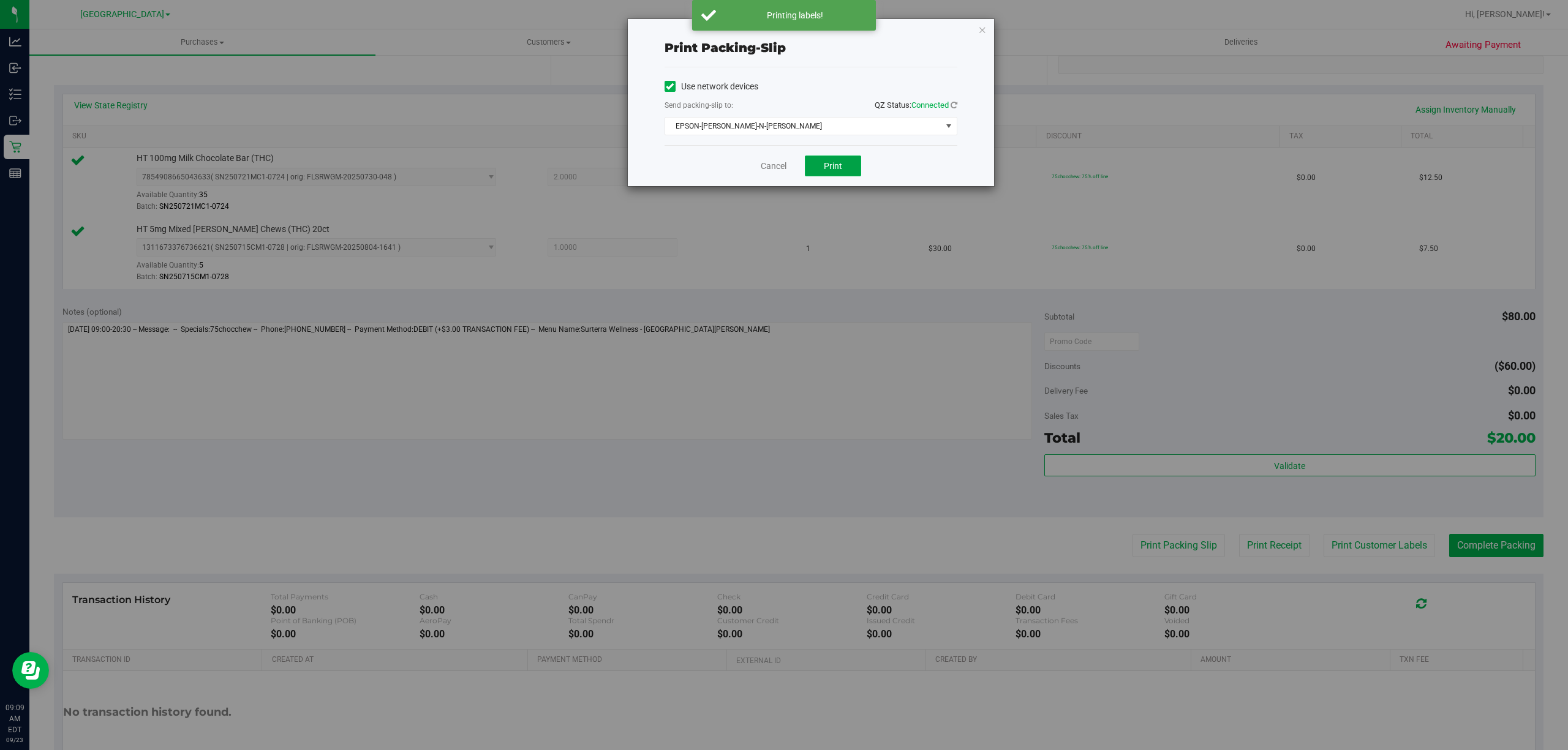
click at [812, 167] on button "Print" at bounding box center [833, 166] width 56 height 21
click at [981, 27] on icon "button" at bounding box center [982, 30] width 8 height 15
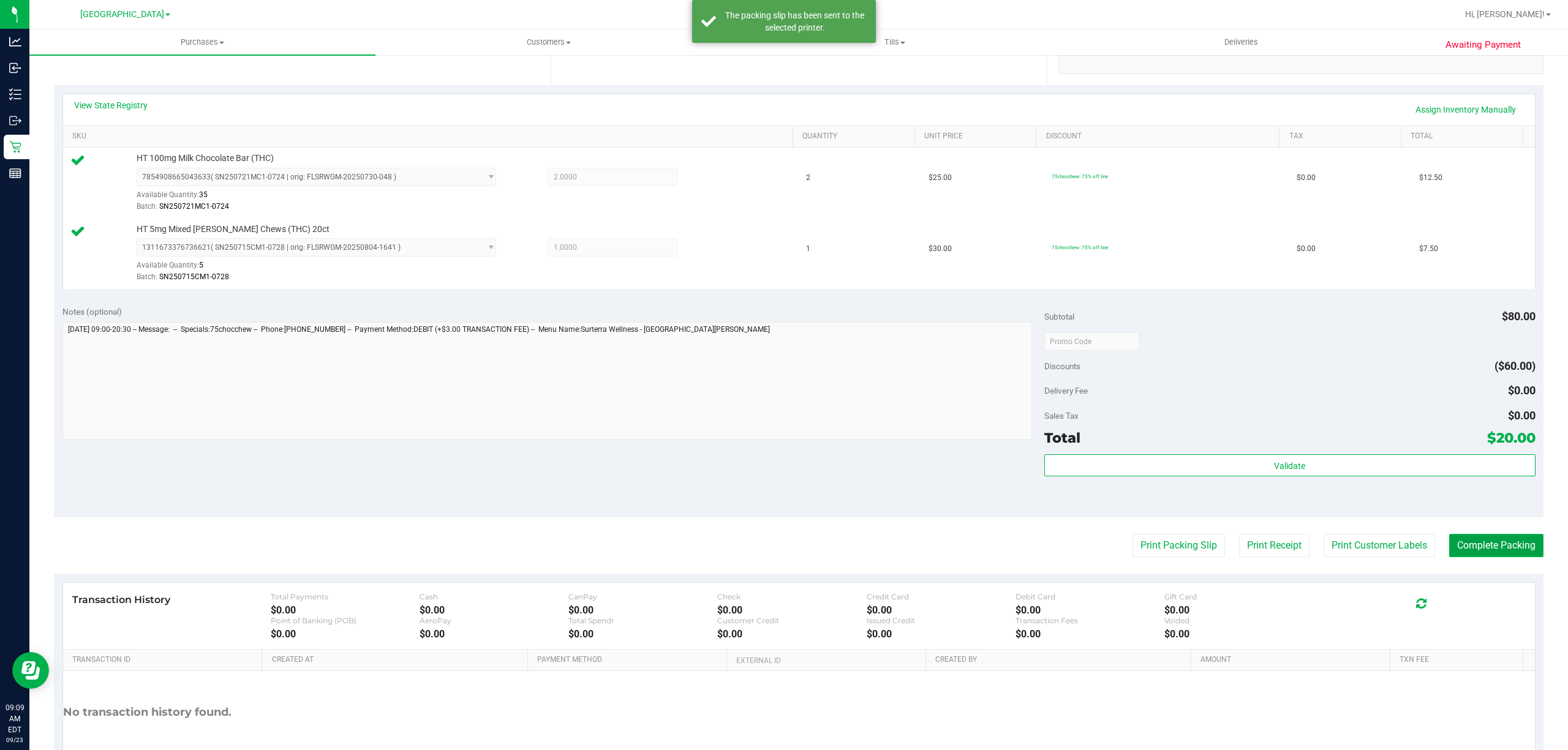
click at [1501, 544] on button "Complete Packing" at bounding box center [1496, 545] width 95 height 23
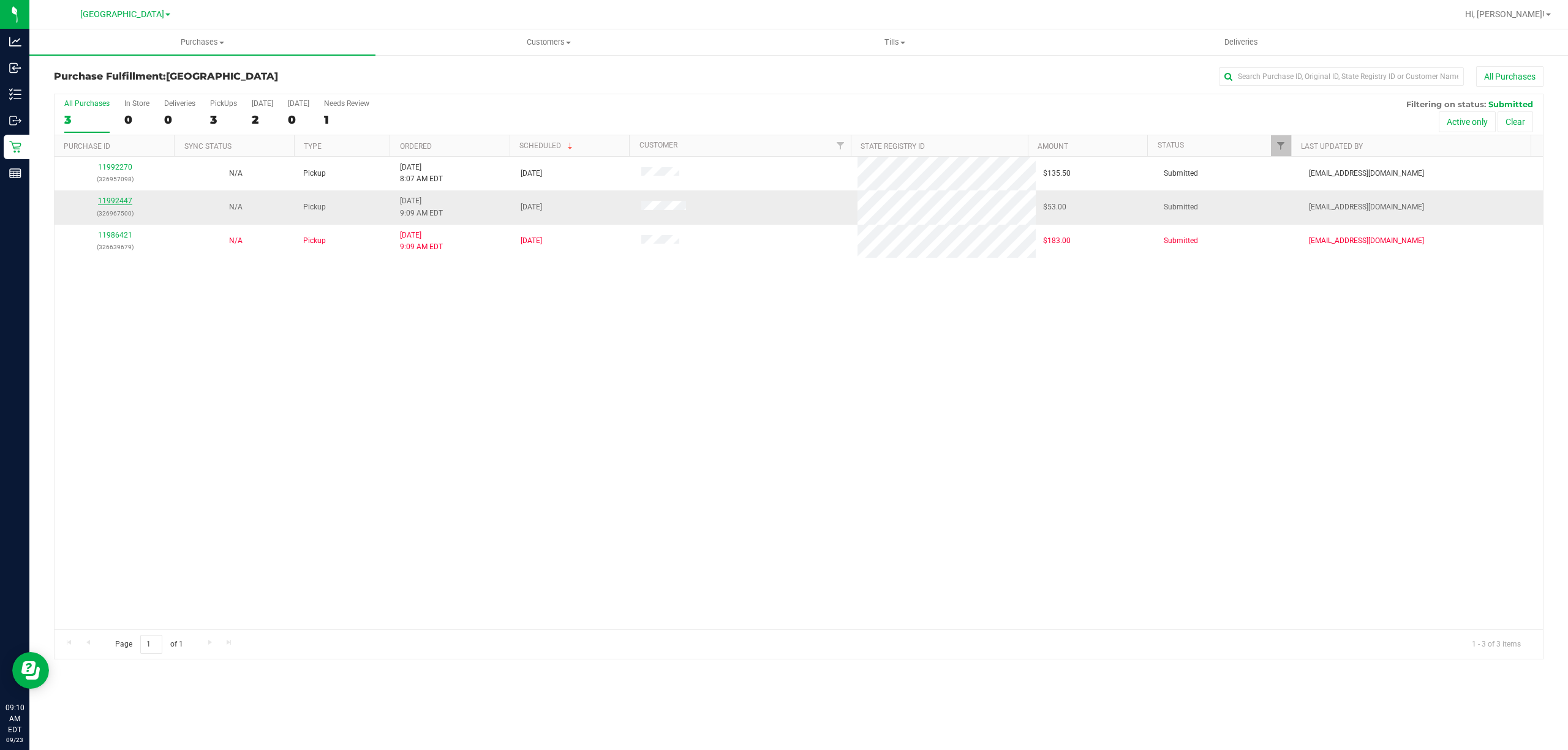
click at [121, 201] on link "11992447" at bounding box center [115, 200] width 35 height 8
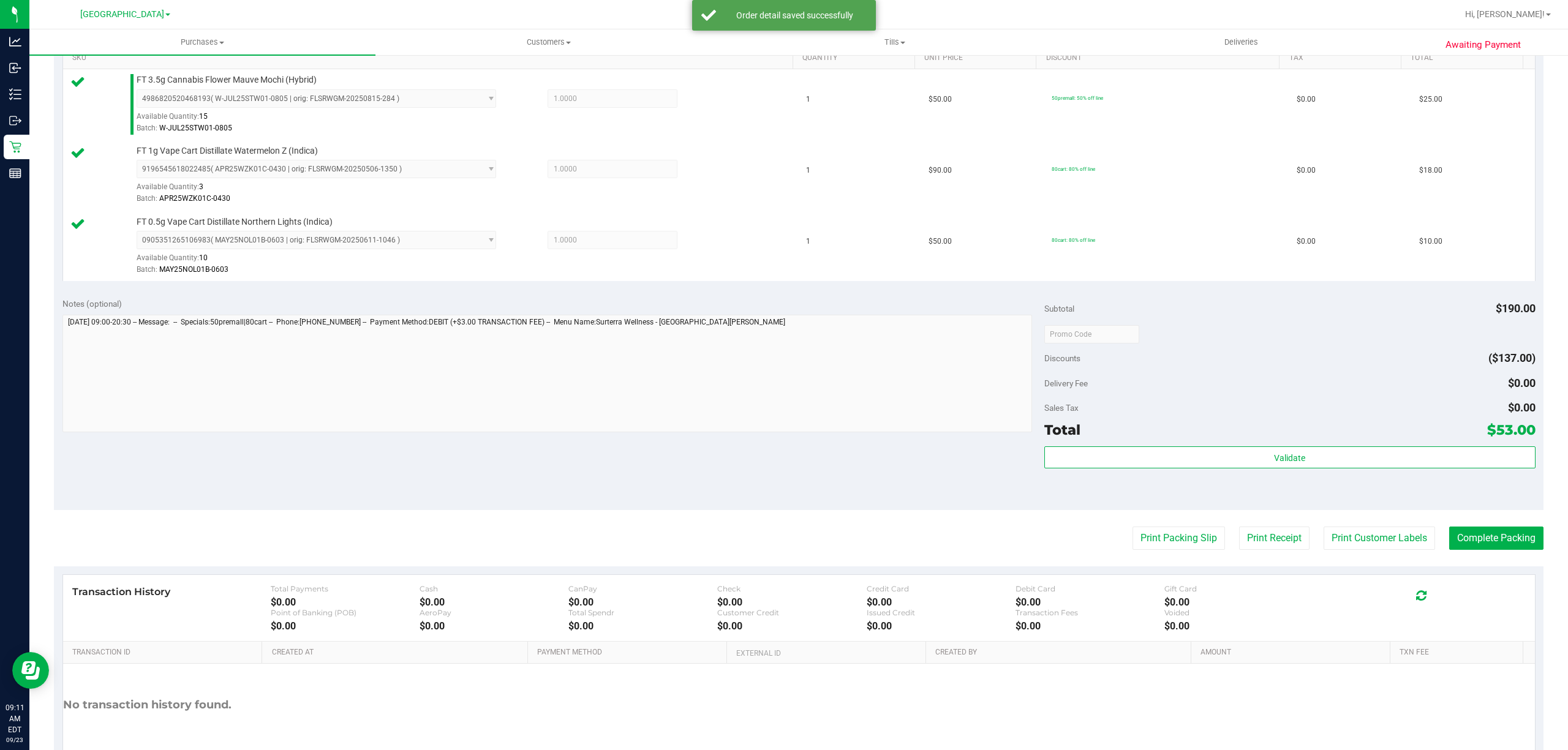
scroll to position [327, 0]
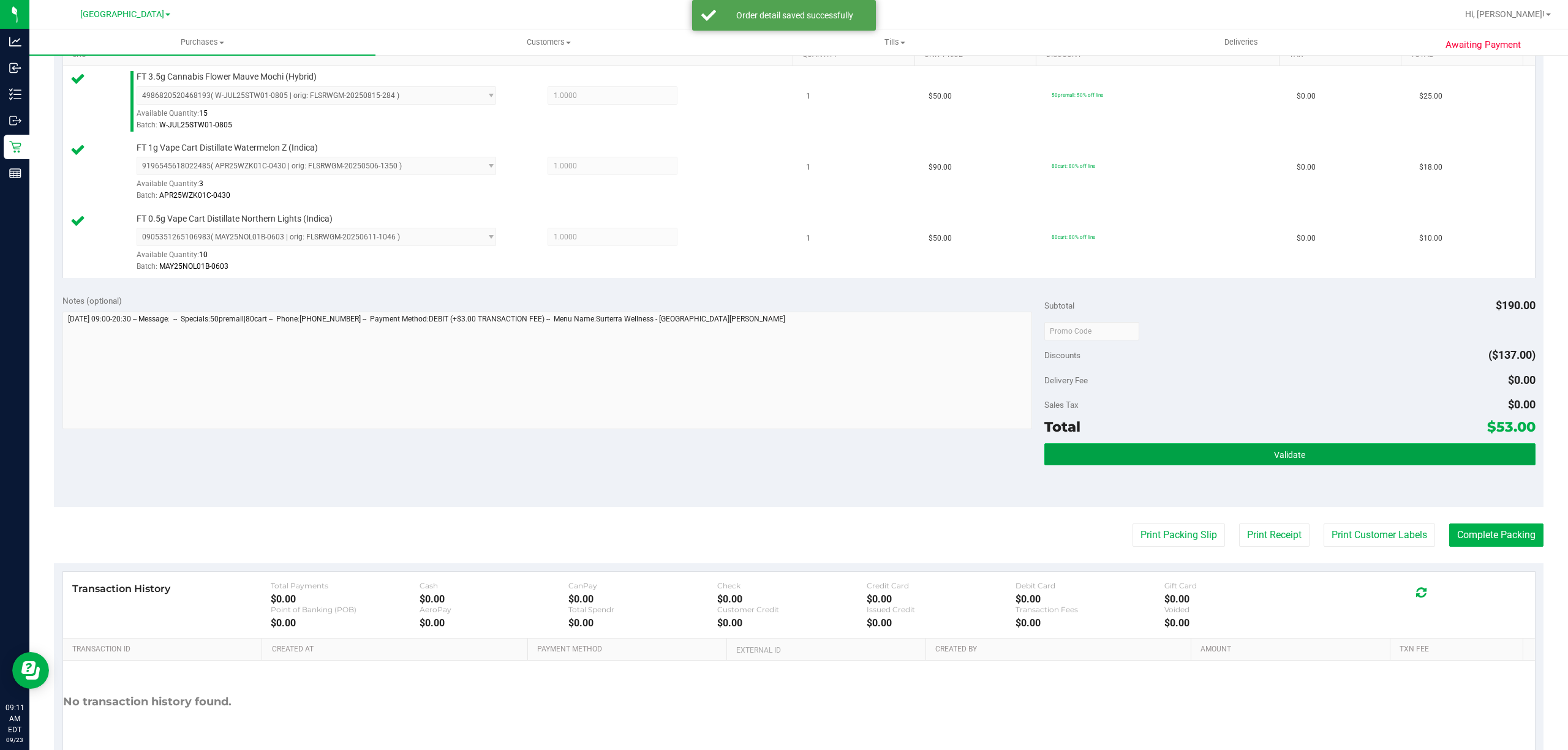
click at [1250, 465] on button "Validate" at bounding box center [1290, 455] width 492 height 22
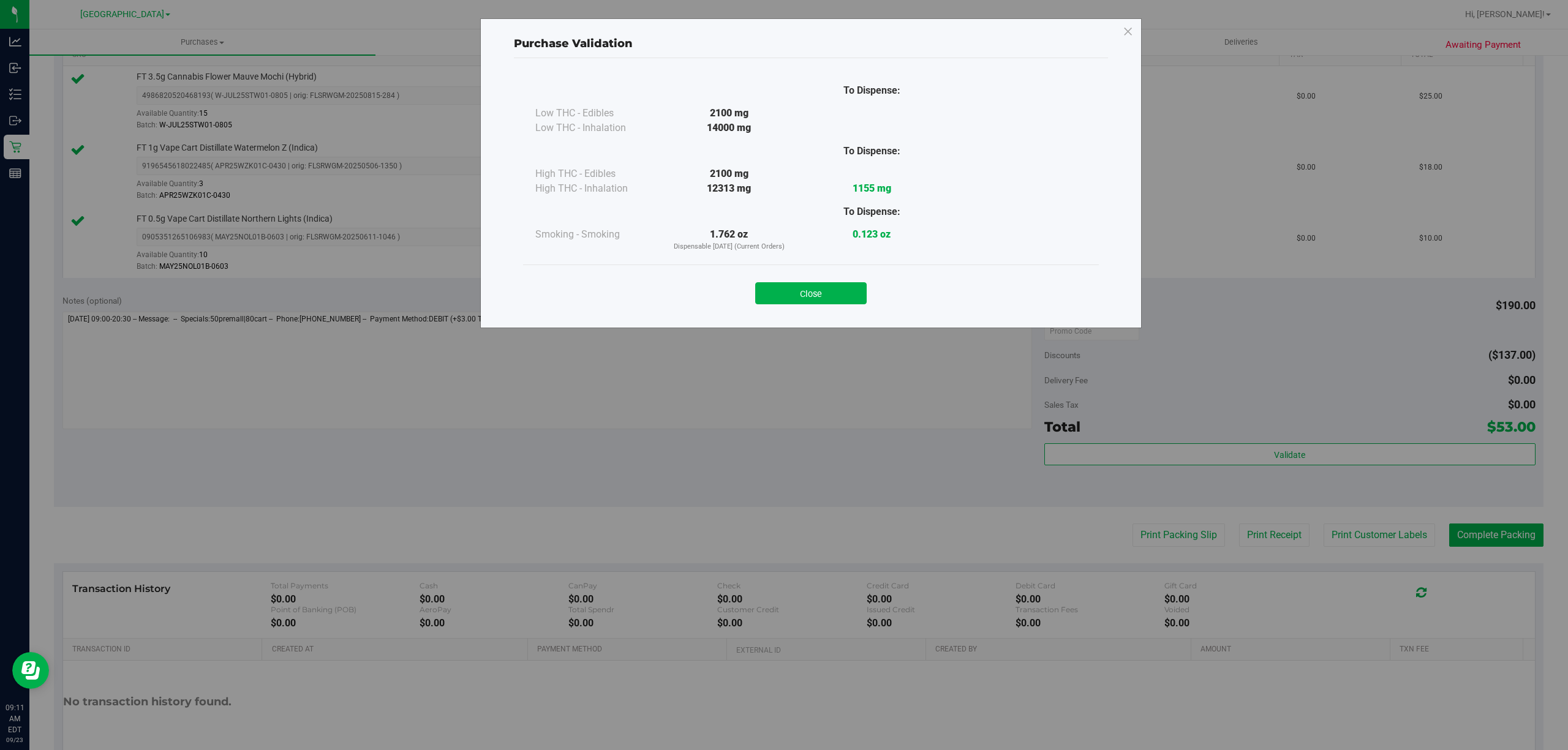
click at [797, 277] on div "Close" at bounding box center [810, 289] width 557 height 31
click at [806, 285] on button "Close" at bounding box center [810, 294] width 111 height 22
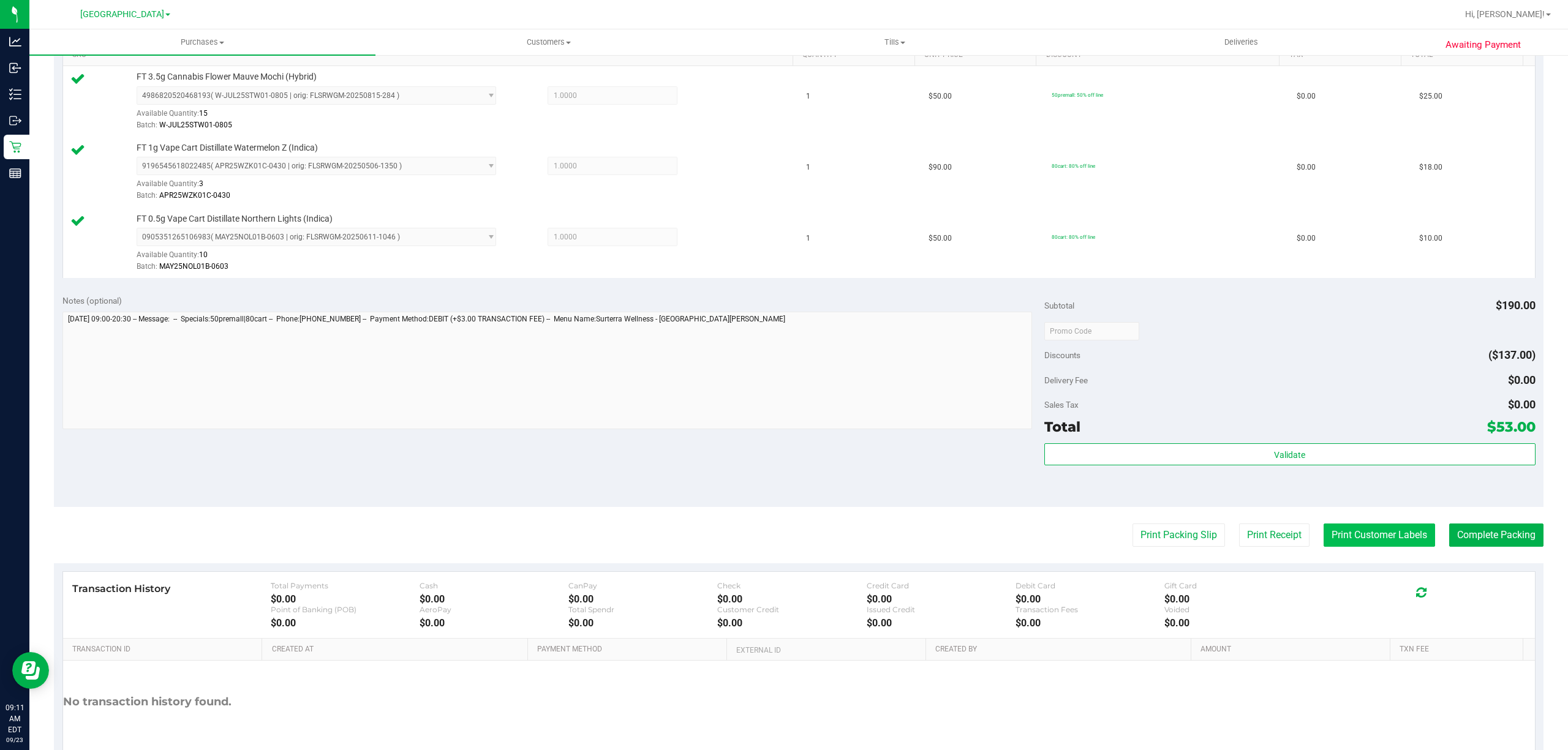
click at [1343, 533] on button "Print Customer Labels" at bounding box center [1379, 535] width 111 height 23
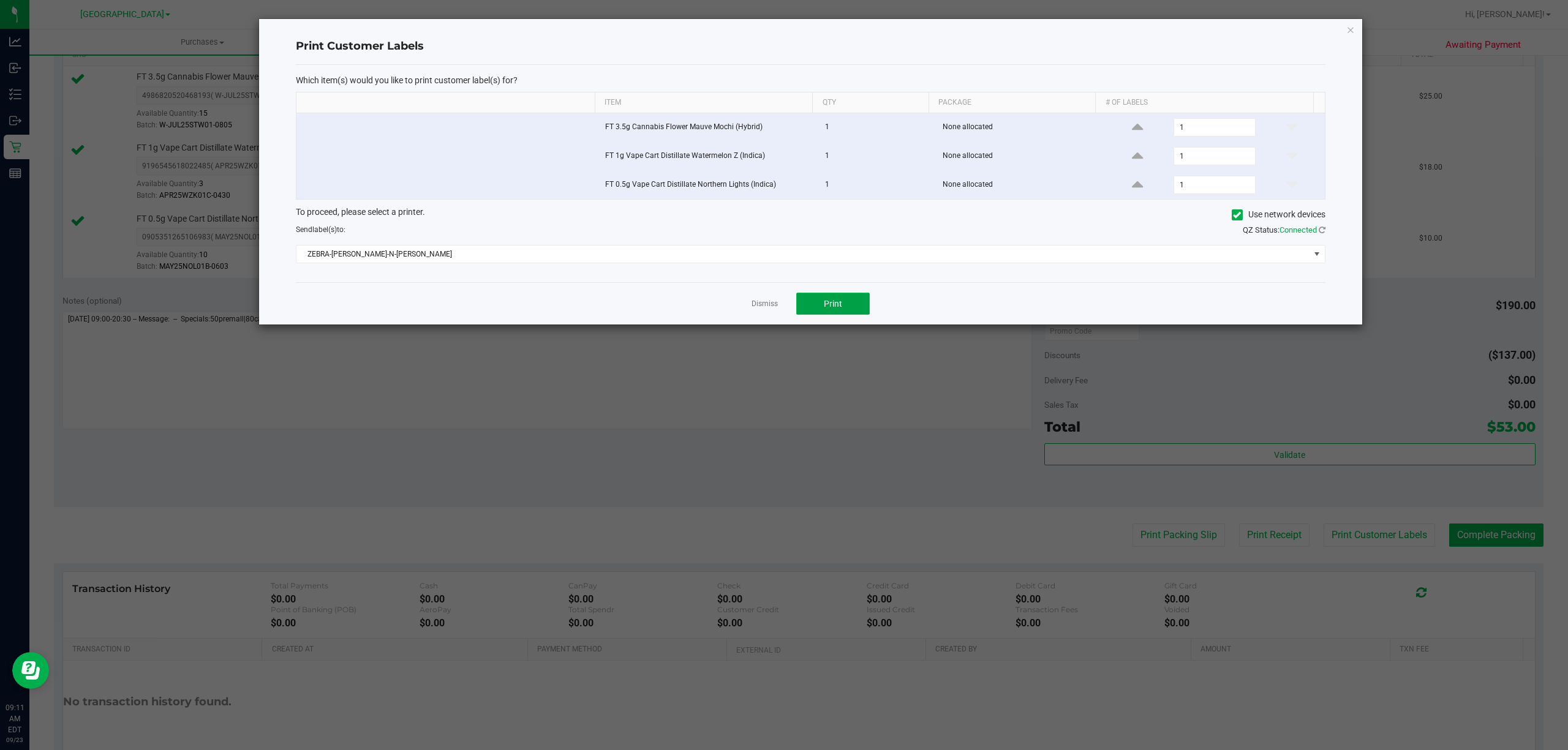
click at [833, 304] on span "Print" at bounding box center [834, 303] width 19 height 9
click at [770, 306] on link "Dismiss" at bounding box center [764, 303] width 26 height 10
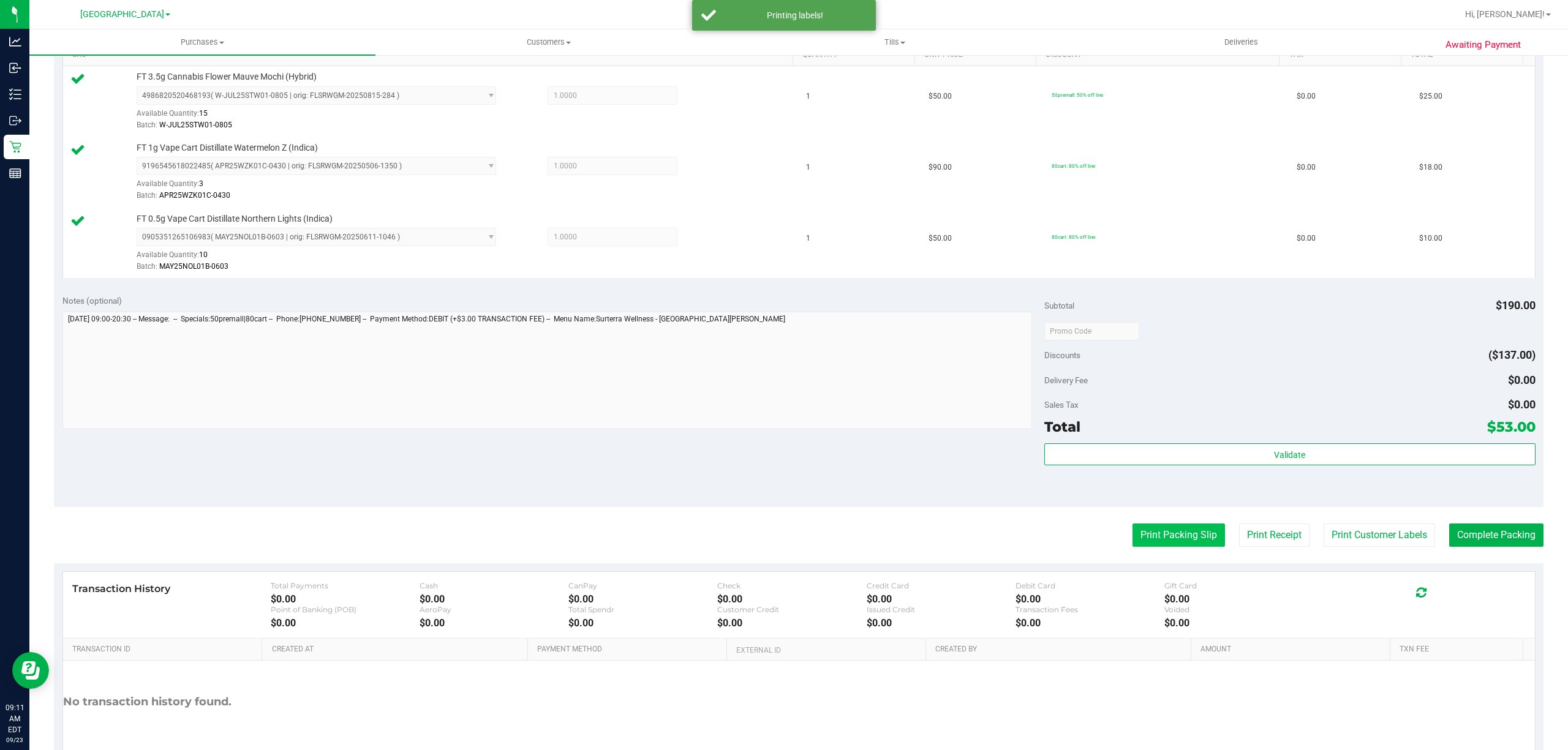
click at [1182, 539] on button "Print Packing Slip" at bounding box center [1178, 535] width 93 height 23
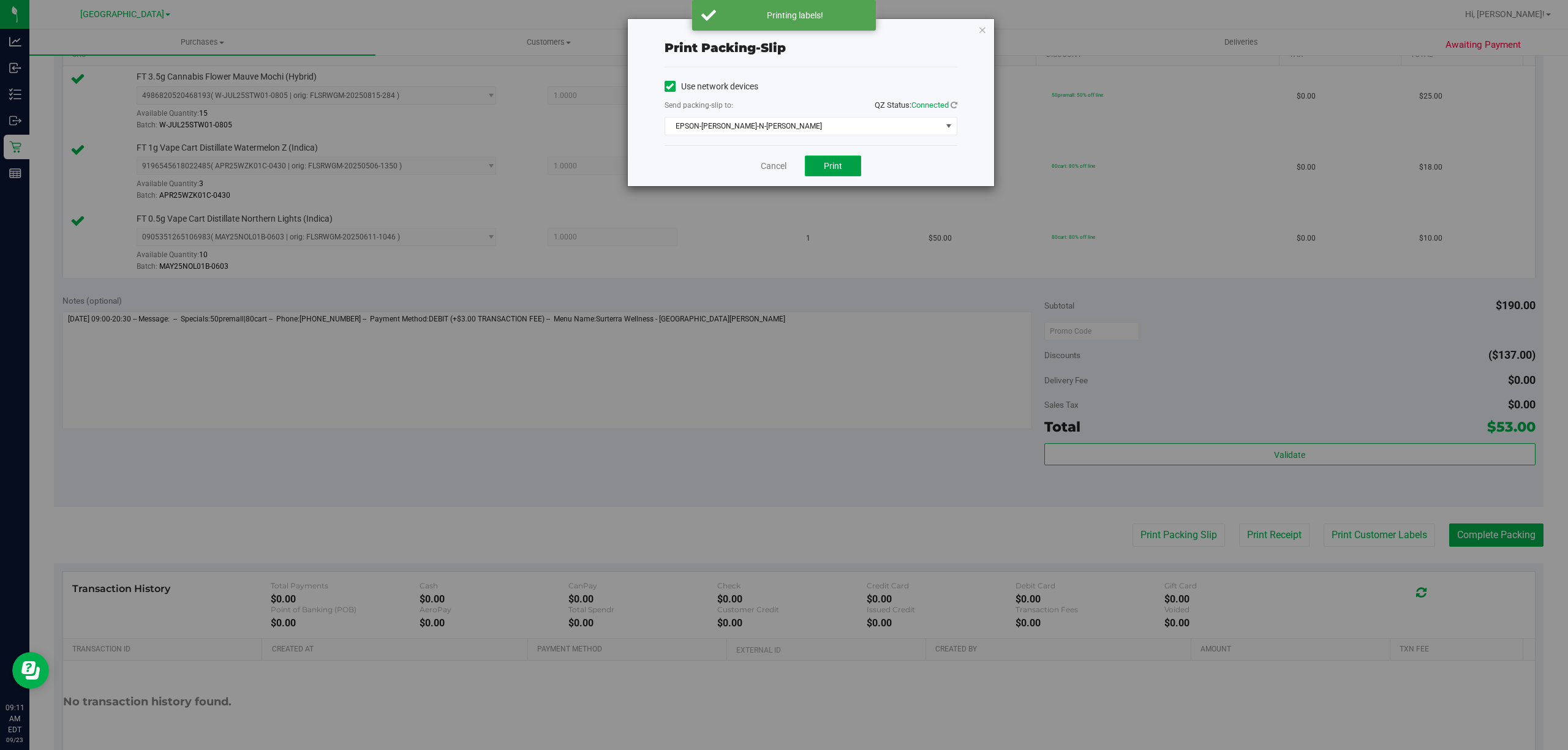
click at [843, 171] on button "Print" at bounding box center [833, 166] width 56 height 21
click at [978, 27] on icon "button" at bounding box center [982, 30] width 8 height 15
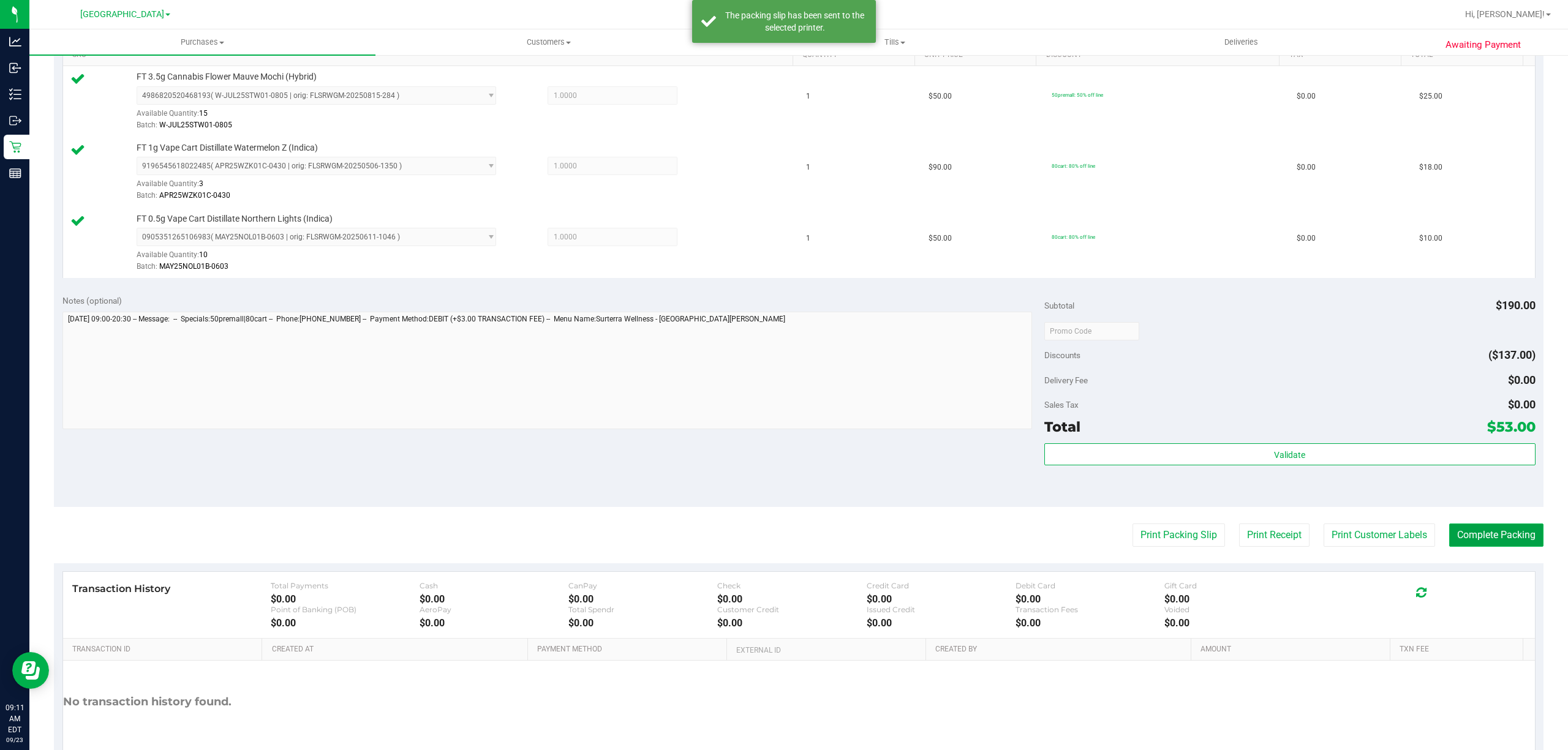
click at [1457, 537] on button "Complete Packing" at bounding box center [1496, 535] width 95 height 23
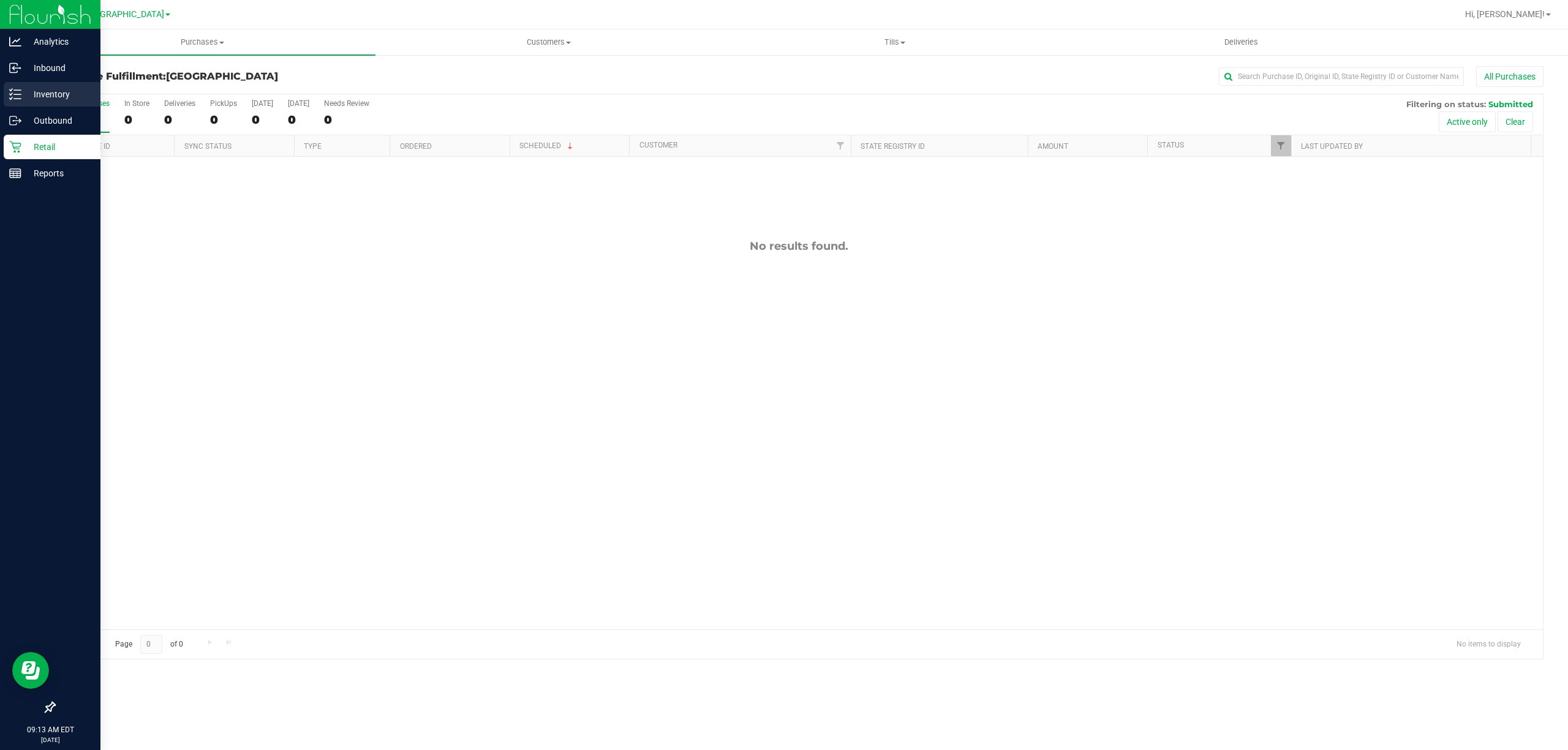
click at [32, 98] on p "Inventory" at bounding box center [58, 95] width 73 height 15
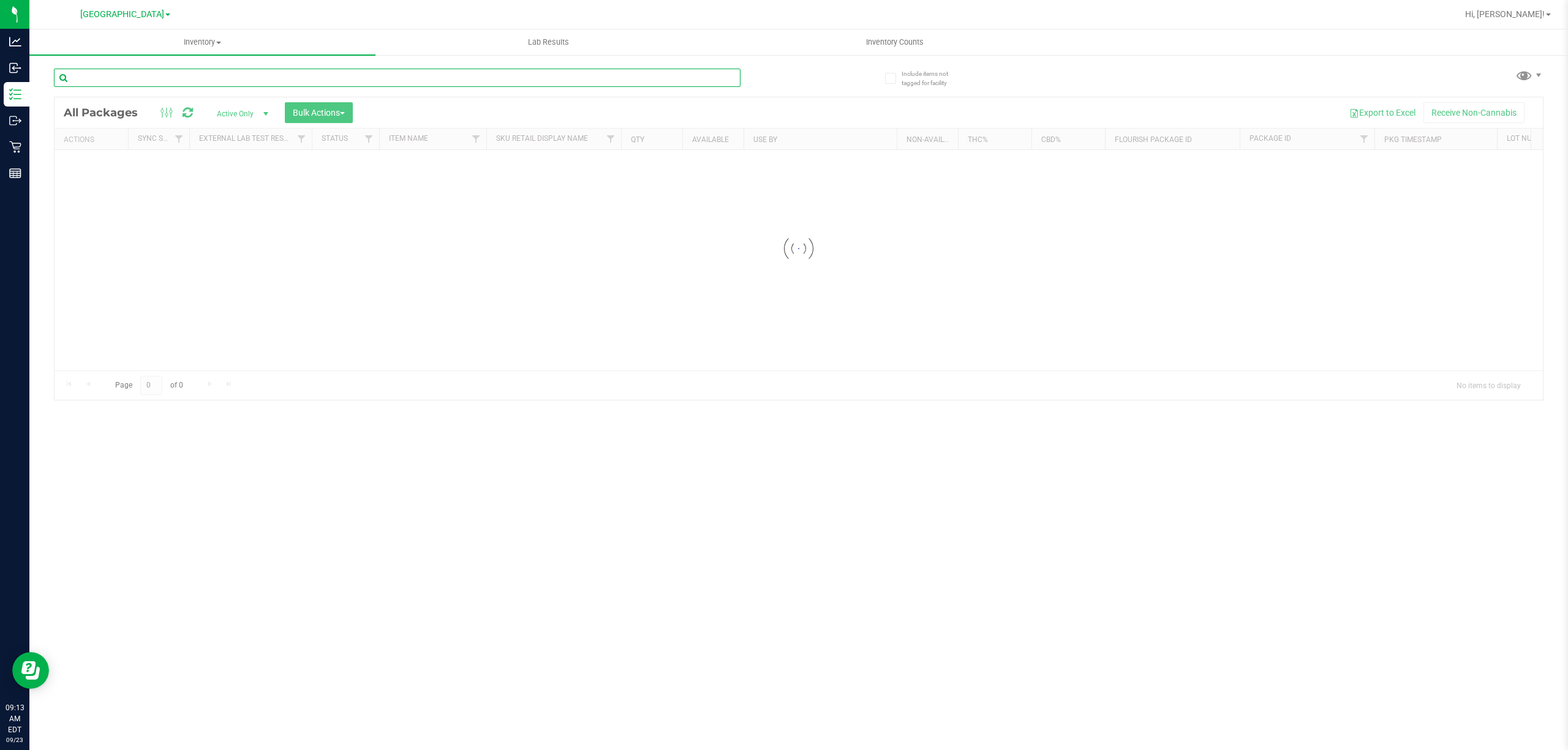
click at [246, 79] on input "text" at bounding box center [397, 78] width 687 height 19
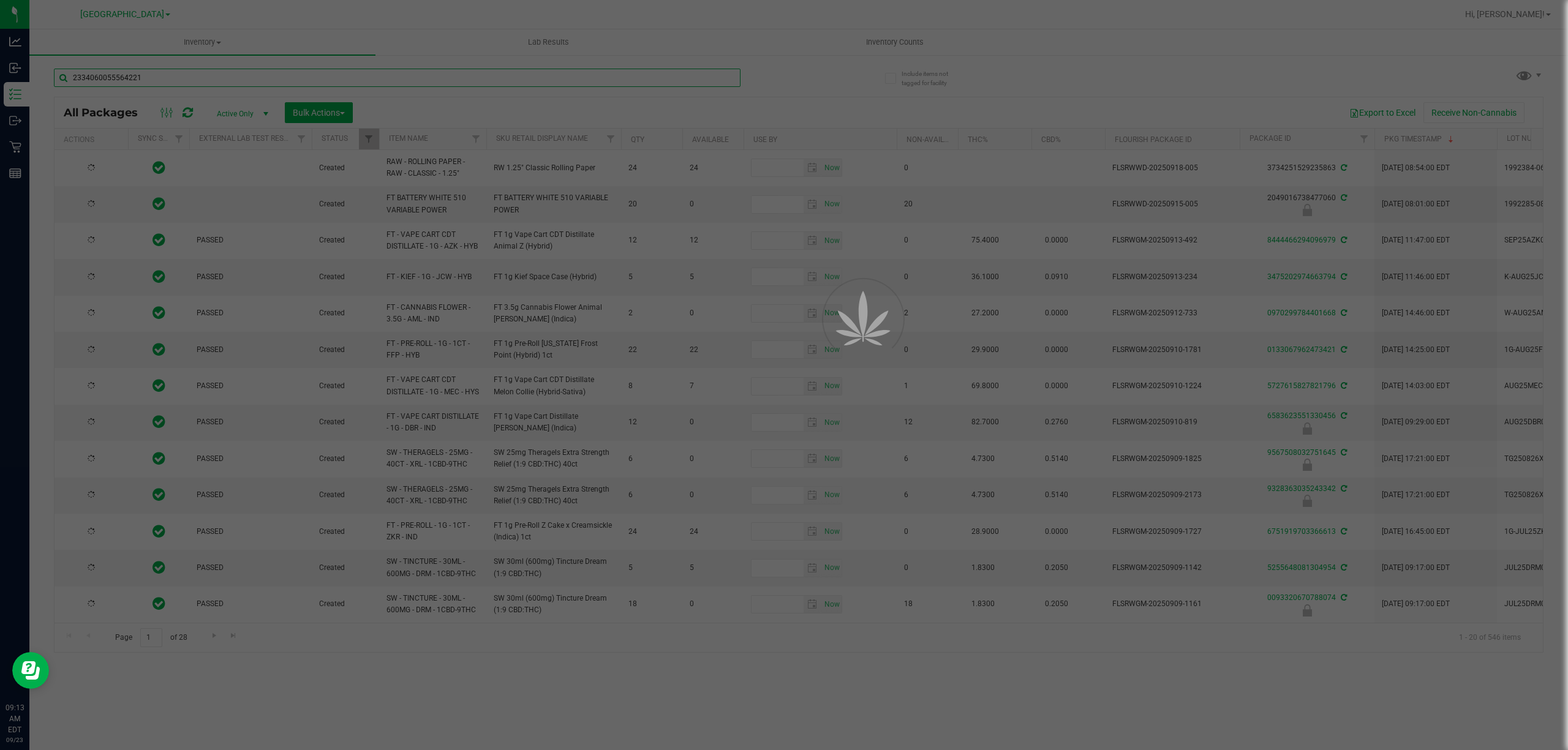
type input "2334060055564221"
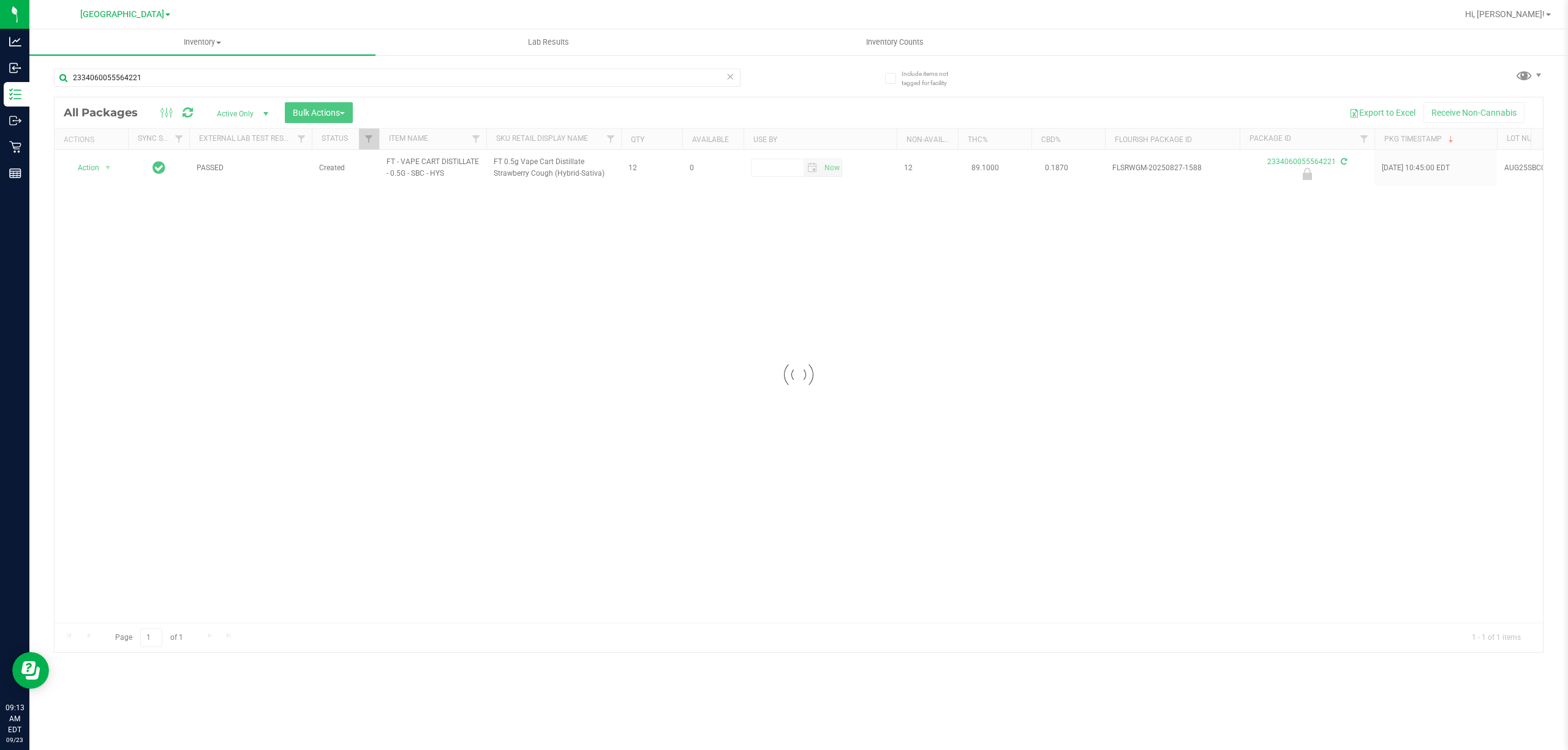
drag, startPoint x: 101, startPoint y: 162, endPoint x: 96, endPoint y: 168, distance: 7.8
click at [98, 166] on div at bounding box center [798, 375] width 1488 height 555
click at [91, 169] on div at bounding box center [798, 375] width 1488 height 555
click at [91, 169] on span "Action" at bounding box center [82, 168] width 33 height 17
click at [104, 327] on div "Action Edit attributes Global inventory Locate package Package audit log Print …" at bounding box center [107, 252] width 81 height 149
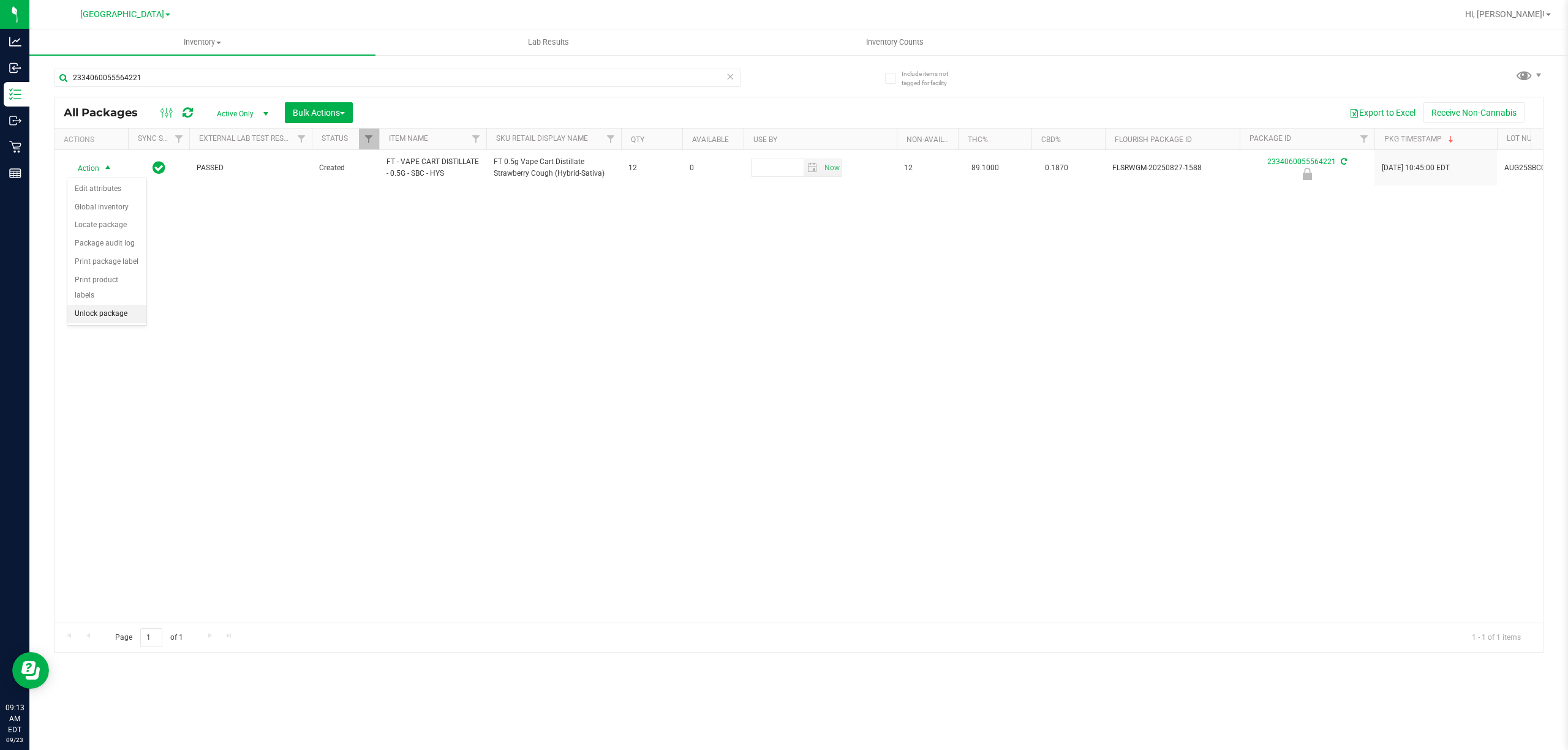
click at [108, 315] on li "Unlock package" at bounding box center [107, 315] width 79 height 19
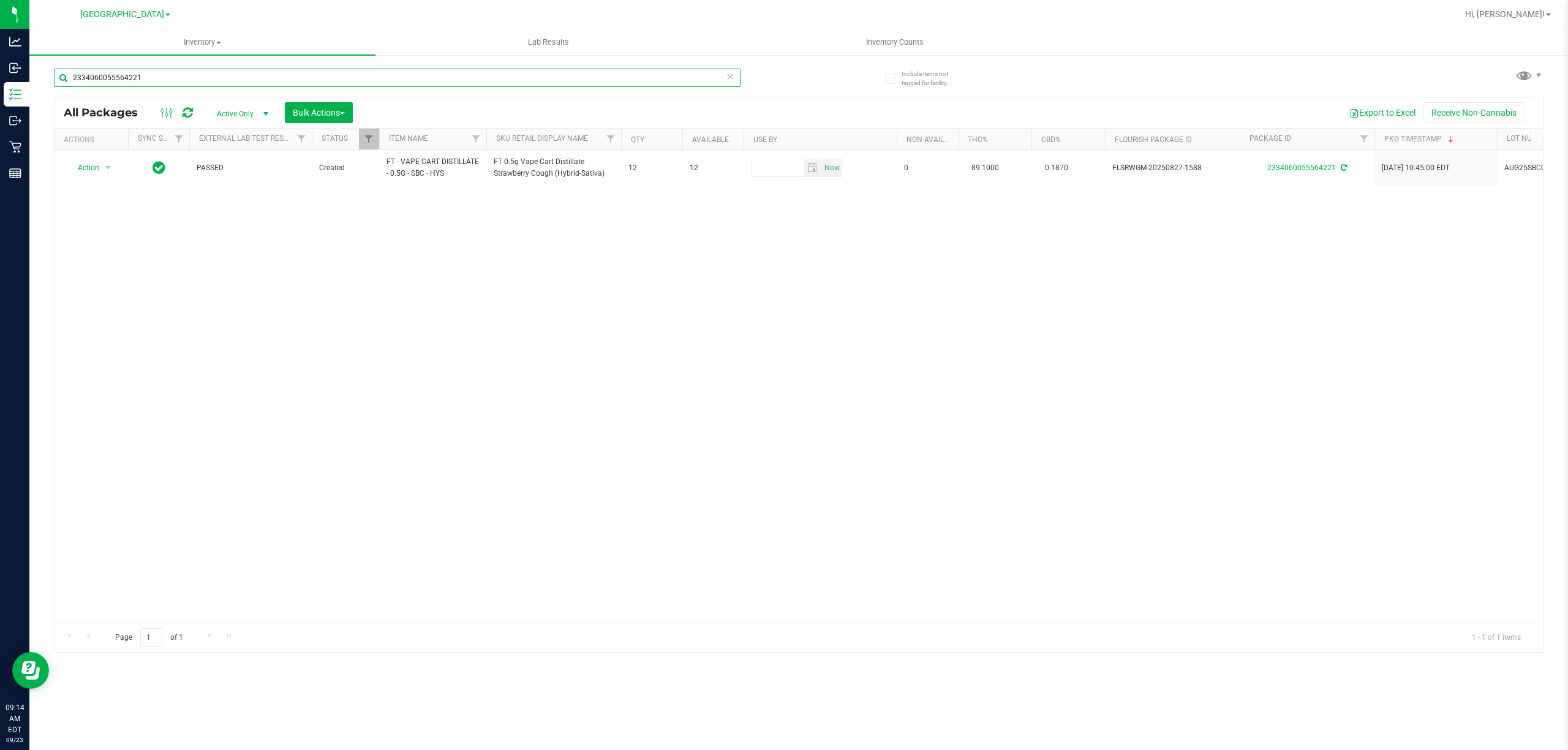
click at [157, 73] on input "2334060055564221" at bounding box center [397, 78] width 687 height 19
type input "4087890124454486"
click at [93, 169] on span "Action" at bounding box center [82, 168] width 33 height 17
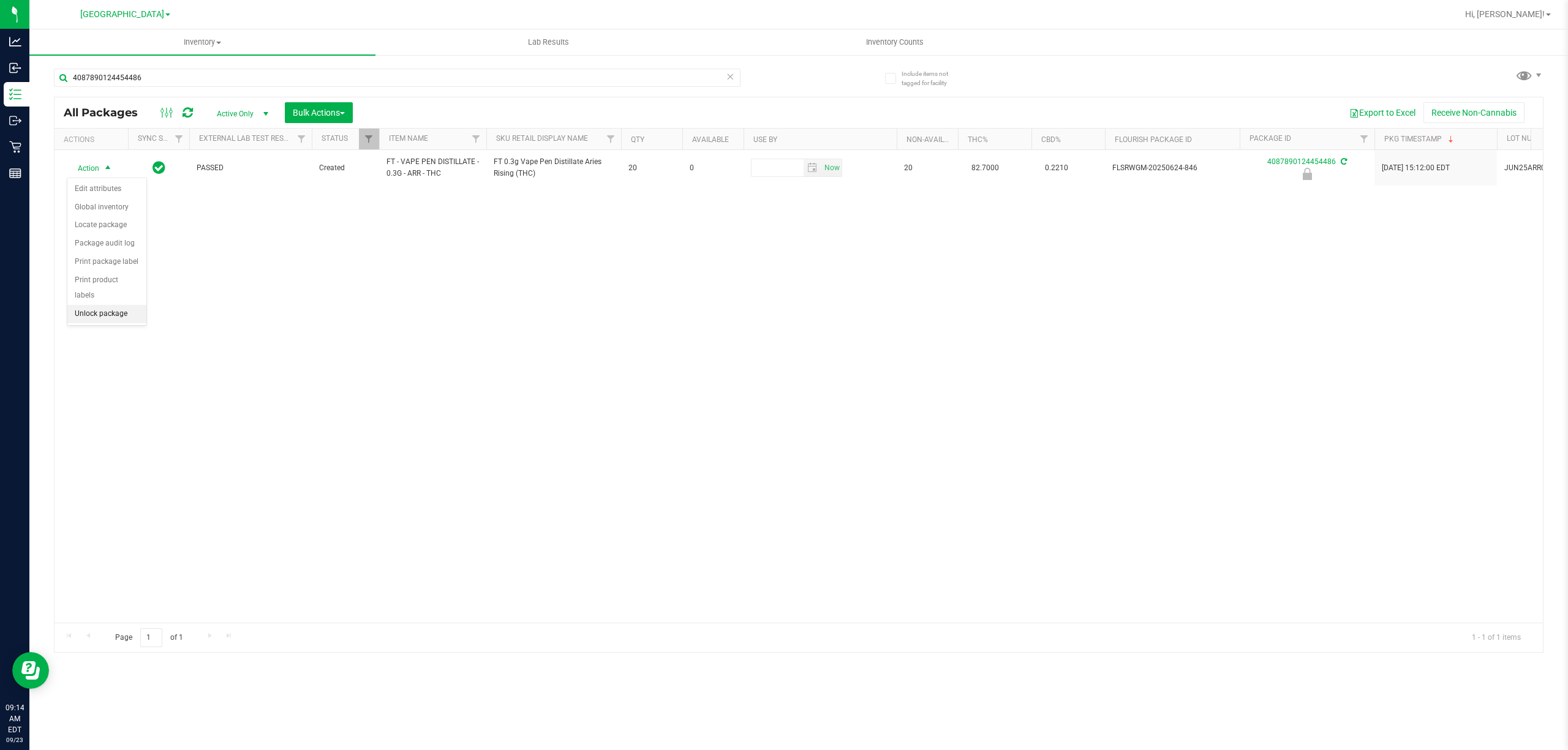
click at [123, 319] on li "Unlock package" at bounding box center [107, 315] width 79 height 19
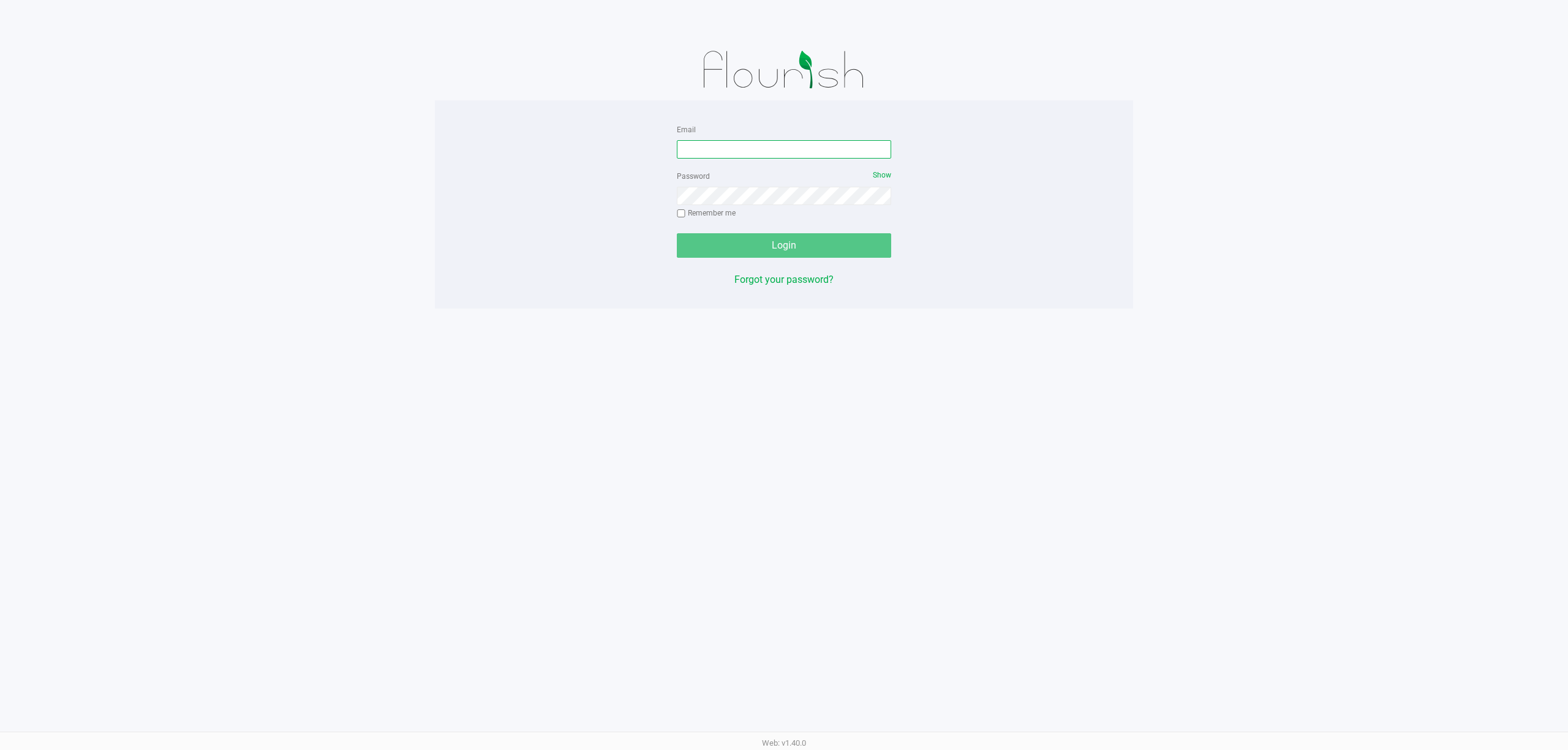
click at [751, 158] on input "Email" at bounding box center [784, 150] width 214 height 19
type input "[EMAIL_ADDRESS][DOMAIN_NAME]"
click at [677, 233] on button "Login" at bounding box center [784, 245] width 214 height 24
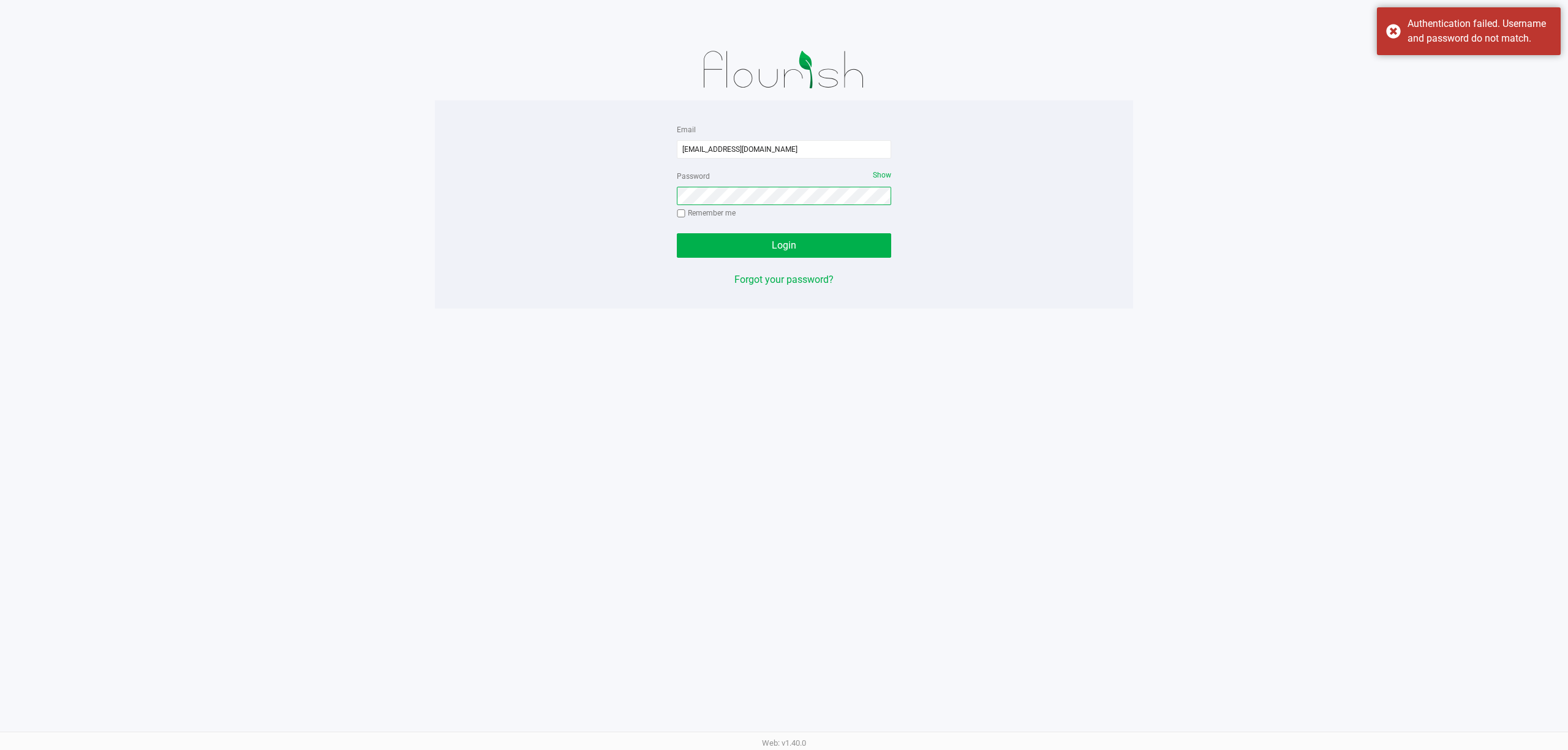
click at [677, 233] on button "Login" at bounding box center [784, 245] width 214 height 24
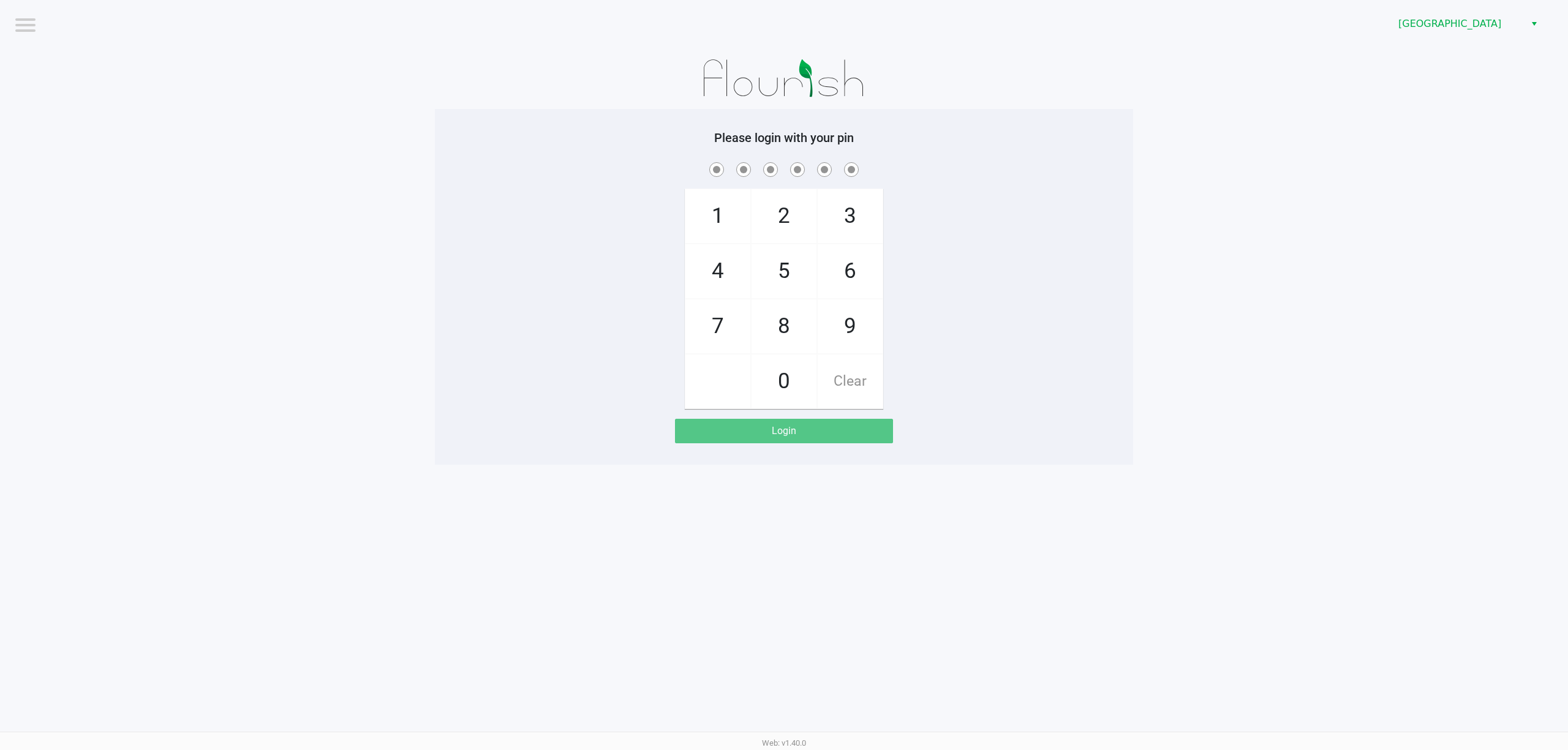
drag, startPoint x: 1155, startPoint y: 125, endPoint x: 1025, endPoint y: 120, distance: 130.1
click at [1150, 125] on app-pos-login-wrapper "Logout Port St. Lucie WC Please login with your pin 1 4 7 2 5 8 0 3 6 9 Clear L…" at bounding box center [784, 232] width 1568 height 464
click at [555, 392] on div "1 4 7 2 5 8 0 3 6 9 Clear" at bounding box center [784, 285] width 699 height 249
click at [1311, 309] on app-pos-login-wrapper "Logout Port St. Lucie WC Please login with your pin 1 4 7 2 5 8 0 3 6 9 Clear L…" at bounding box center [784, 232] width 1568 height 464
checkbox input "true"
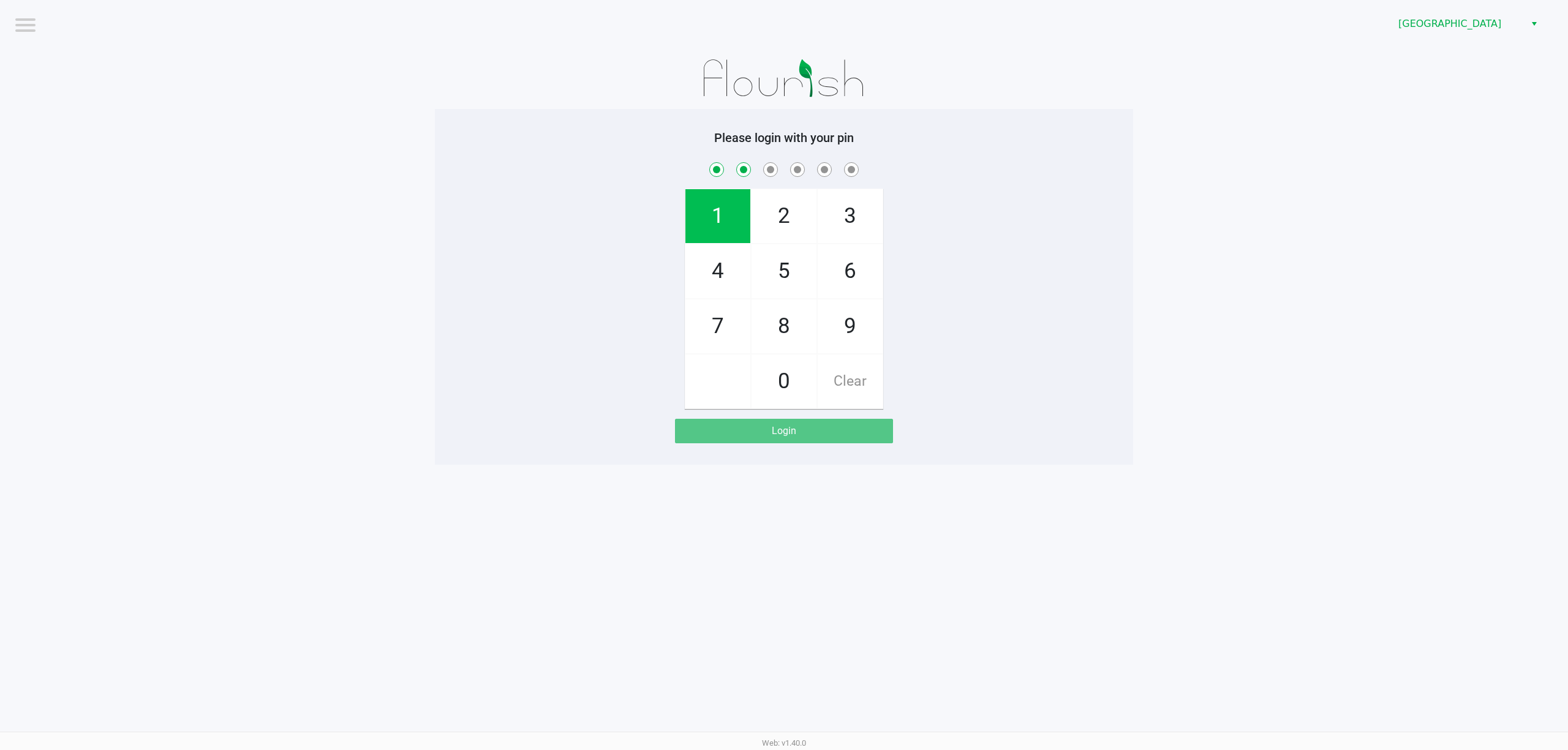
checkbox input "true"
